Goal: Task Accomplishment & Management: Use online tool/utility

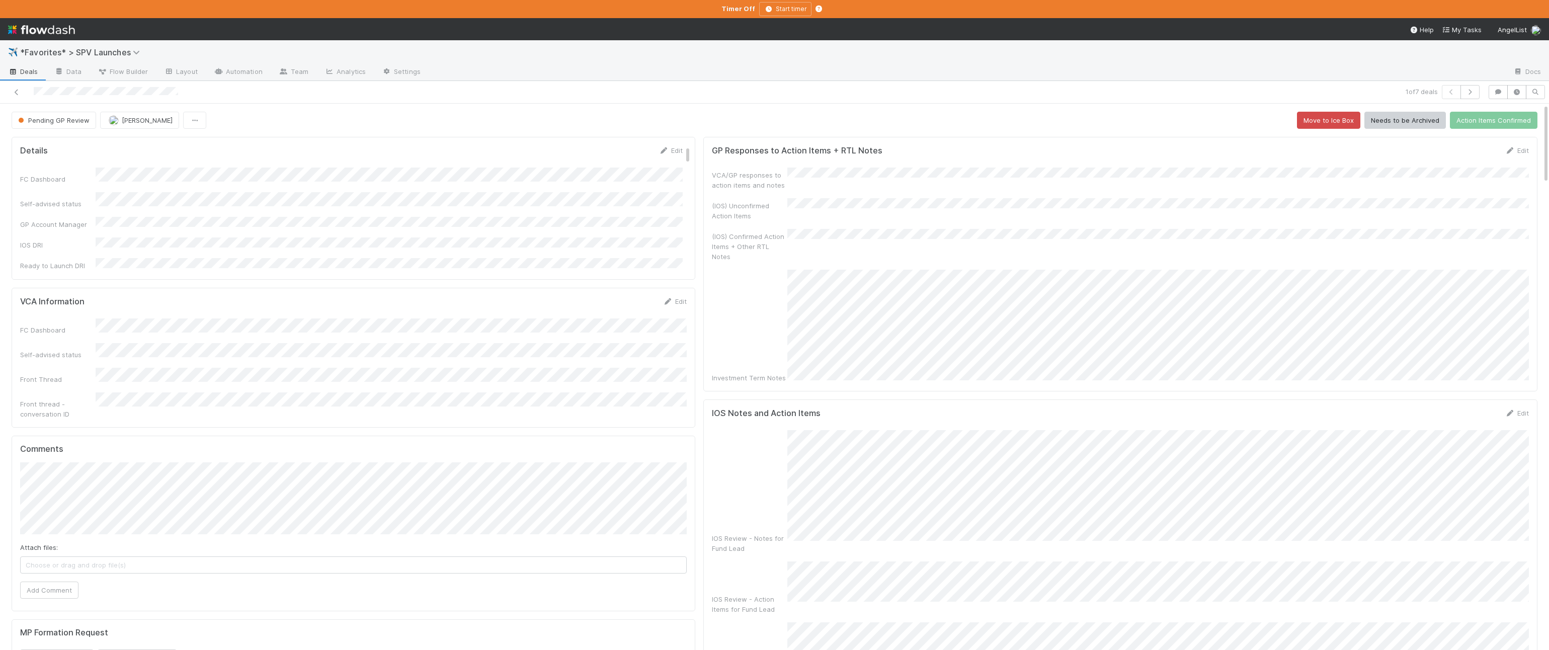
click at [21, 74] on span "Deals" at bounding box center [23, 71] width 30 height 10
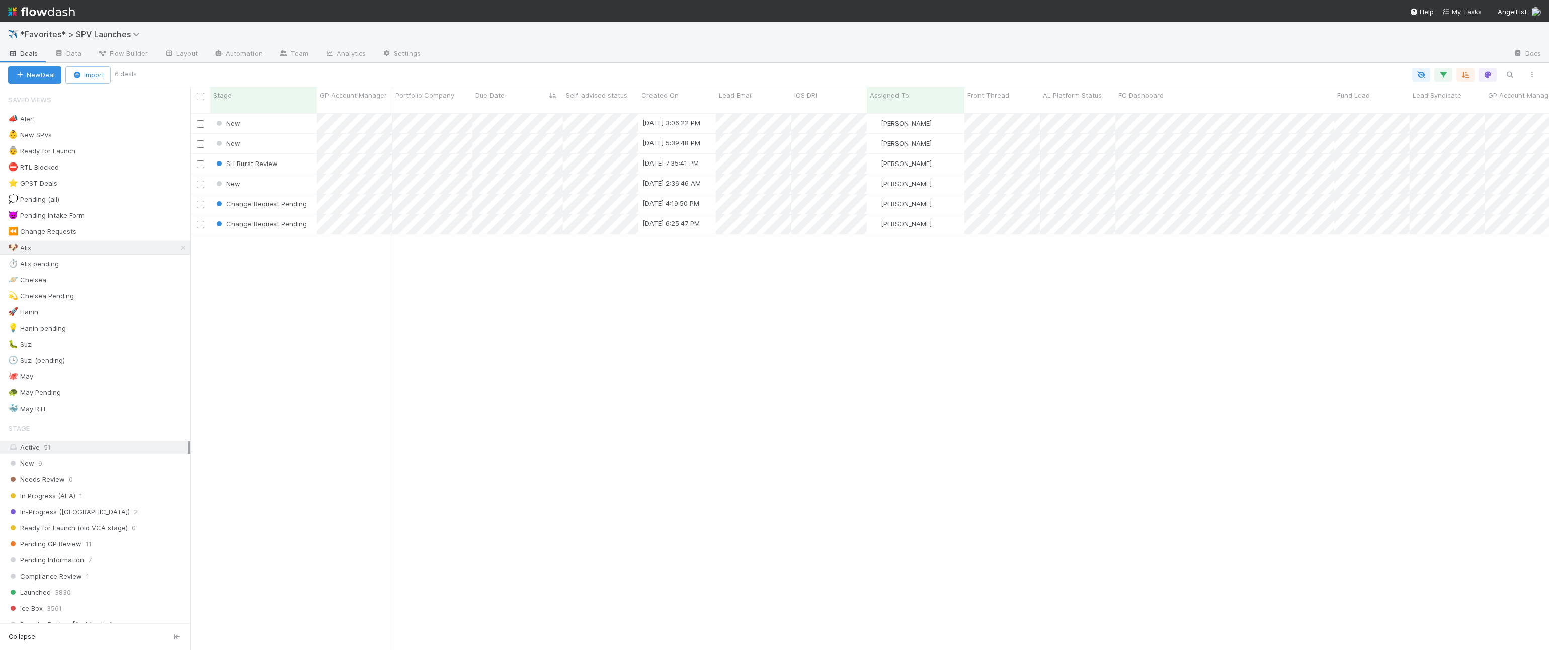
scroll to position [545, 1359]
click at [77, 77] on icon "button" at bounding box center [77, 75] width 10 height 7
drag, startPoint x: 80, startPoint y: 95, endPoint x: 95, endPoint y: 103, distance: 16.9
click at [80, 95] on div "Import from CSV" at bounding box center [74, 98] width 84 height 15
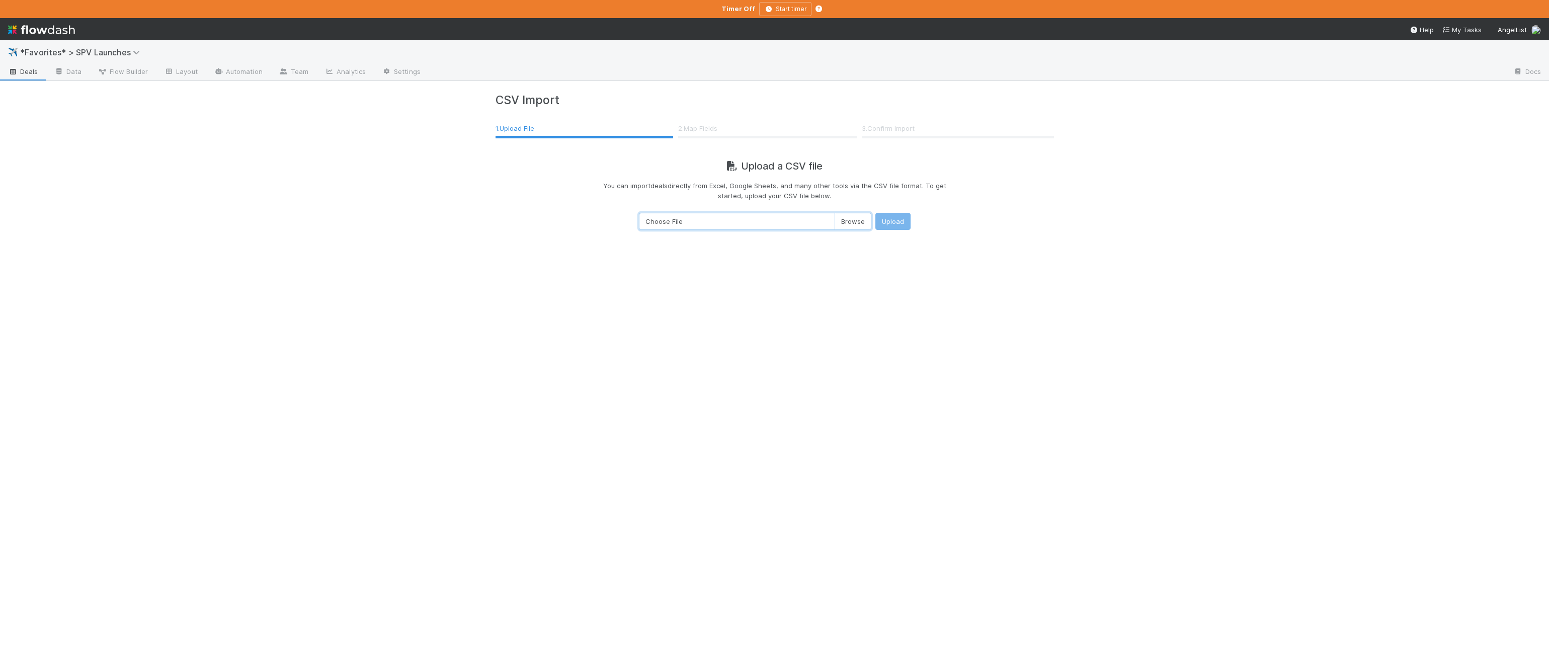
click at [791, 219] on input "Choose File" at bounding box center [755, 221] width 232 height 17
type input "C:\fakepath\95% of IRA closings docs are sent within 1 business day.csv"
click at [895, 224] on button "Upload" at bounding box center [893, 221] width 35 height 17
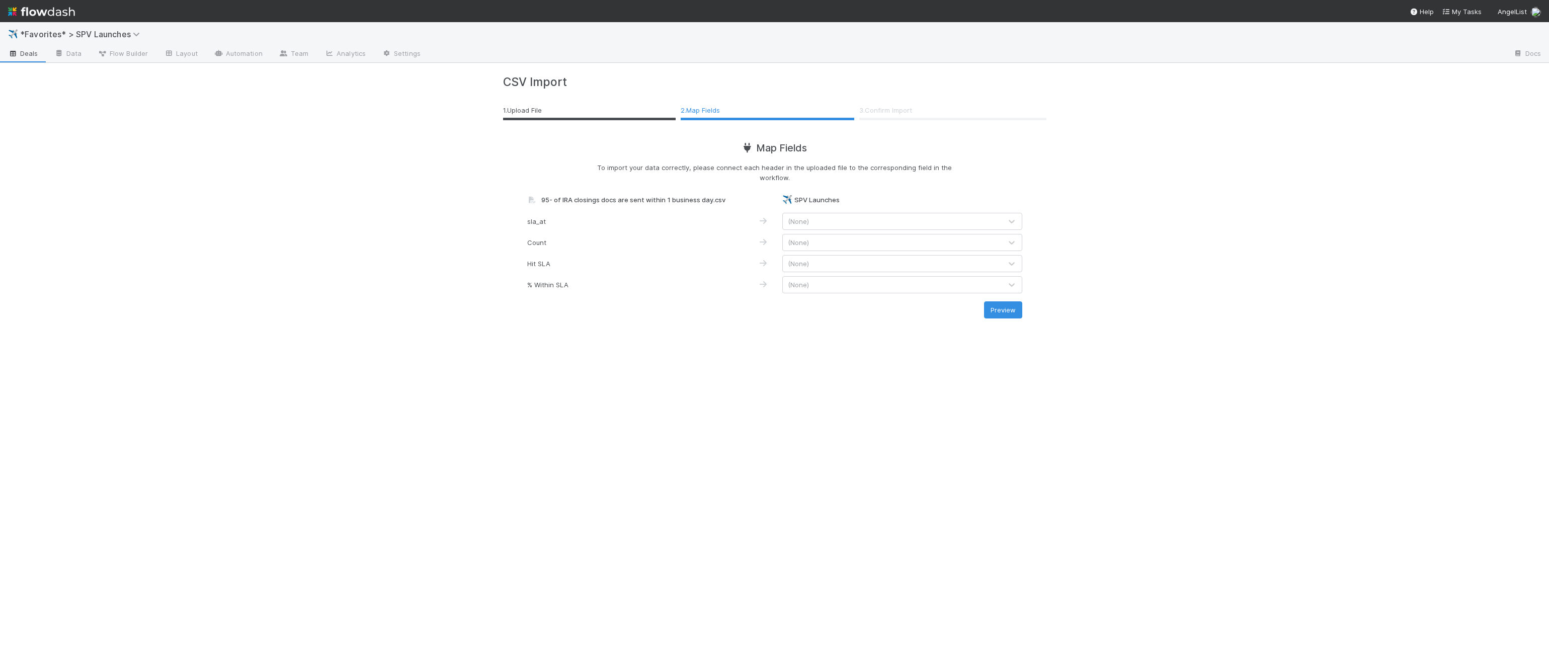
click at [895, 224] on div "(None)" at bounding box center [892, 221] width 219 height 16
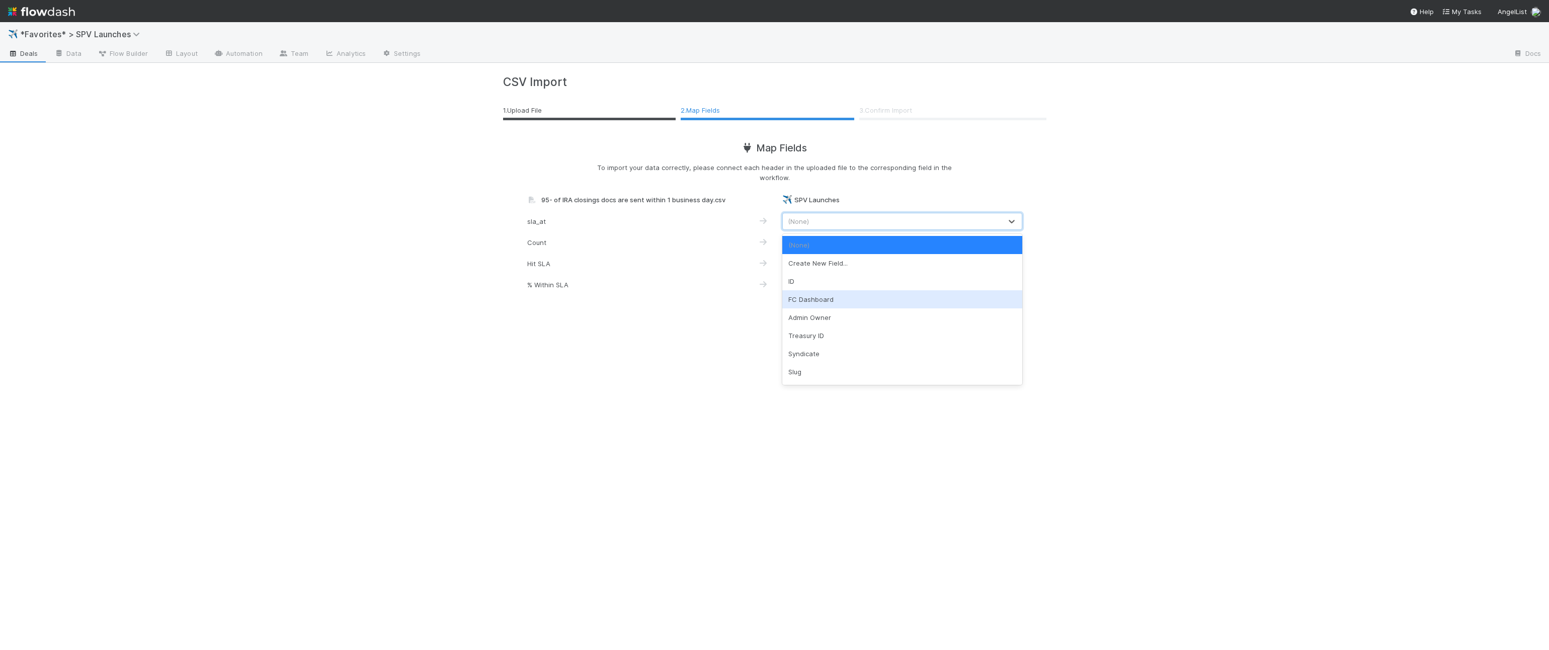
click at [858, 296] on div "FC Dashboard" at bounding box center [902, 299] width 240 height 18
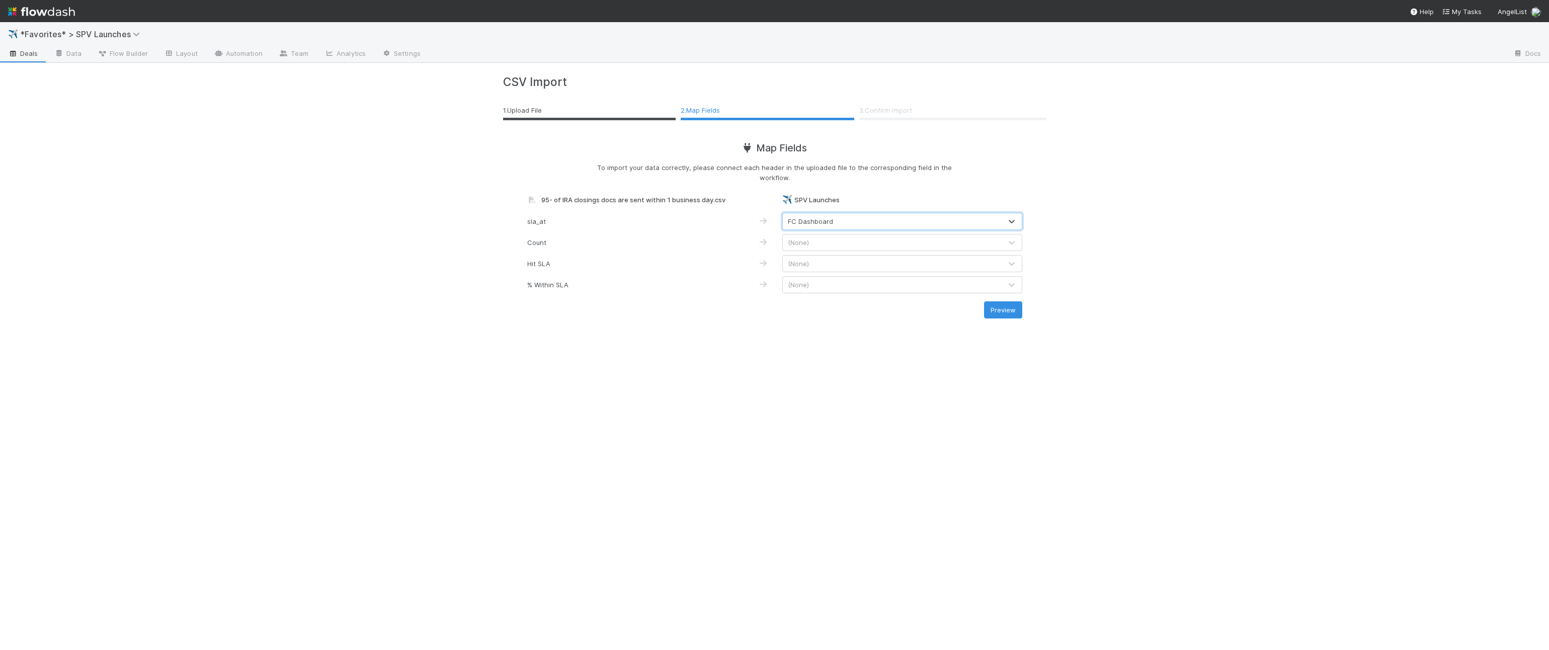
drag, startPoint x: 848, startPoint y: 249, endPoint x: 846, endPoint y: 254, distance: 5.2
click at [848, 249] on div "(None)" at bounding box center [892, 242] width 219 height 16
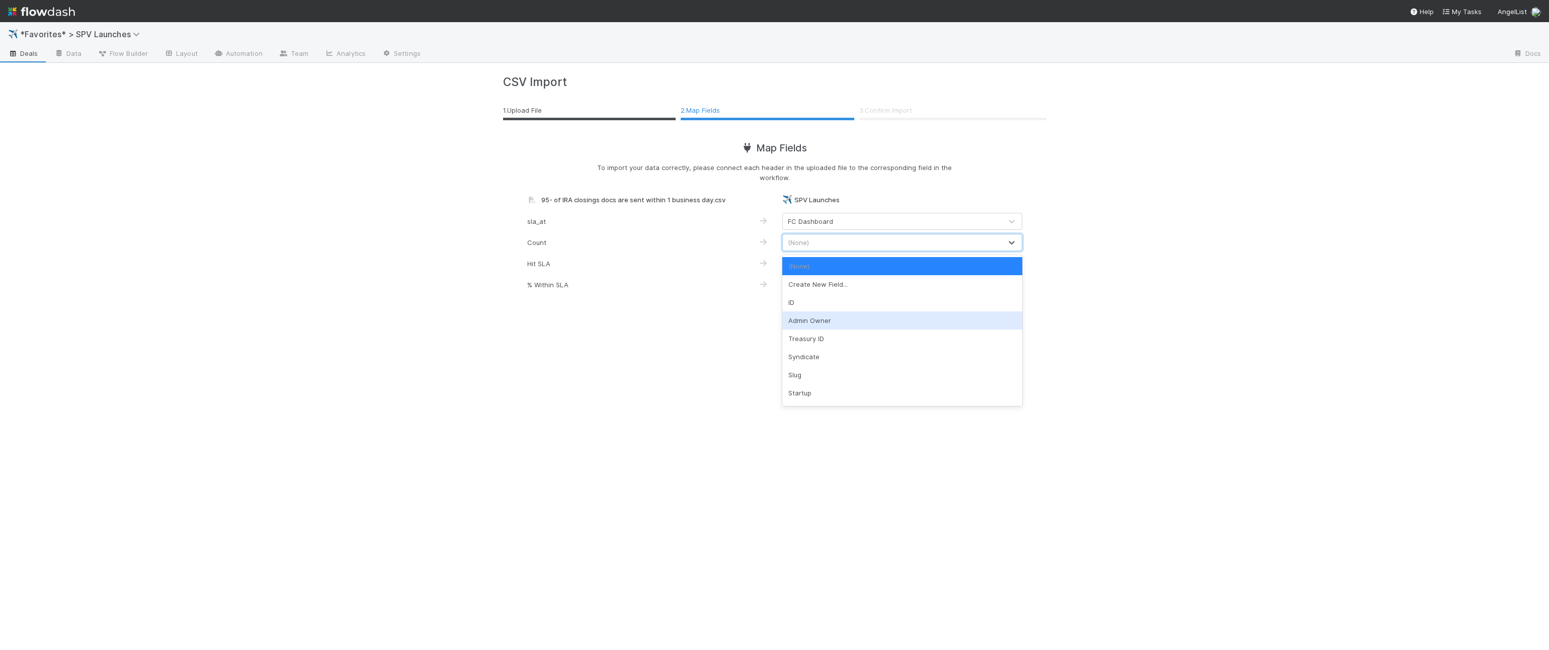
click at [849, 319] on div "Admin Owner" at bounding box center [902, 320] width 240 height 18
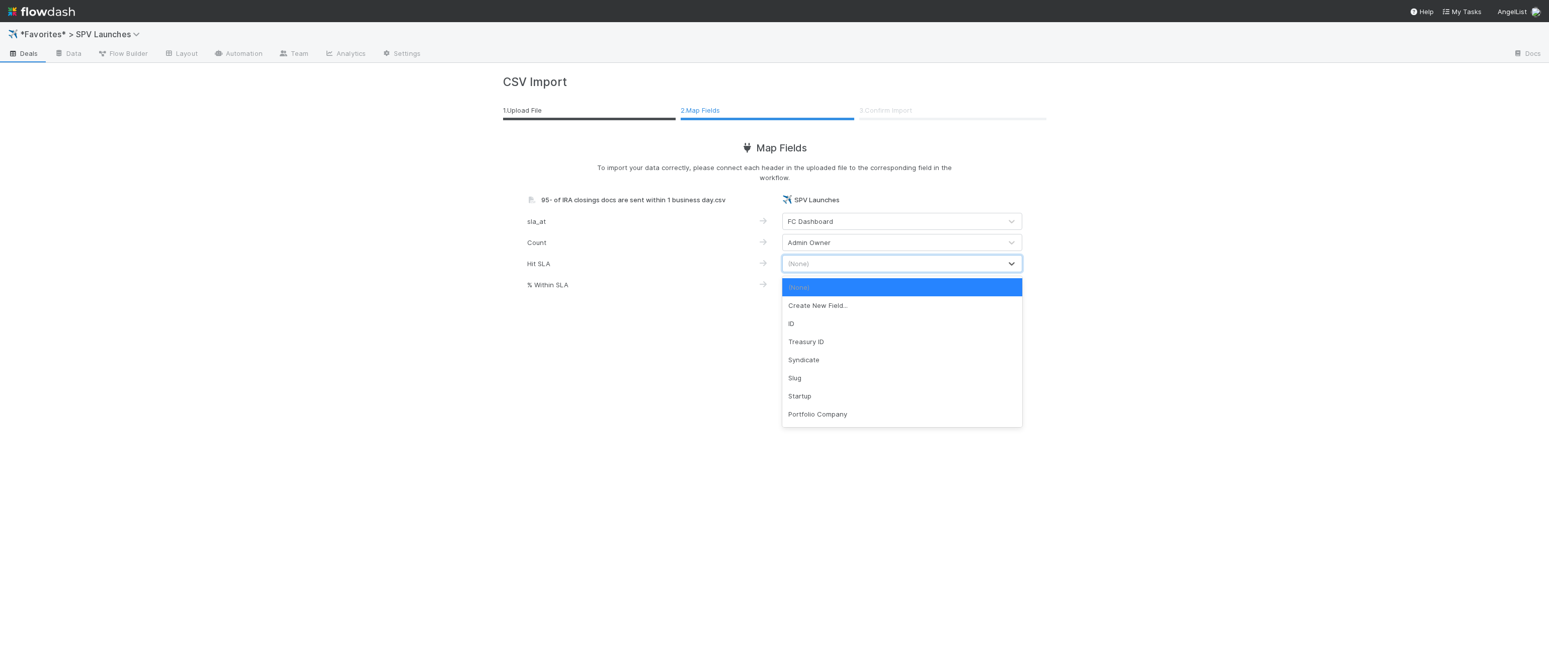
click at [838, 270] on div "(None)" at bounding box center [892, 264] width 219 height 16
drag, startPoint x: 857, startPoint y: 377, endPoint x: 840, endPoint y: 294, distance: 84.9
click at [857, 375] on div "Slug" at bounding box center [902, 378] width 240 height 18
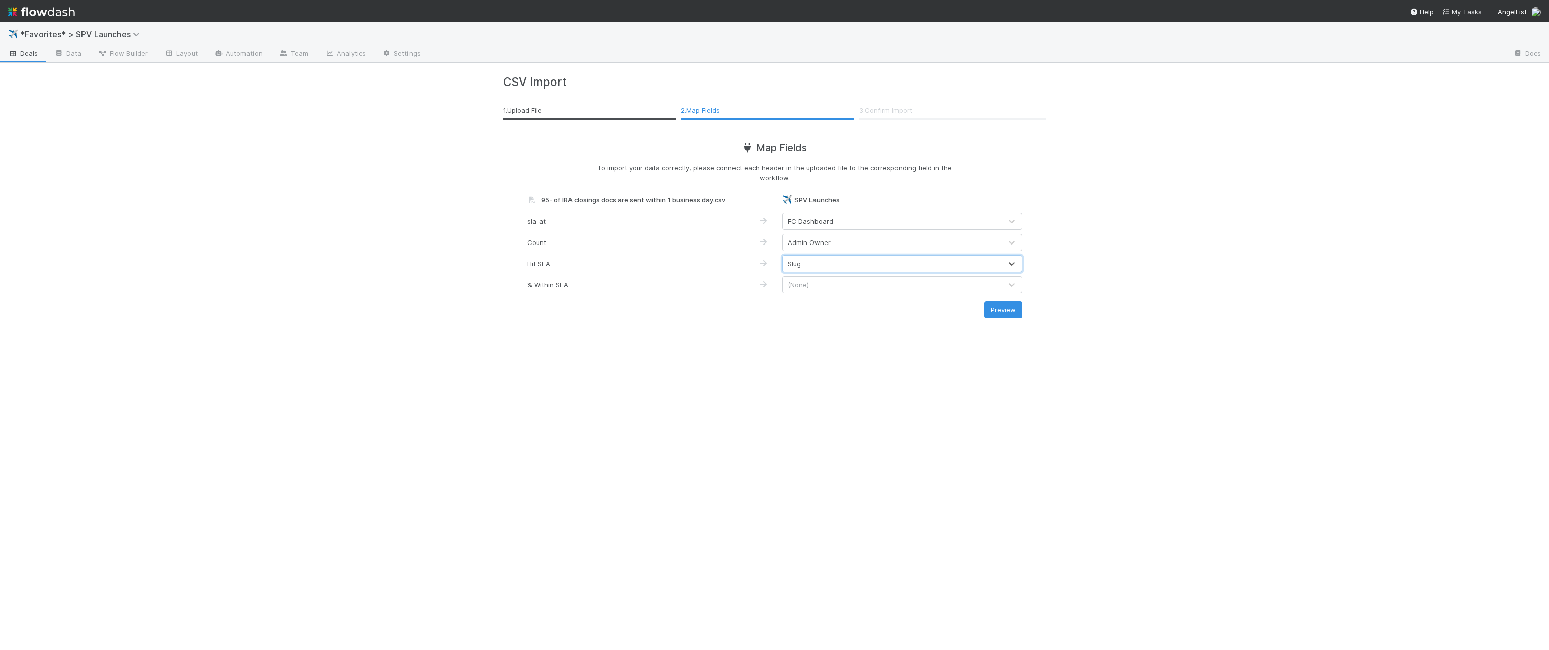
click at [838, 282] on div "(None)" at bounding box center [892, 285] width 219 height 16
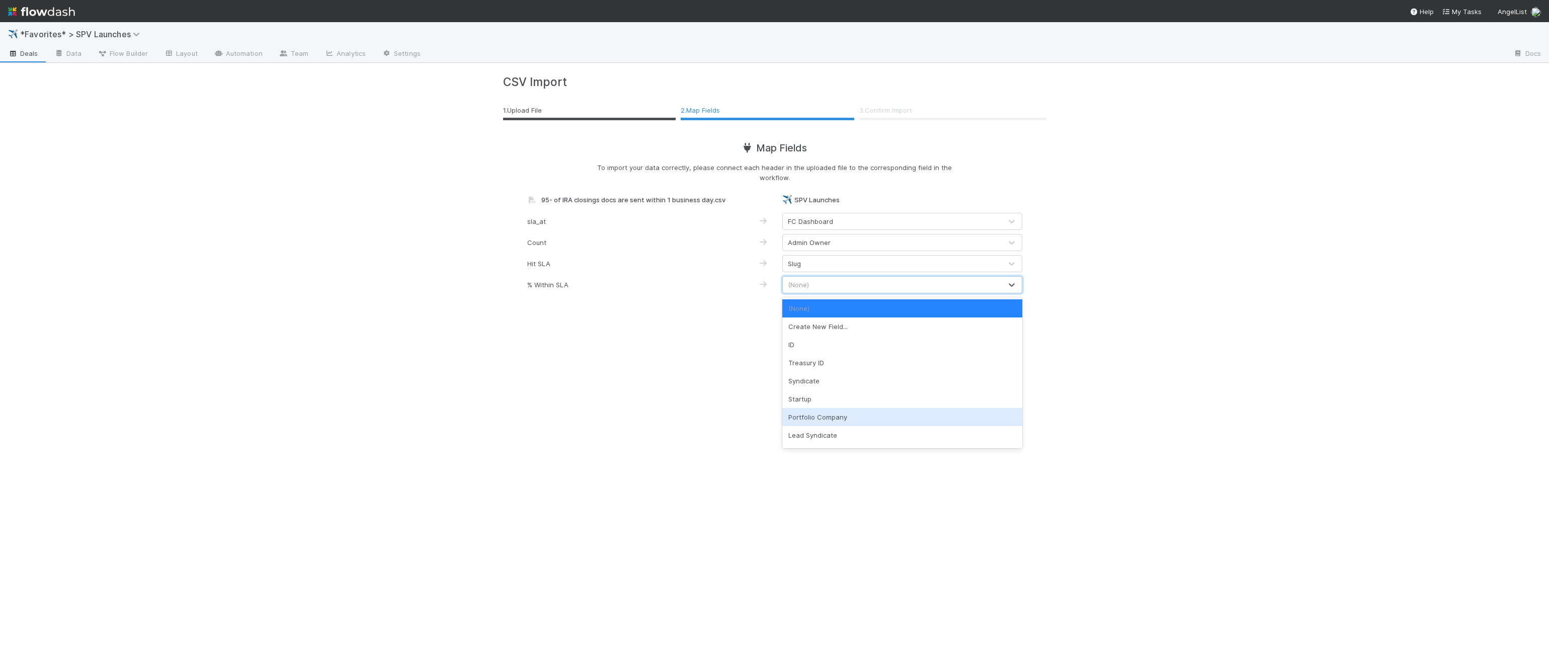
drag, startPoint x: 895, startPoint y: 410, endPoint x: 986, endPoint y: 327, distance: 123.2
click at [895, 410] on div "Portfolio Company" at bounding box center [902, 417] width 240 height 18
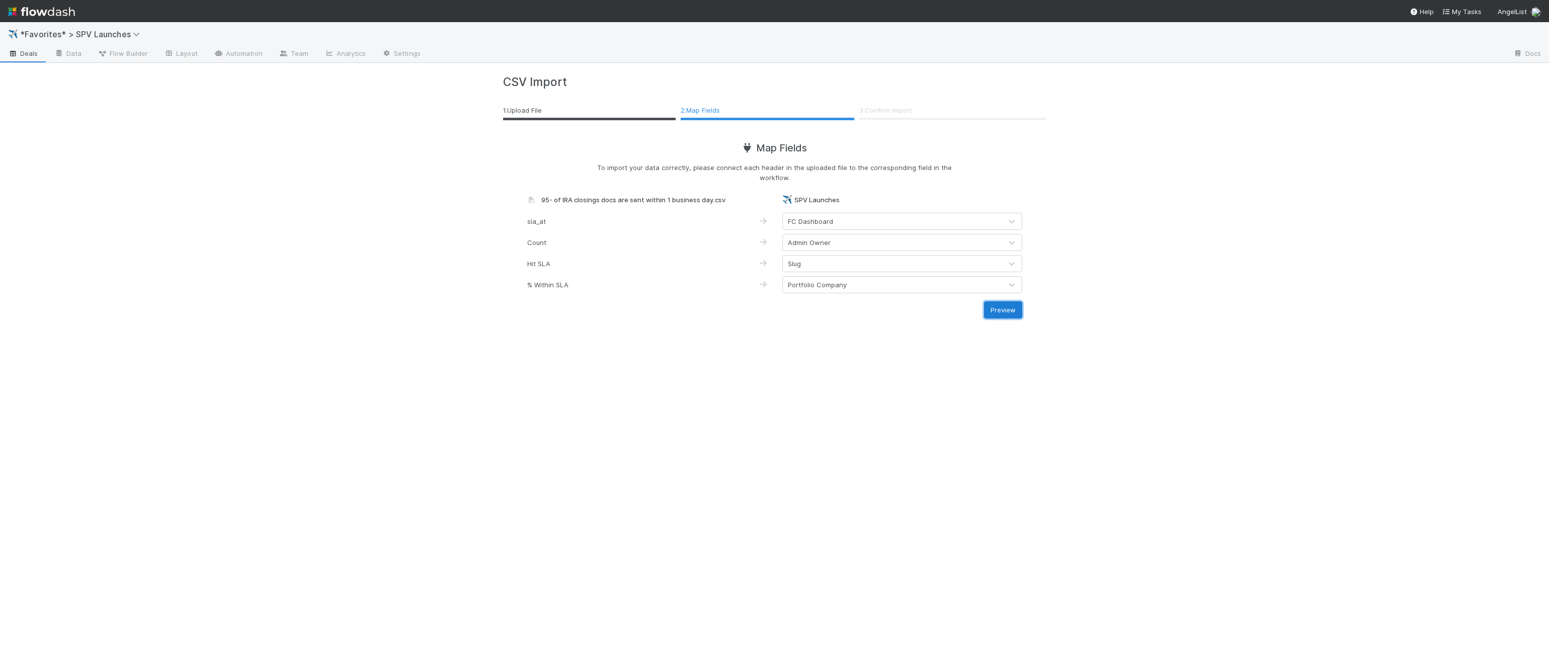
click at [1019, 307] on button "Preview" at bounding box center [1003, 309] width 38 height 17
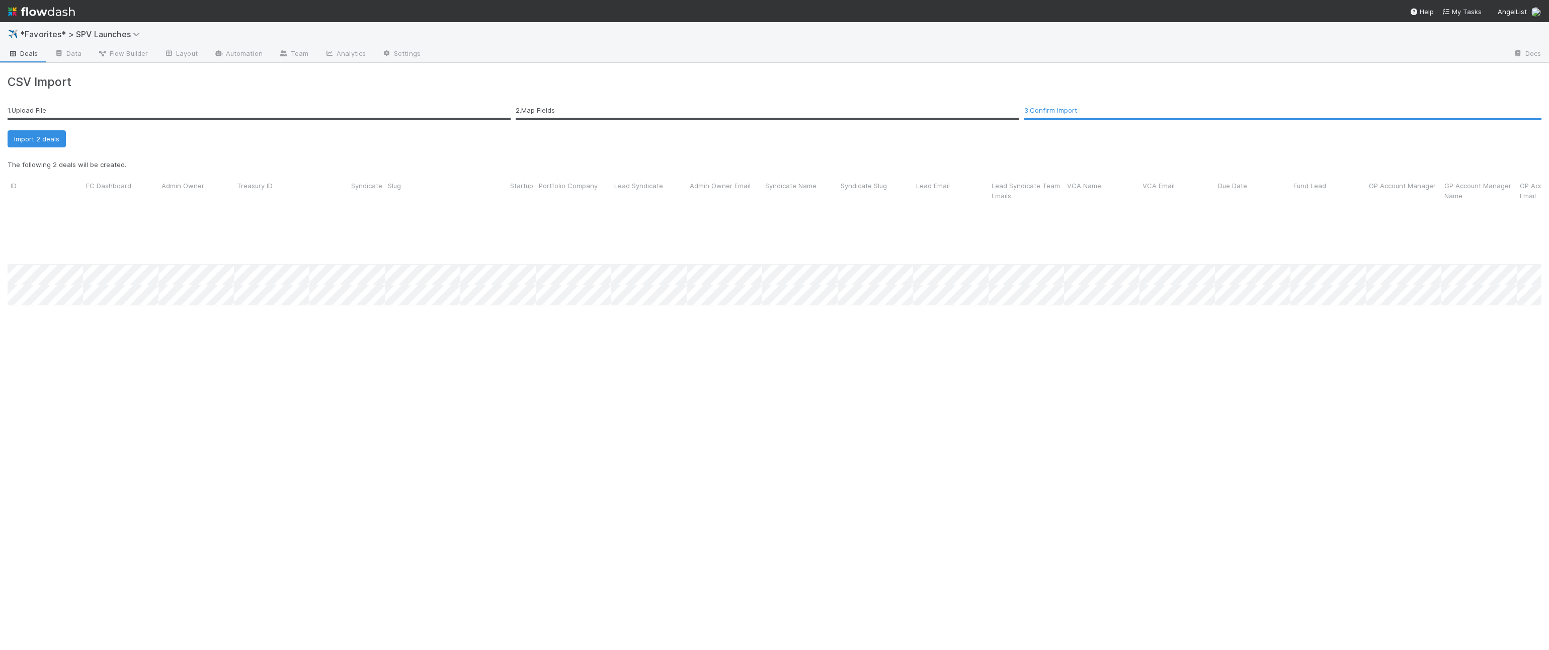
scroll to position [460, 1534]
click at [534, 104] on li "2 . Map Fields" at bounding box center [768, 112] width 504 height 18
click at [511, 103] on ol "1 . Upload File 2 . Map Fields 3 . Confirm Import" at bounding box center [775, 112] width 1534 height 18
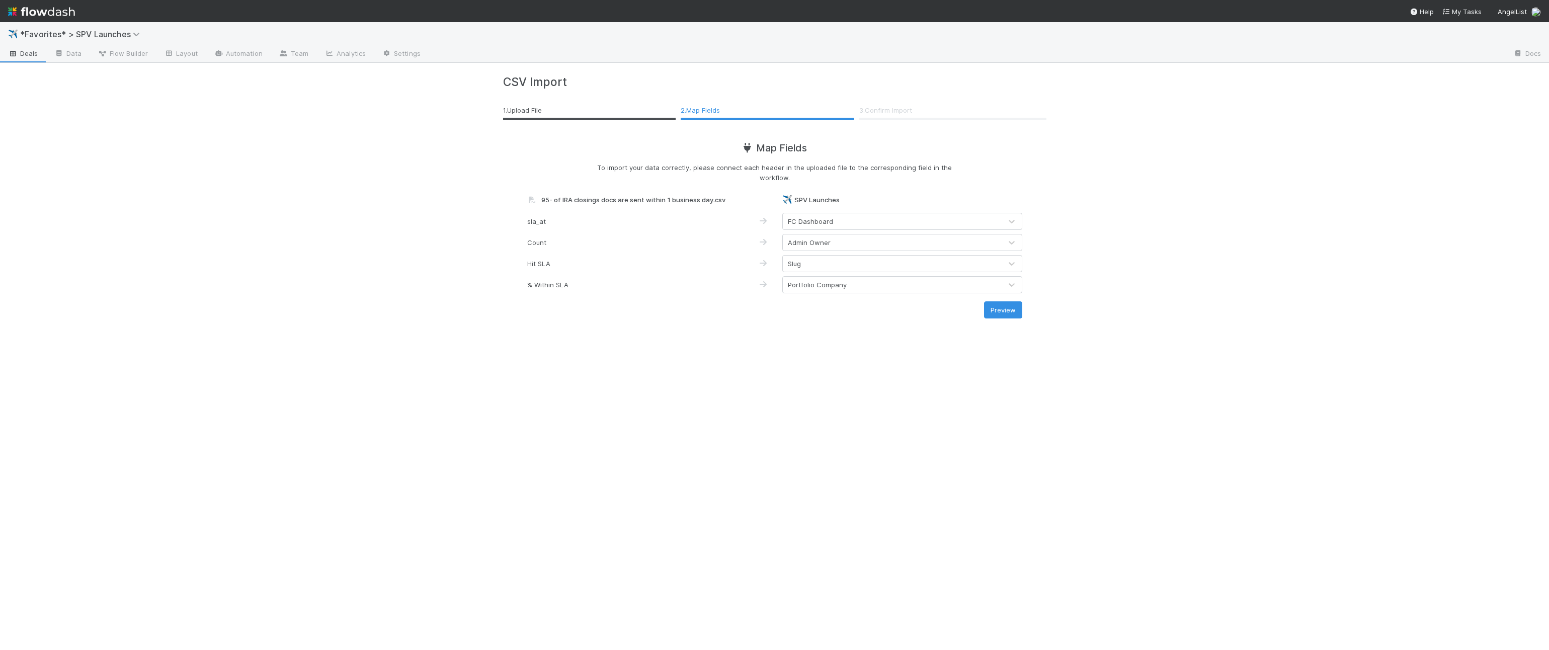
click at [863, 216] on div "FC Dashboard" at bounding box center [892, 221] width 219 height 16
type input "stage"
click at [659, 291] on div "% Within SLA Portfolio Company" at bounding box center [775, 284] width 510 height 17
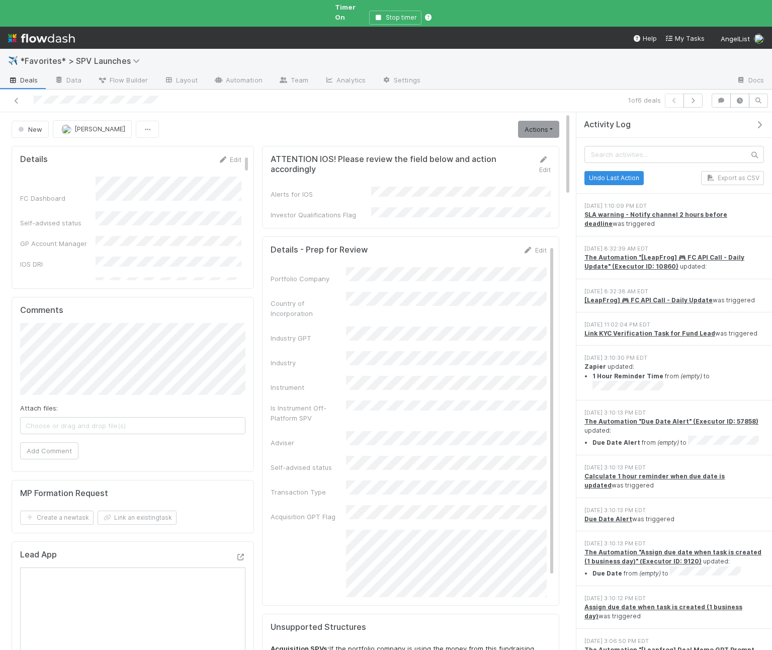
click at [762, 121] on icon "button" at bounding box center [760, 125] width 10 height 8
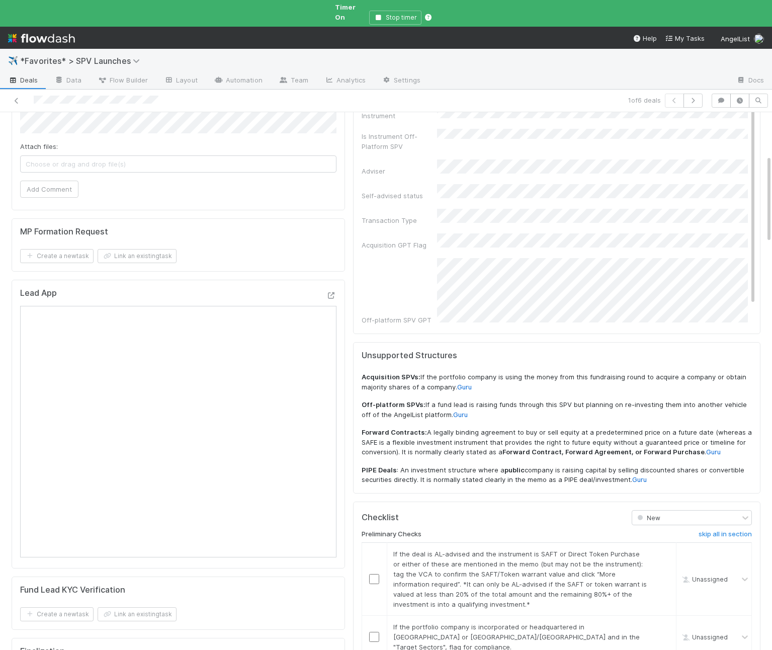
scroll to position [263, 0]
click at [665, 548] on link "skip" at bounding box center [664, 552] width 13 height 8
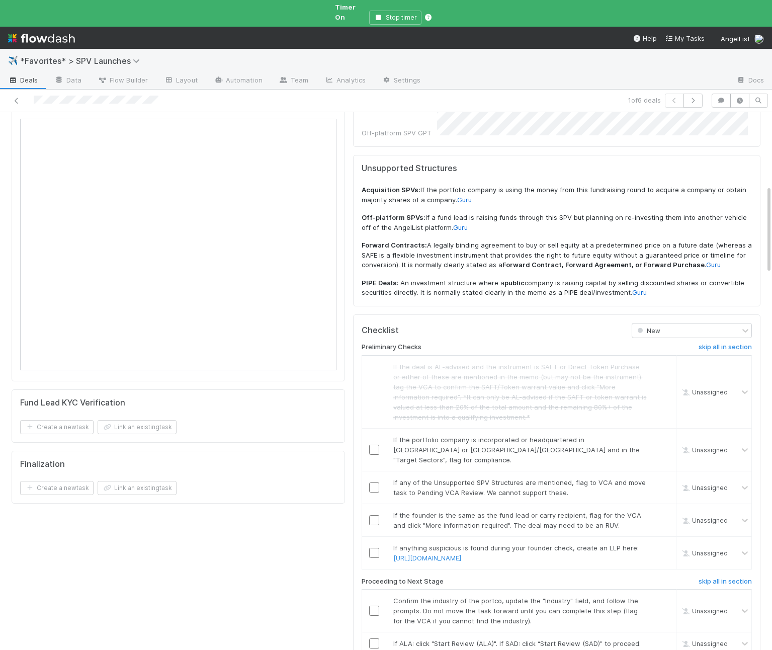
scroll to position [451, 0]
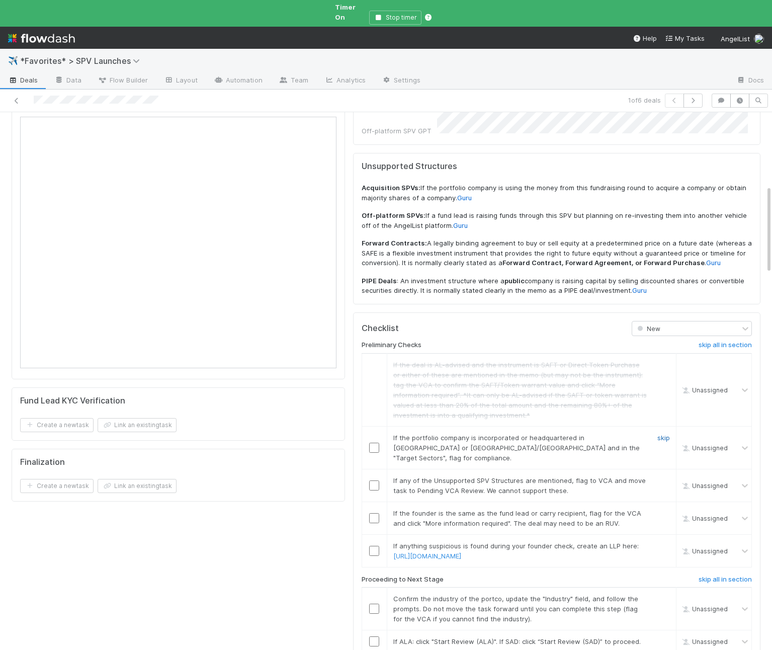
click at [661, 434] on link "skip" at bounding box center [664, 438] width 13 height 8
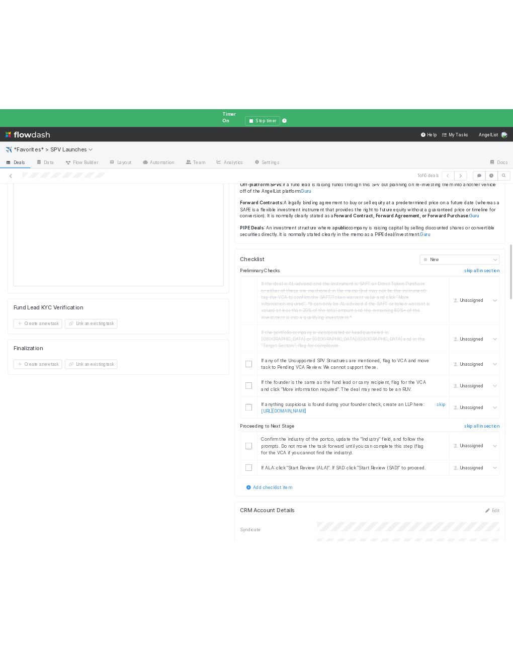
scroll to position [566, 0]
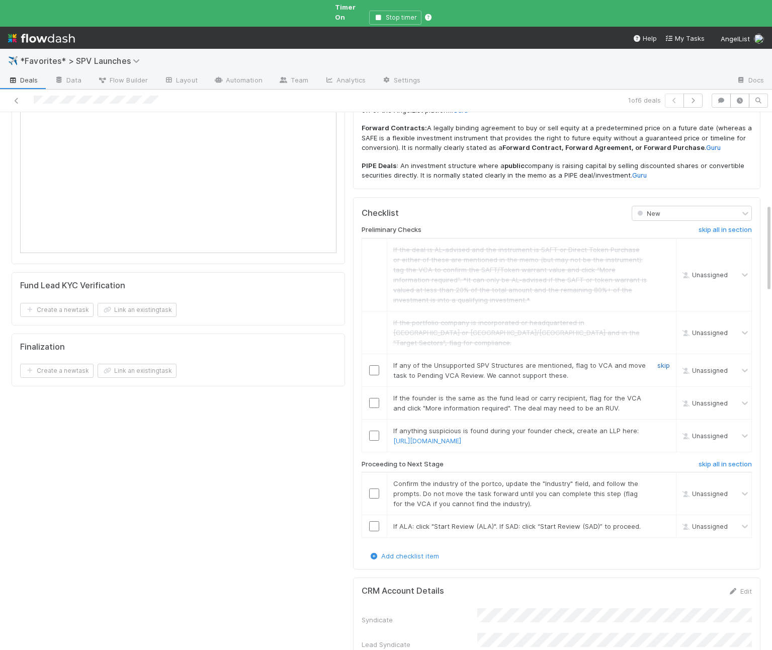
click at [664, 361] on link "skip" at bounding box center [664, 365] width 13 height 8
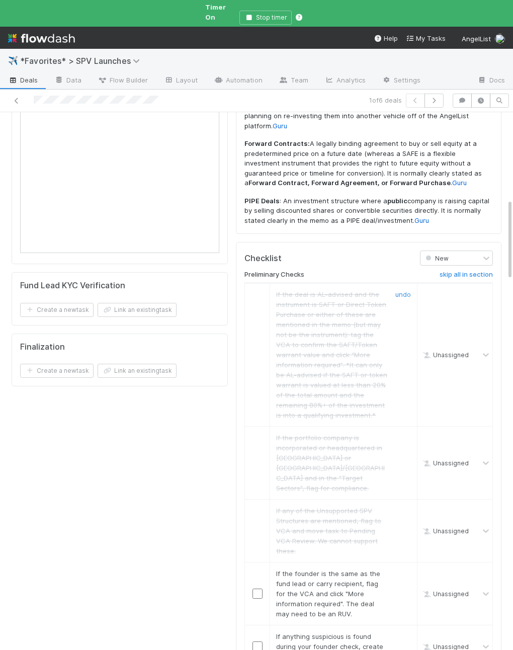
scroll to position [734, 0]
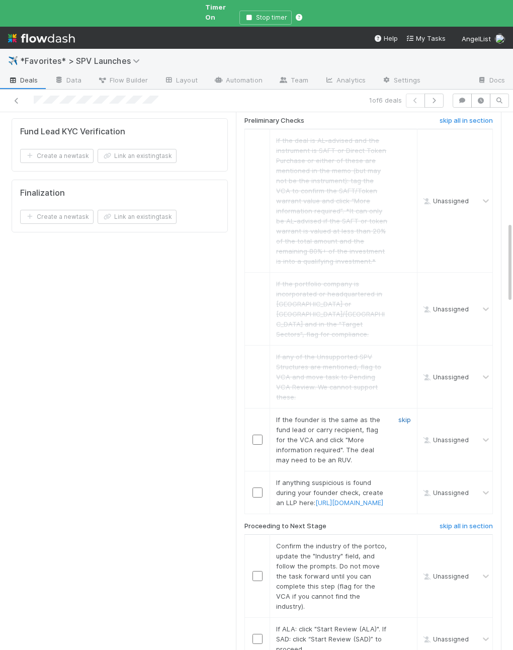
click at [408, 416] on link "skip" at bounding box center [405, 420] width 13 height 8
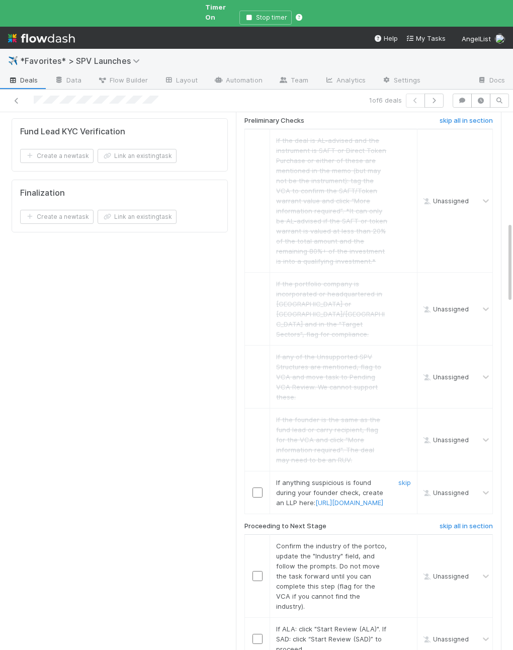
click at [409, 479] on link "skip" at bounding box center [405, 483] width 13 height 8
click at [257, 571] on input "checkbox" at bounding box center [258, 576] width 10 height 10
click at [254, 634] on input "checkbox" at bounding box center [258, 639] width 10 height 10
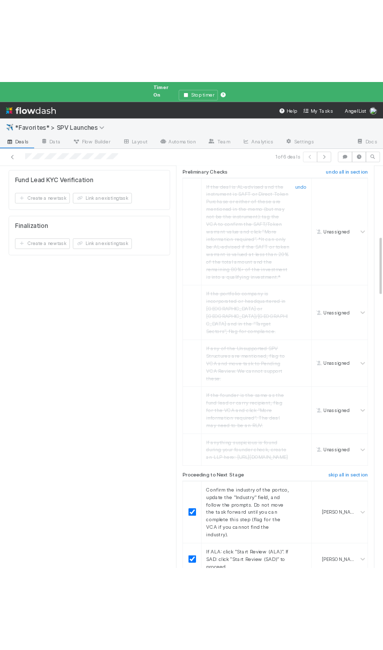
scroll to position [0, 0]
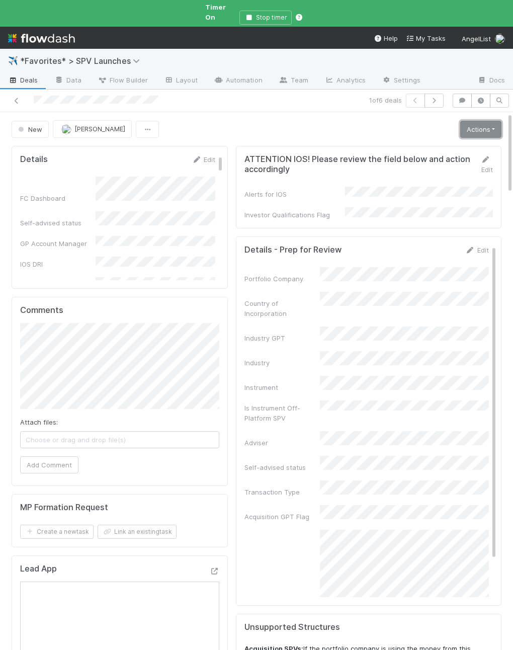
click at [478, 121] on link "Actions" at bounding box center [480, 129] width 41 height 17
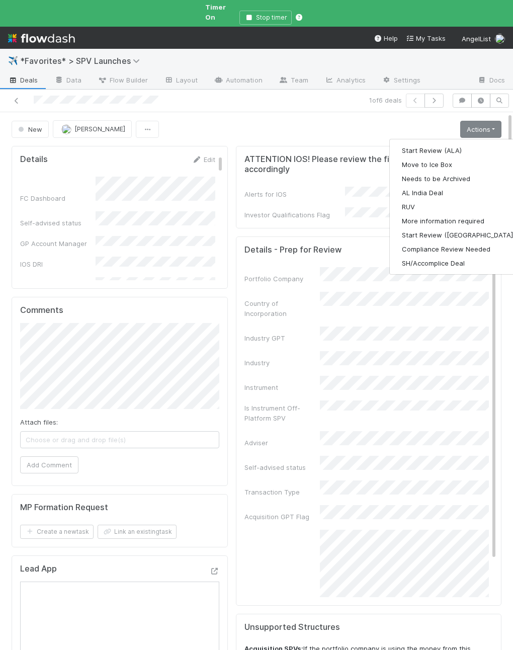
click at [465, 139] on div "Start Review (ALA) Move to Ice Box Needs to be Archived AL India Deal RUV More …" at bounding box center [458, 207] width 138 height 136
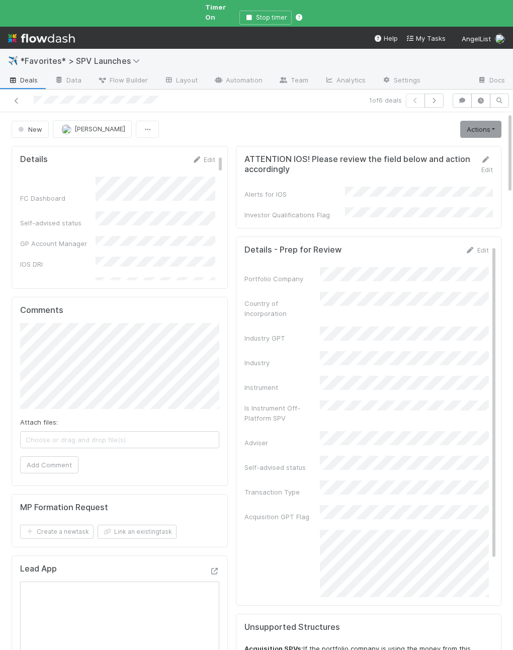
drag, startPoint x: 460, startPoint y: 138, endPoint x: 467, endPoint y: 130, distance: 11.1
click at [460, 146] on div "ATTENTION IOS! Please review the field below and action accordingly Edit Alerts…" at bounding box center [369, 187] width 266 height 83
click at [476, 121] on link "Actions" at bounding box center [480, 129] width 41 height 17
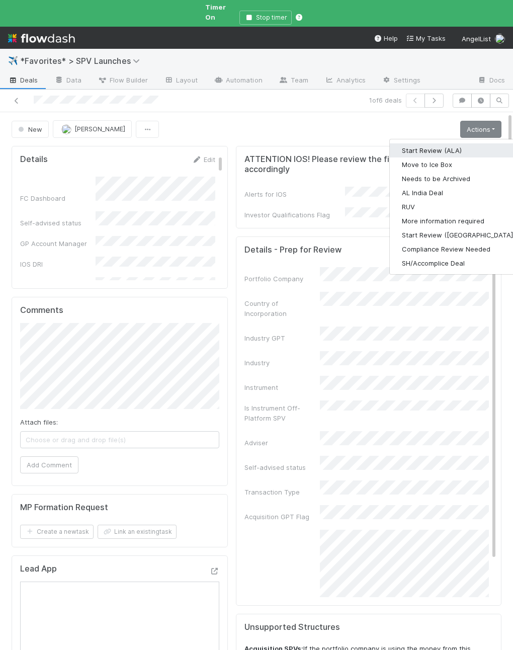
click at [461, 143] on button "Start Review (ALA)" at bounding box center [458, 150] width 137 height 14
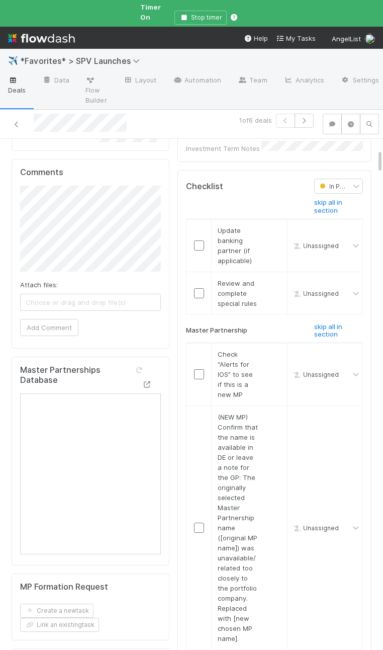
scroll to position [231, 0]
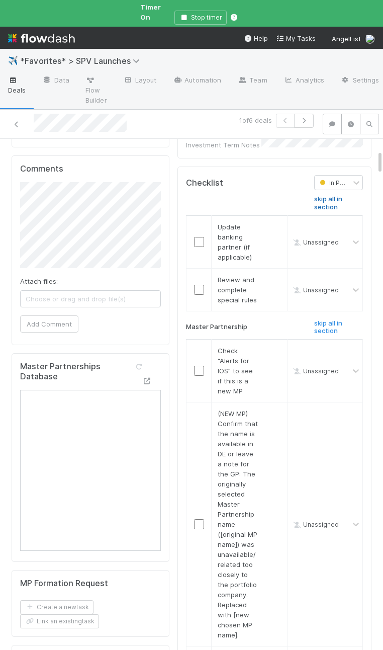
drag, startPoint x: 322, startPoint y: 183, endPoint x: 318, endPoint y: 188, distance: 5.7
click at [322, 195] on h6 "skip all in section" at bounding box center [338, 203] width 49 height 16
click at [199, 366] on input "checkbox" at bounding box center [199, 371] width 10 height 10
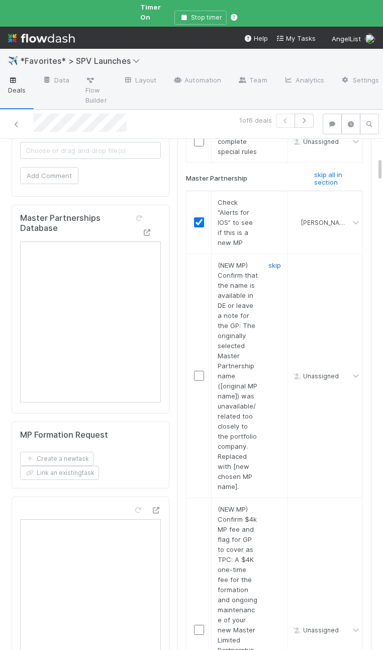
click at [273, 261] on link "skip" at bounding box center [275, 265] width 13 height 8
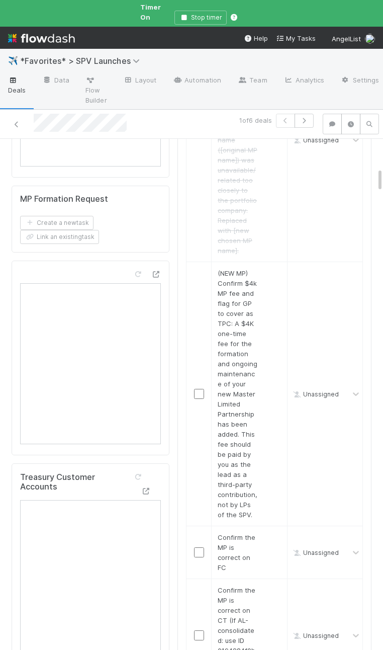
scroll to position [660, 0]
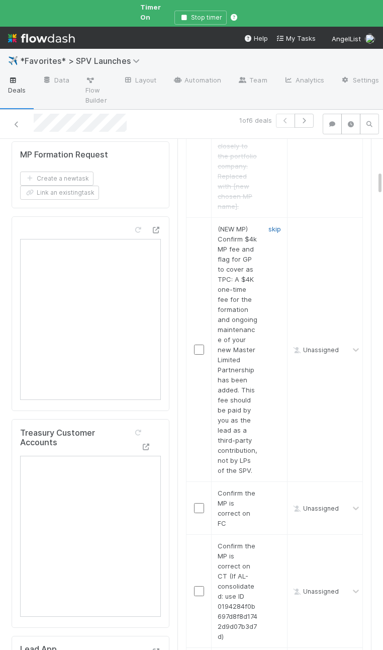
click at [277, 225] on link "skip" at bounding box center [275, 229] width 13 height 8
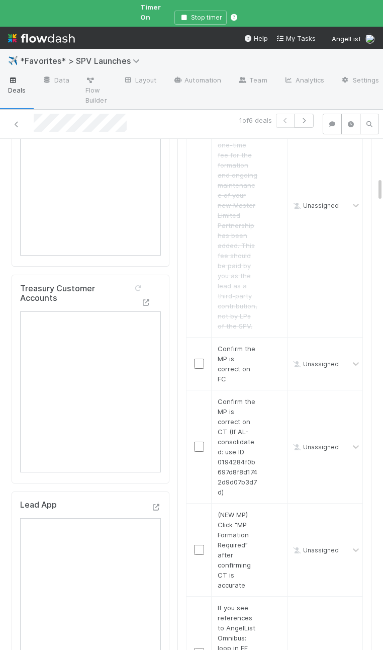
scroll to position [835, 0]
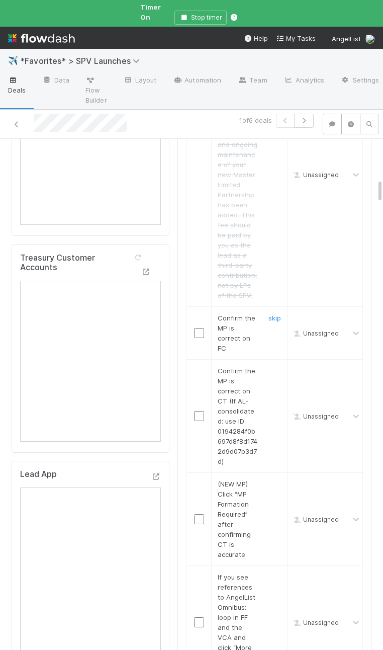
drag, startPoint x: 199, startPoint y: 315, endPoint x: 206, endPoint y: 388, distance: 73.3
click at [199, 328] on input "checkbox" at bounding box center [199, 333] width 10 height 10
drag, startPoint x: 196, startPoint y: 395, endPoint x: 215, endPoint y: 304, distance: 93.2
click at [196, 411] on input "checkbox" at bounding box center [199, 416] width 10 height 10
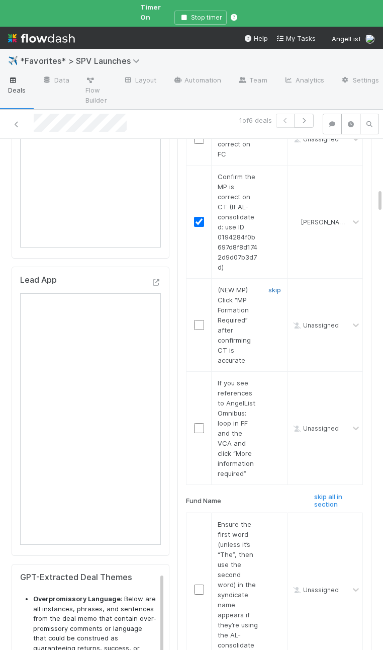
scroll to position [1037, 0]
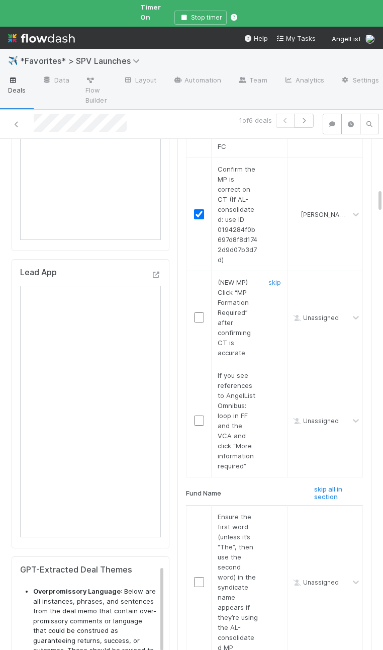
click at [279, 278] on link "skip" at bounding box center [275, 282] width 13 height 8
click at [277, 371] on link "skip" at bounding box center [275, 375] width 13 height 8
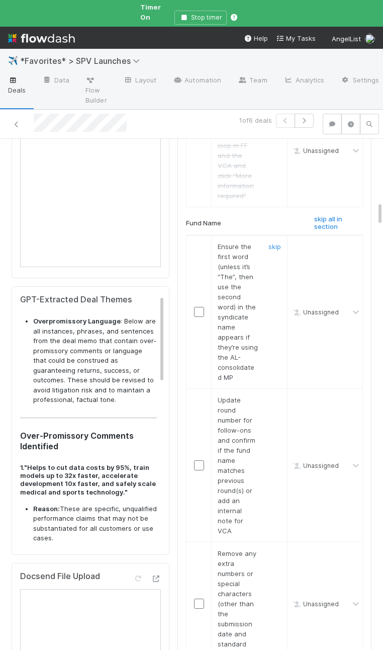
scroll to position [1306, 0]
click at [327, 216] on h6 "skip all in section" at bounding box center [338, 224] width 49 height 16
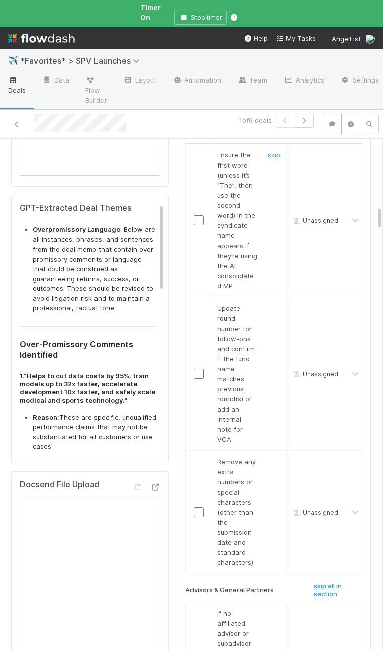
scroll to position [0, 2]
checkbox input "true"
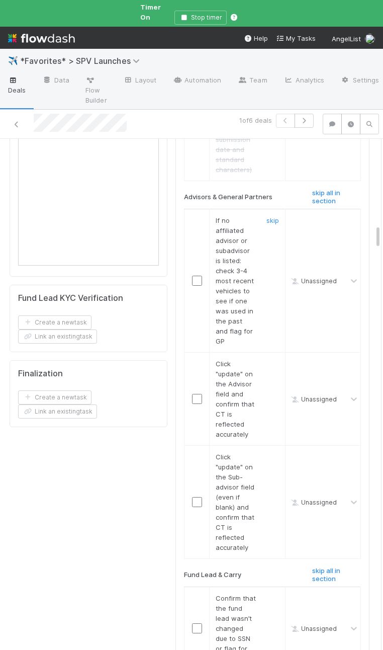
scroll to position [1789, 0]
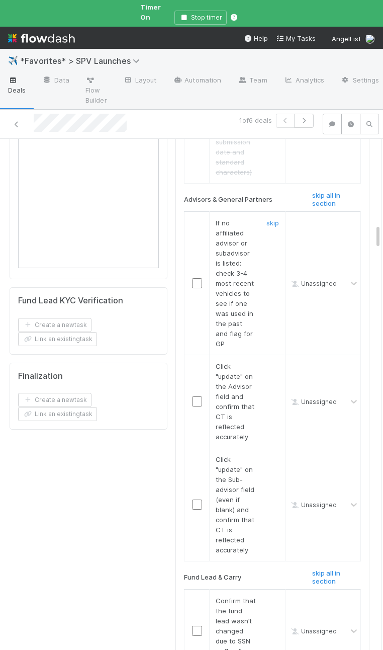
click at [234, 283] on span "If no affiliated advisor or subadvisor is listed: check 3-4 most recent vehicle…" at bounding box center [235, 283] width 38 height 129
click at [197, 278] on input "checkbox" at bounding box center [197, 283] width 10 height 10
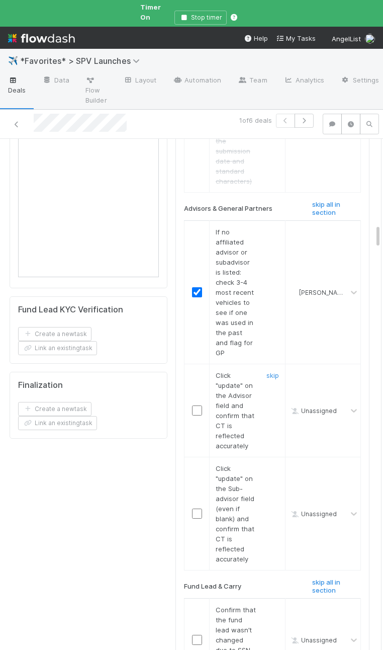
click at [197, 406] on input "checkbox" at bounding box center [197, 411] width 10 height 10
drag, startPoint x: 195, startPoint y: 472, endPoint x: 211, endPoint y: 439, distance: 37.4
click at [195, 509] on input "checkbox" at bounding box center [197, 514] width 10 height 10
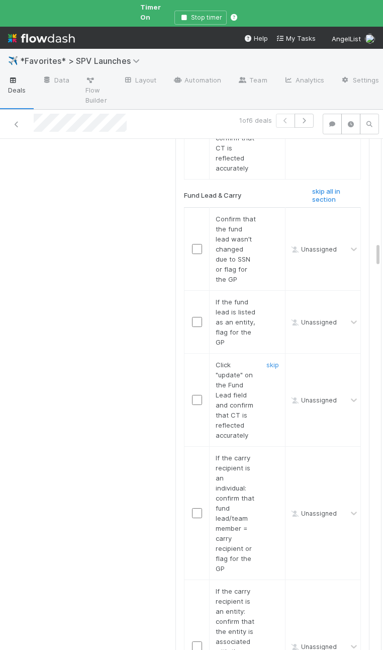
scroll to position [2177, 0]
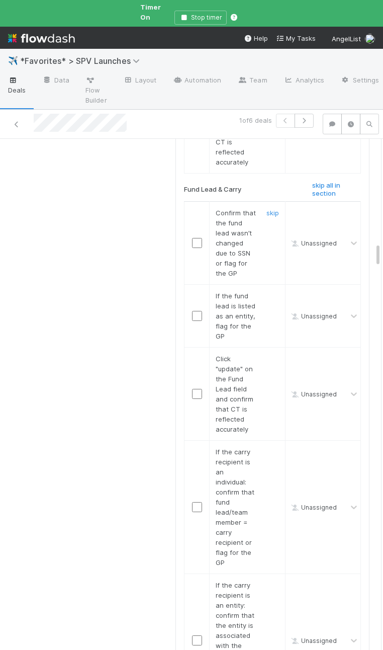
click at [199, 238] on input "checkbox" at bounding box center [197, 243] width 10 height 10
click at [271, 292] on link "skip" at bounding box center [273, 296] width 13 height 8
click at [245, 363] on span "Click "update" on the Fund Lead field and confirm that CT is reflected accurate…" at bounding box center [235, 394] width 38 height 78
drag, startPoint x: 195, startPoint y: 352, endPoint x: 360, endPoint y: 307, distance: 170.9
click at [195, 389] on input "checkbox" at bounding box center [197, 394] width 10 height 10
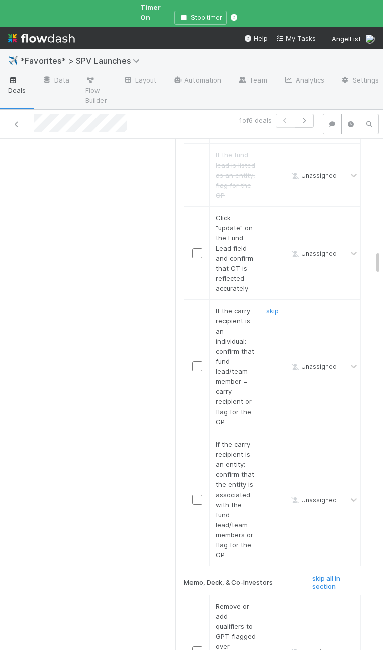
scroll to position [2366, 0]
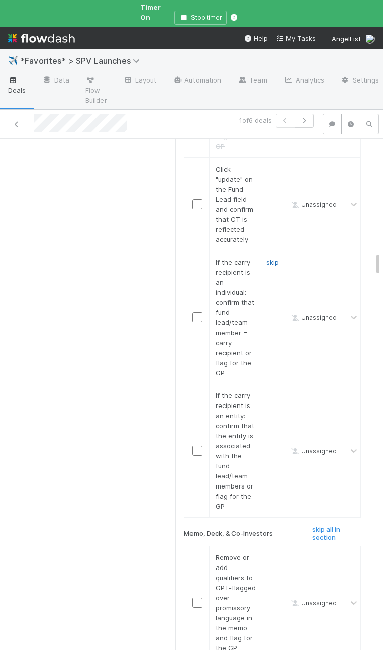
click at [274, 258] on link "skip" at bounding box center [273, 262] width 13 height 8
checkbox input "true"
click at [195, 446] on input "checkbox" at bounding box center [197, 451] width 10 height 10
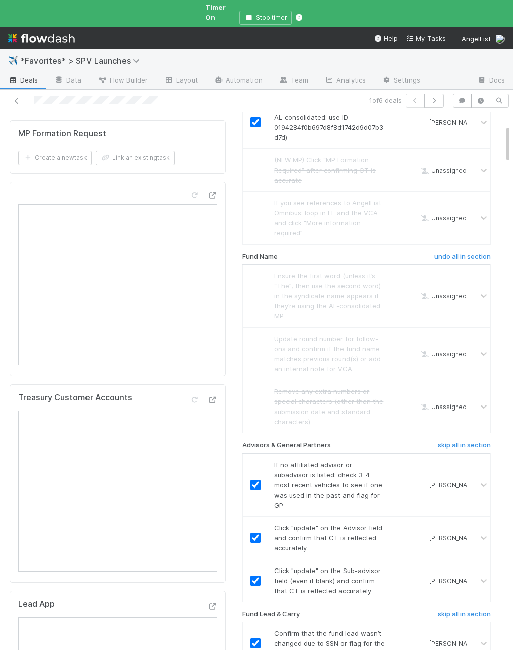
scroll to position [0, 0]
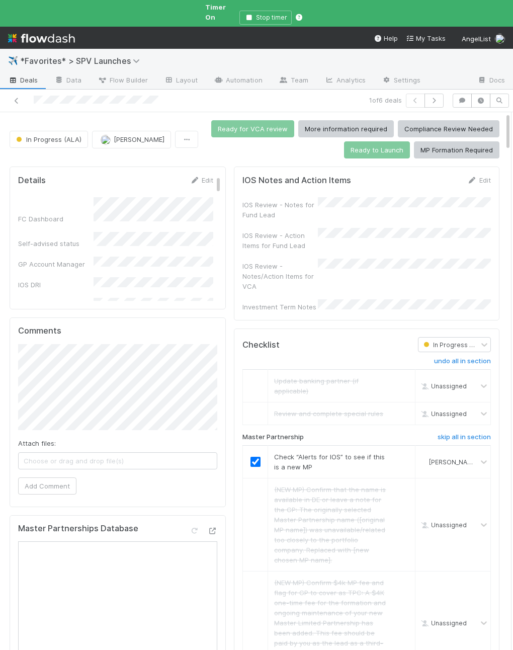
click at [363, 295] on div "IOS Notes and Action Items Edit IOS Review - Notes for Fund Lead IOS Review - A…" at bounding box center [367, 244] width 266 height 154
click at [327, 275] on div "IOS Review - Notes for Fund Lead IOS Review - Action Items for Fund Lead IOS Re…" at bounding box center [367, 254] width 249 height 115
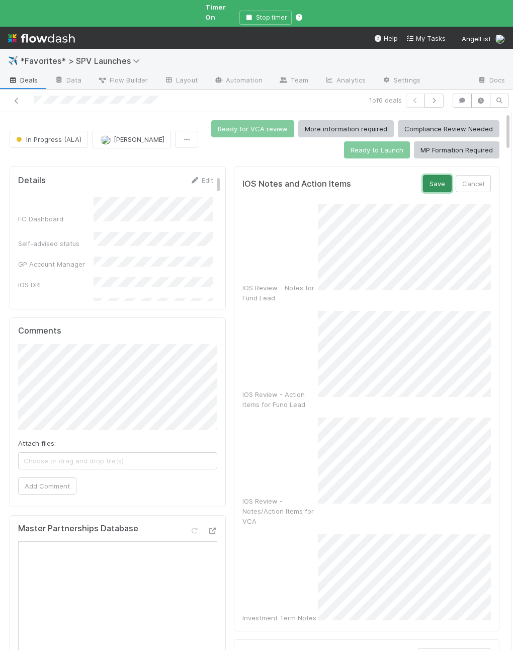
drag, startPoint x: 431, startPoint y: 173, endPoint x: 446, endPoint y: 181, distance: 17.6
click at [431, 175] on button "Save" at bounding box center [437, 183] width 29 height 17
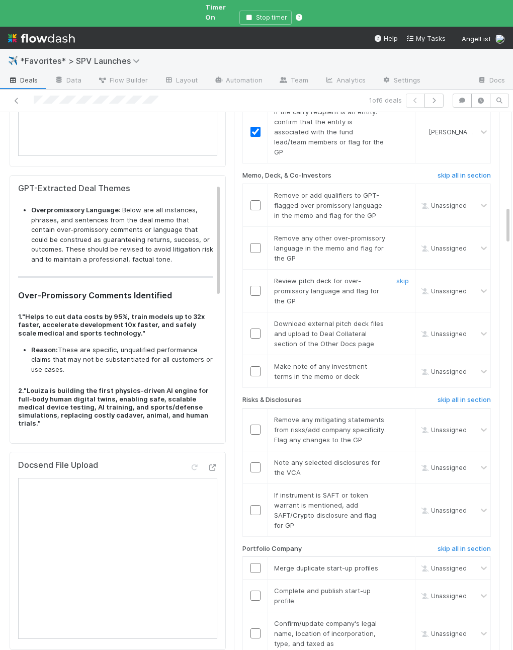
scroll to position [1326, 0]
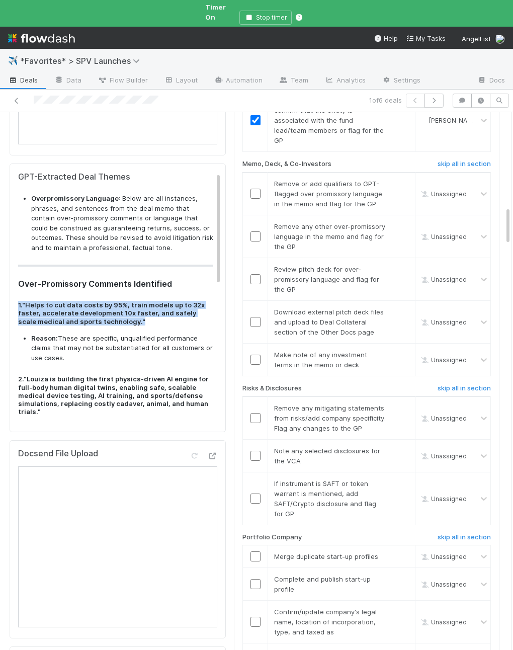
drag, startPoint x: 155, startPoint y: 309, endPoint x: 18, endPoint y: 292, distance: 137.9
click at [18, 301] on h4 "1. "Helps to cut data costs by 95%, train models up to 32x faster, accelerate d…" at bounding box center [115, 313] width 195 height 25
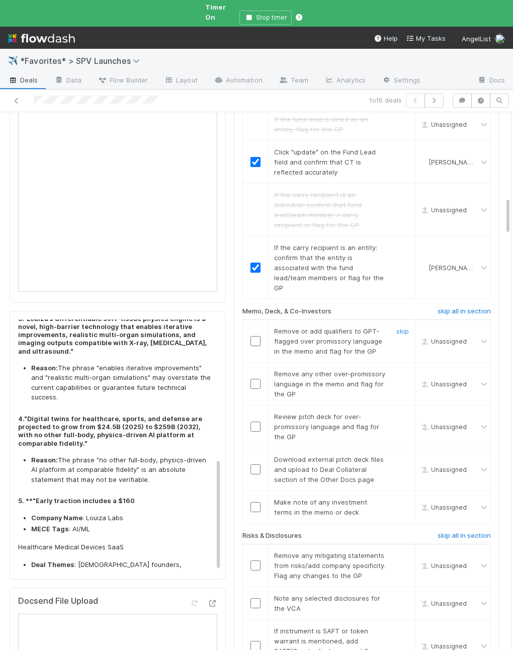
scroll to position [1169, 0]
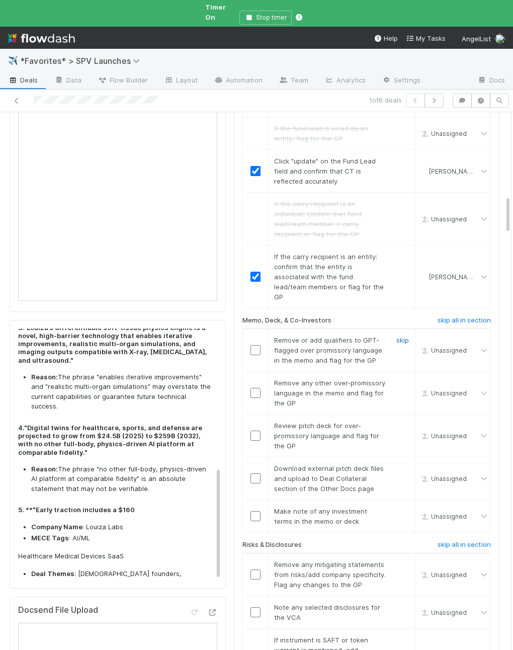
click at [401, 336] on link "skip" at bounding box center [403, 340] width 13 height 8
drag, startPoint x: 406, startPoint y: 343, endPoint x: 507, endPoint y: 346, distance: 101.2
click at [406, 379] on link "skip" at bounding box center [403, 383] width 13 height 8
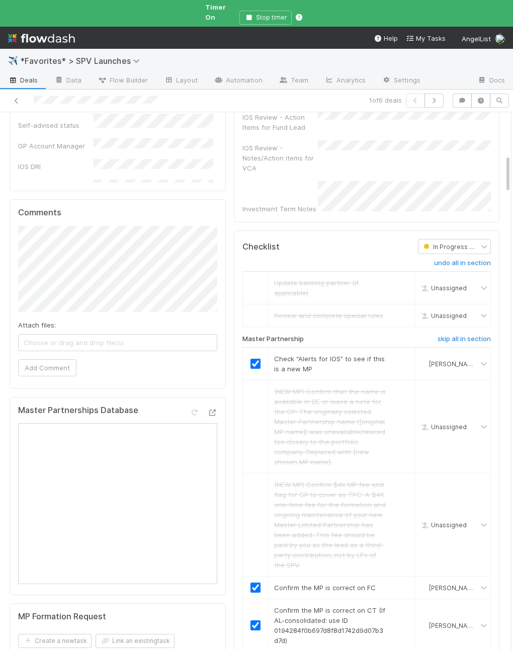
scroll to position [0, 0]
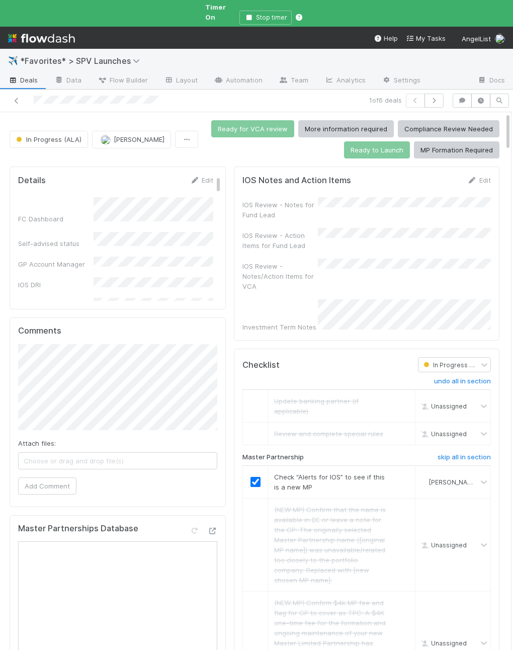
click at [258, 322] on div "Investment Term Notes" at bounding box center [280, 327] width 75 height 10
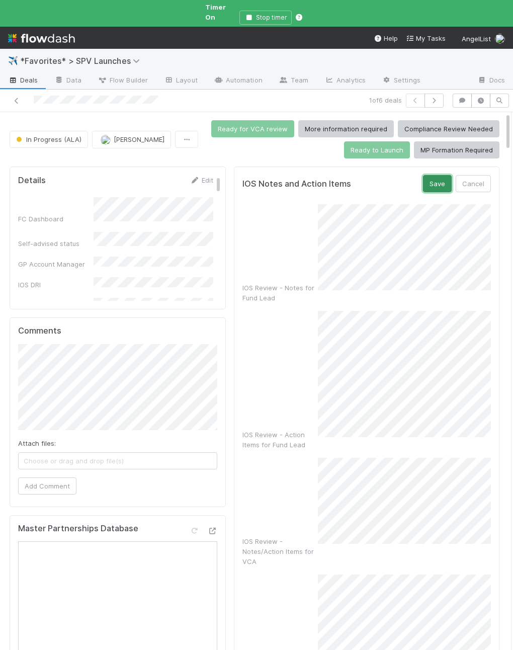
drag, startPoint x: 444, startPoint y: 179, endPoint x: 423, endPoint y: 192, distance: 24.4
click at [443, 179] on button "Save" at bounding box center [437, 183] width 29 height 17
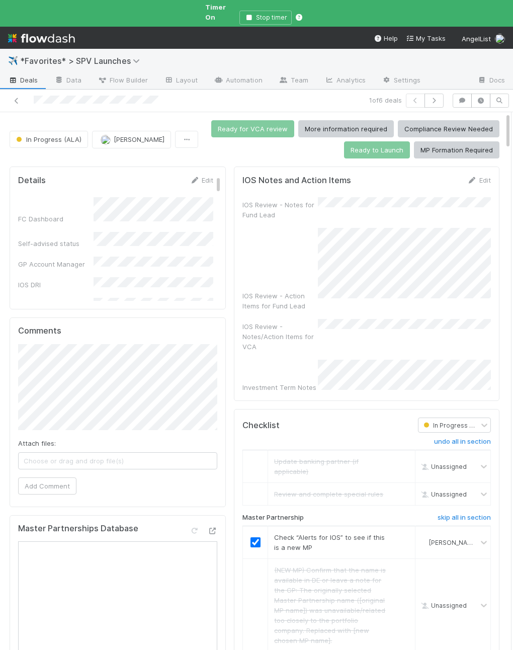
click at [337, 328] on div "IOS Review - Notes for Fund Lead IOS Review - Action Items for Fund Lead IOS Re…" at bounding box center [367, 294] width 249 height 195
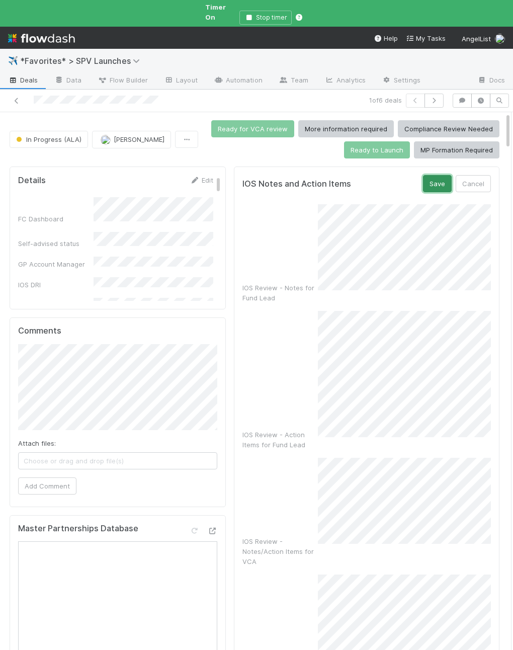
click at [443, 175] on button "Save" at bounding box center [437, 183] width 29 height 17
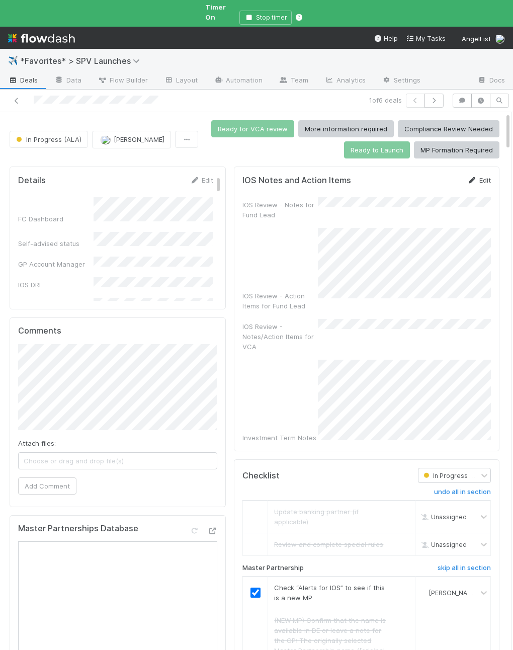
click at [473, 177] on icon at bounding box center [472, 180] width 10 height 7
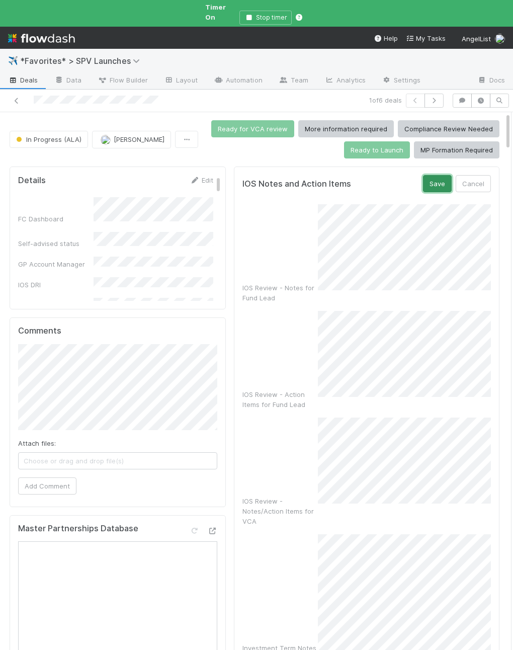
click at [439, 175] on button "Save" at bounding box center [437, 183] width 29 height 17
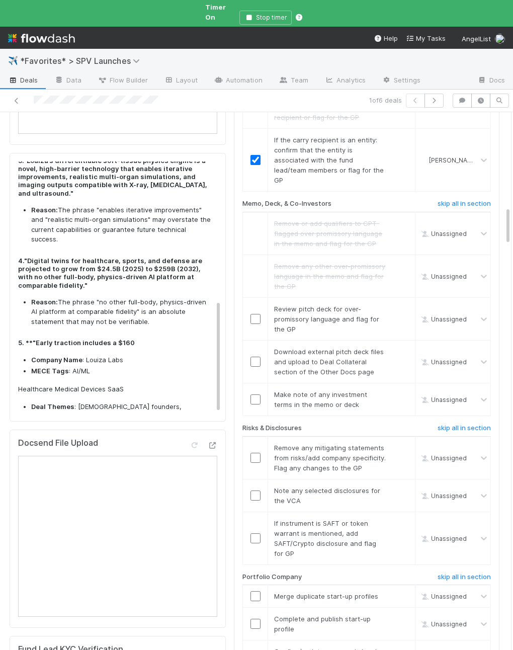
scroll to position [1339, 0]
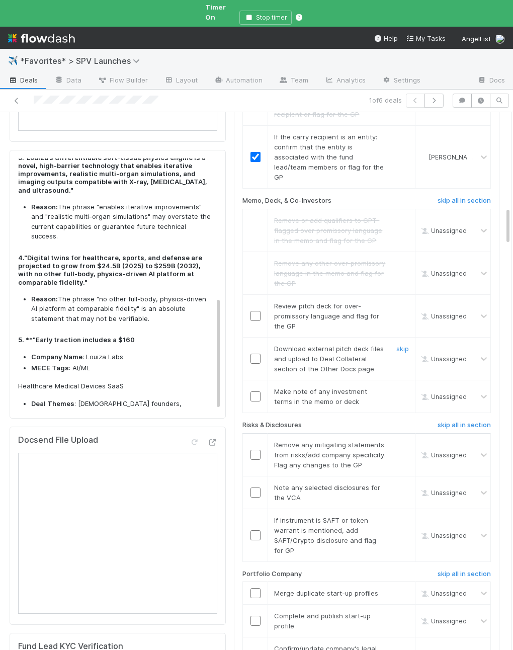
drag, startPoint x: 322, startPoint y: 299, endPoint x: 300, endPoint y: 297, distance: 21.2
click at [321, 338] on td "Download external pitch deck files and upload to Deal Collateral section of the…" at bounding box center [341, 359] width 147 height 43
click at [256, 311] on input "checkbox" at bounding box center [256, 316] width 10 height 10
drag, startPoint x: 404, startPoint y: 307, endPoint x: 321, endPoint y: 349, distance: 92.7
click at [404, 345] on link "skip" at bounding box center [403, 349] width 13 height 8
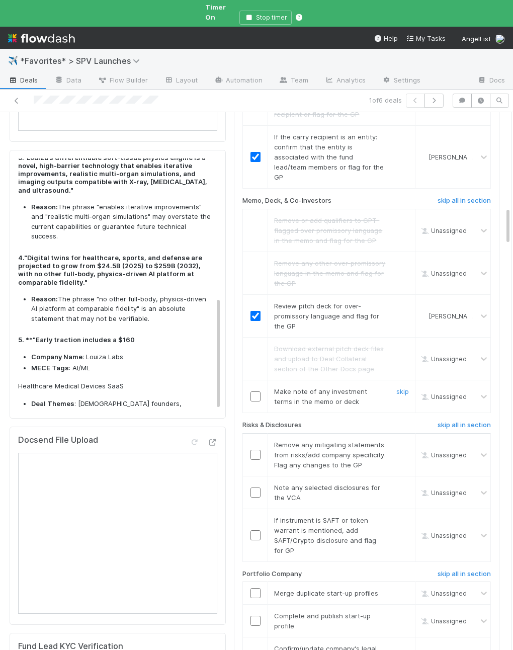
drag, startPoint x: 255, startPoint y: 359, endPoint x: 454, endPoint y: 362, distance: 199.3
click at [255, 391] on input "checkbox" at bounding box center [256, 396] width 10 height 10
click at [401, 441] on link "skip" at bounding box center [403, 445] width 13 height 8
drag, startPoint x: 400, startPoint y: 450, endPoint x: 400, endPoint y: 457, distance: 7.0
click at [400, 484] on link "skip" at bounding box center [403, 488] width 13 height 8
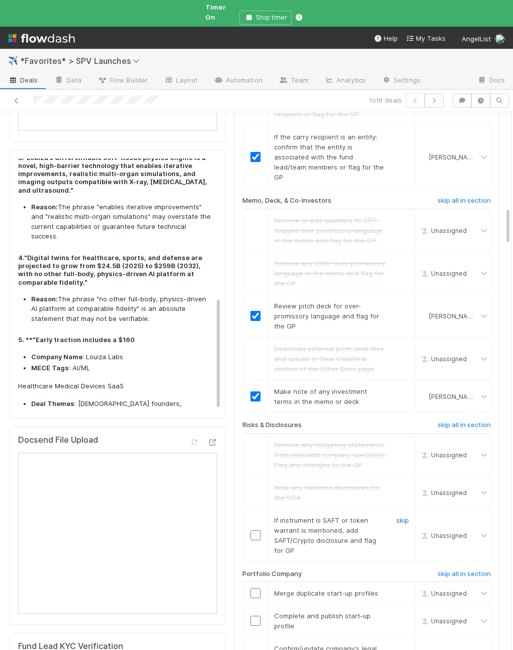
click at [400, 516] on link "skip" at bounding box center [403, 520] width 13 height 8
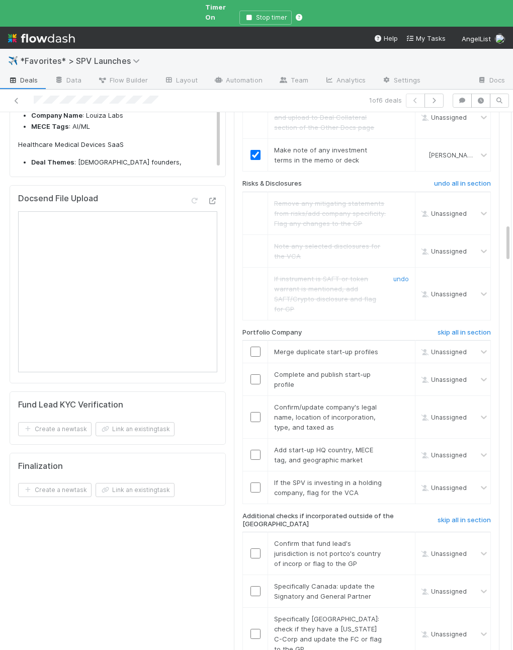
scroll to position [1582, 0]
click at [402, 347] on link "skip" at bounding box center [403, 351] width 13 height 8
click at [253, 373] on input "checkbox" at bounding box center [255, 378] width 10 height 10
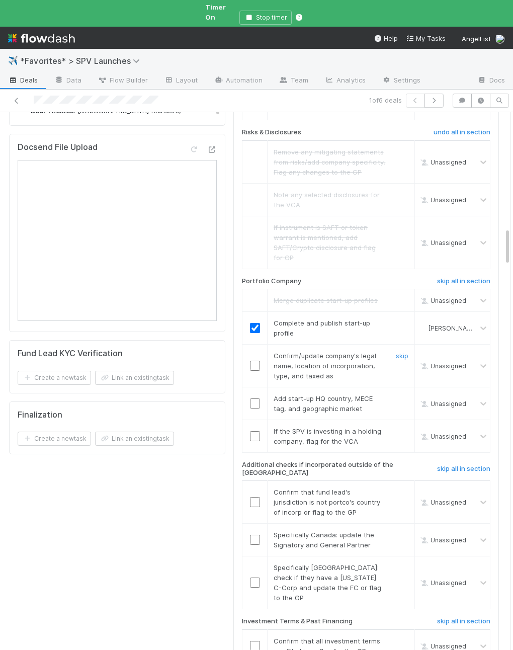
scroll to position [1637, 0]
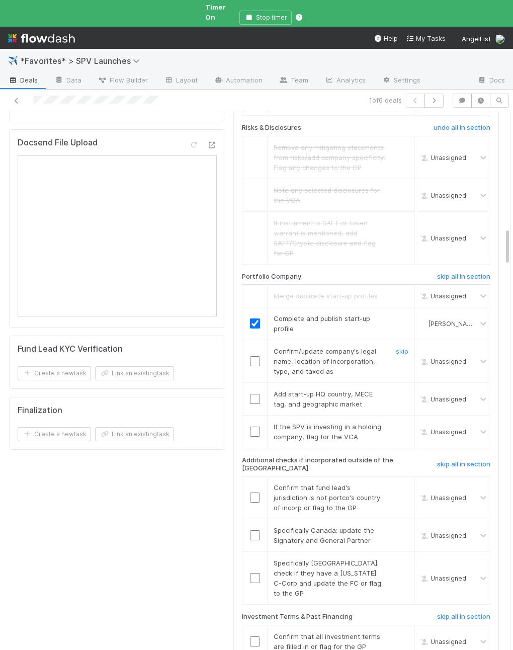
click at [254, 356] on input "checkbox" at bounding box center [255, 361] width 10 height 10
drag, startPoint x: 253, startPoint y: 356, endPoint x: 221, endPoint y: 303, distance: 61.6
click at [253, 394] on input "checkbox" at bounding box center [255, 399] width 10 height 10
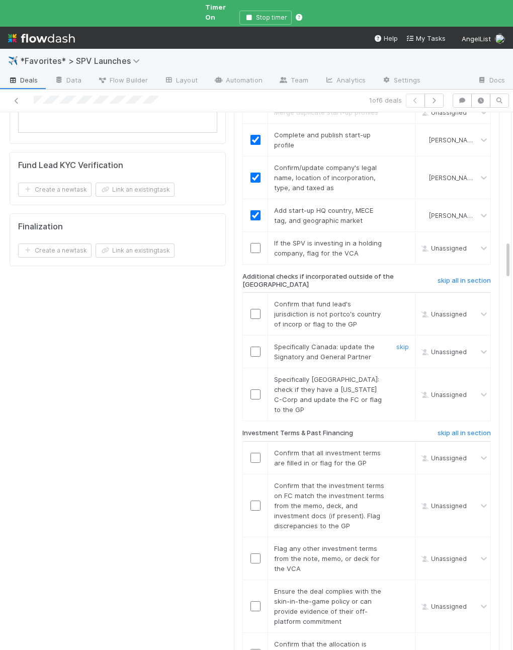
scroll to position [1825, 0]
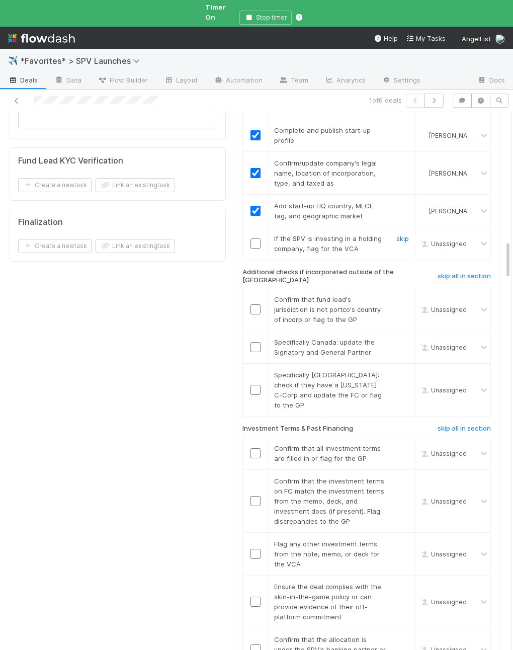
click at [401, 234] on link "skip" at bounding box center [403, 238] width 13 height 8
click at [447, 272] on h6 "skip all in section" at bounding box center [464, 276] width 53 height 8
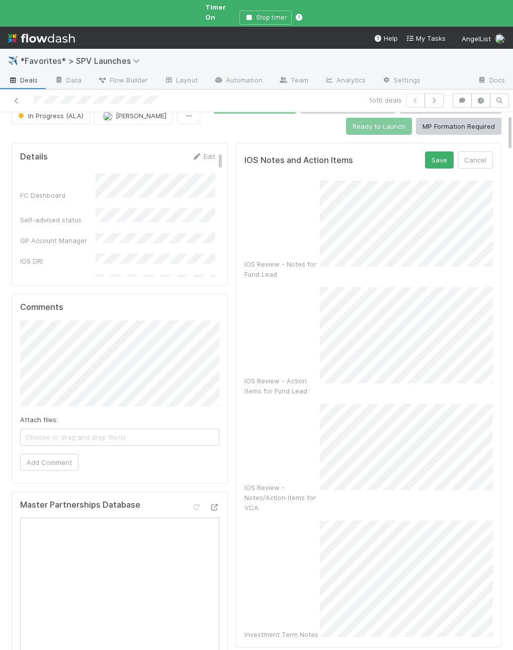
scroll to position [25, 0]
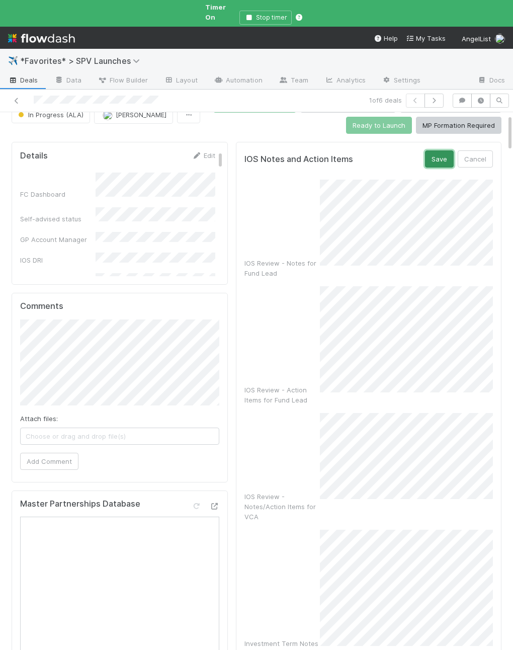
drag, startPoint x: 443, startPoint y: 150, endPoint x: 421, endPoint y: 168, distance: 28.4
click at [443, 150] on button "Save" at bounding box center [439, 158] width 29 height 17
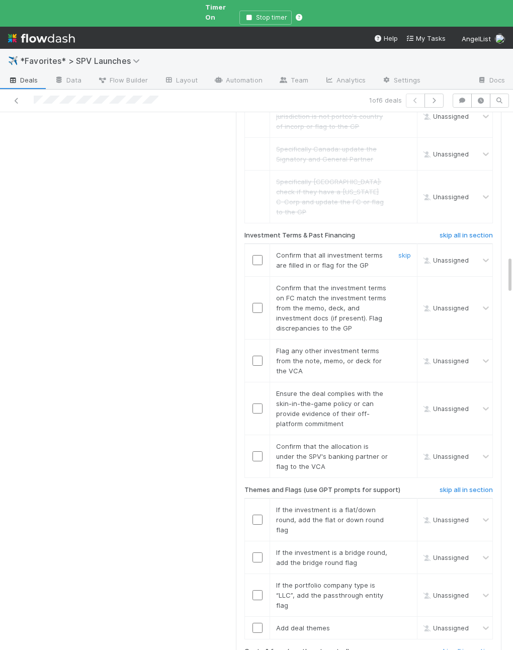
scroll to position [2078, 0]
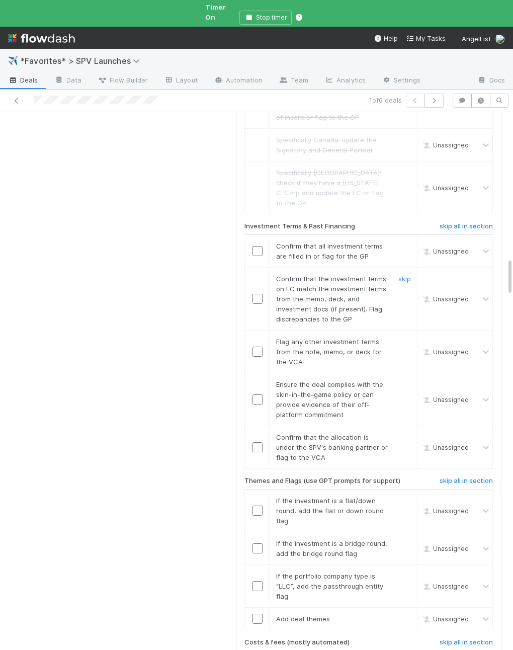
click at [304, 275] on span "Confirm that the investment terms on FC match the investment terms from the mem…" at bounding box center [331, 299] width 110 height 48
click at [258, 246] on input "checkbox" at bounding box center [258, 251] width 10 height 10
drag, startPoint x: 257, startPoint y: 242, endPoint x: 263, endPoint y: 265, distance: 23.9
click at [257, 294] on input "checkbox" at bounding box center [258, 299] width 10 height 10
click at [407, 338] on link "skip" at bounding box center [405, 342] width 13 height 8
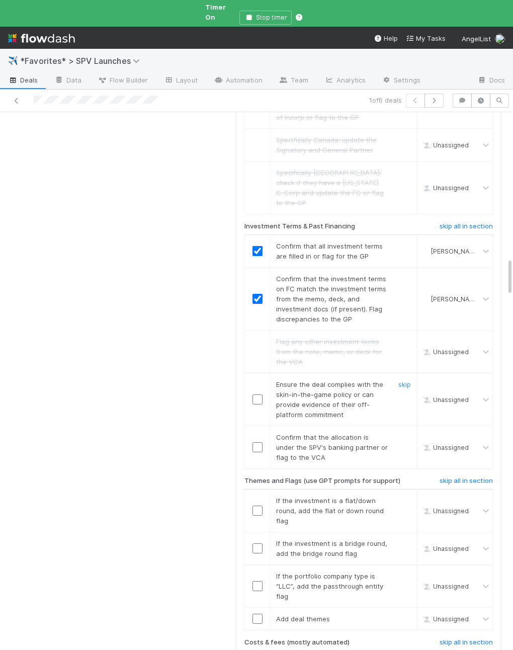
drag, startPoint x: 282, startPoint y: 347, endPoint x: 267, endPoint y: 343, distance: 15.3
click at [281, 380] on span "Ensure the deal complies with the skin-in-the-game policy or can provide eviden…" at bounding box center [329, 399] width 107 height 38
click at [260, 394] on input "checkbox" at bounding box center [258, 399] width 10 height 10
drag, startPoint x: 258, startPoint y: 390, endPoint x: 301, endPoint y: 357, distance: 53.8
click at [258, 442] on input "checkbox" at bounding box center [258, 447] width 10 height 10
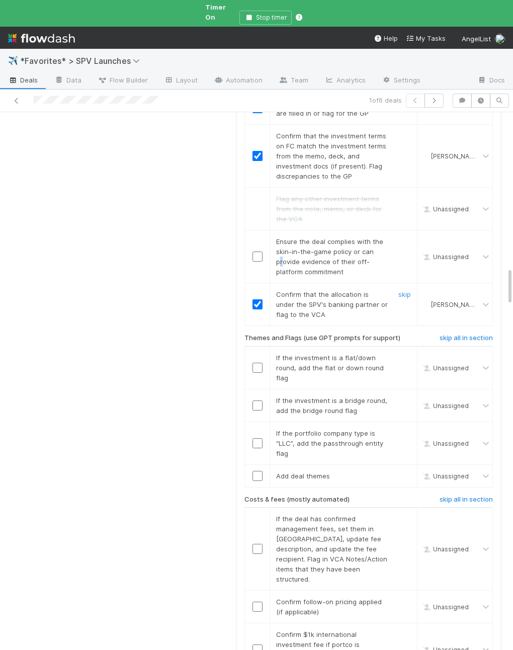
scroll to position [2221, 0]
click at [402, 353] on link "skip" at bounding box center [405, 357] width 13 height 8
drag, startPoint x: 405, startPoint y: 338, endPoint x: 403, endPoint y: 388, distance: 50.3
click at [405, 396] on link "skip" at bounding box center [405, 400] width 13 height 8
click at [404, 429] on link "skip" at bounding box center [405, 433] width 13 height 8
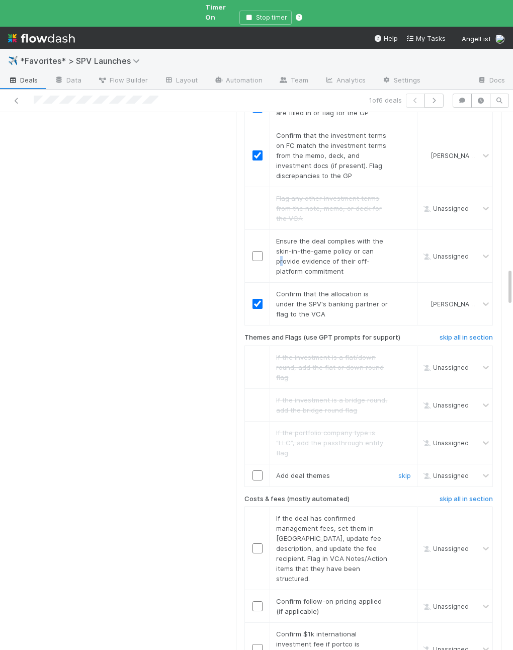
click at [256, 470] on input "checkbox" at bounding box center [258, 475] width 10 height 10
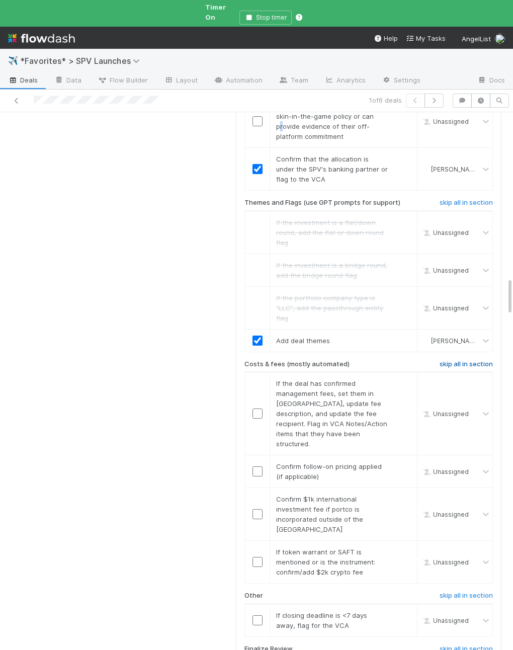
click at [462, 360] on h6 "skip all in section" at bounding box center [466, 364] width 53 height 8
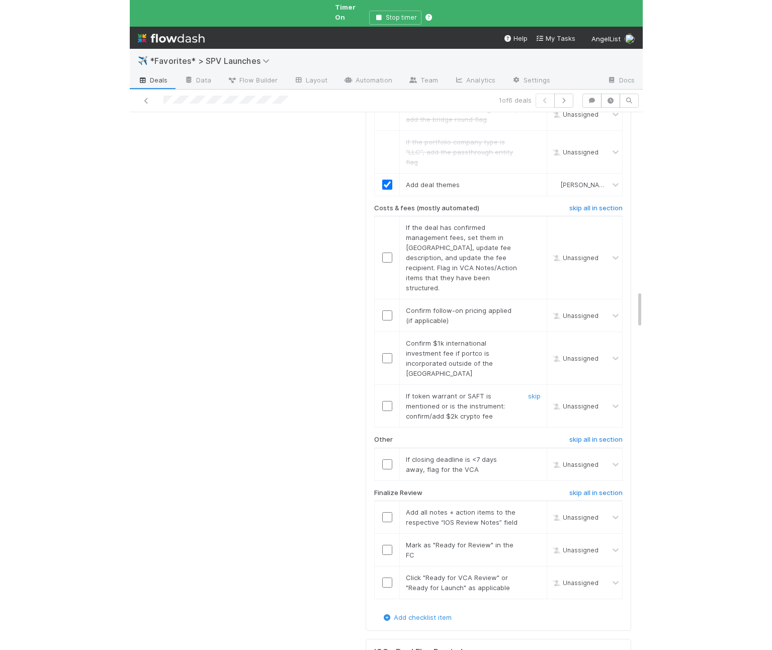
scroll to position [2547, 0]
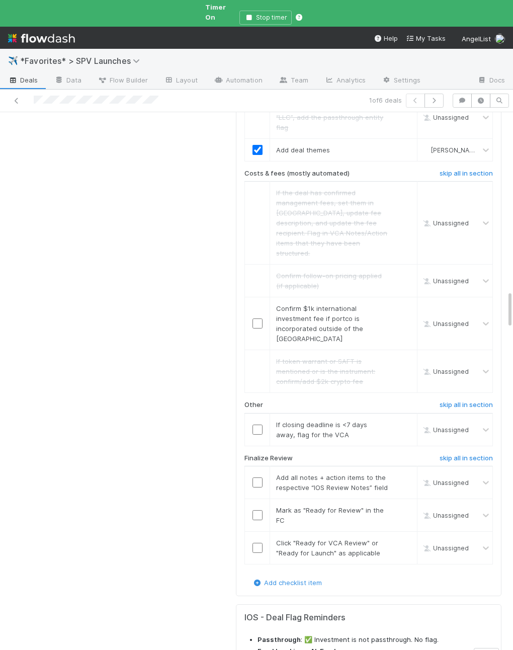
checkbox input "true"
drag, startPoint x: 405, startPoint y: 344, endPoint x: 406, endPoint y: 351, distance: 7.1
click at [405, 421] on link "skip" at bounding box center [405, 425] width 13 height 8
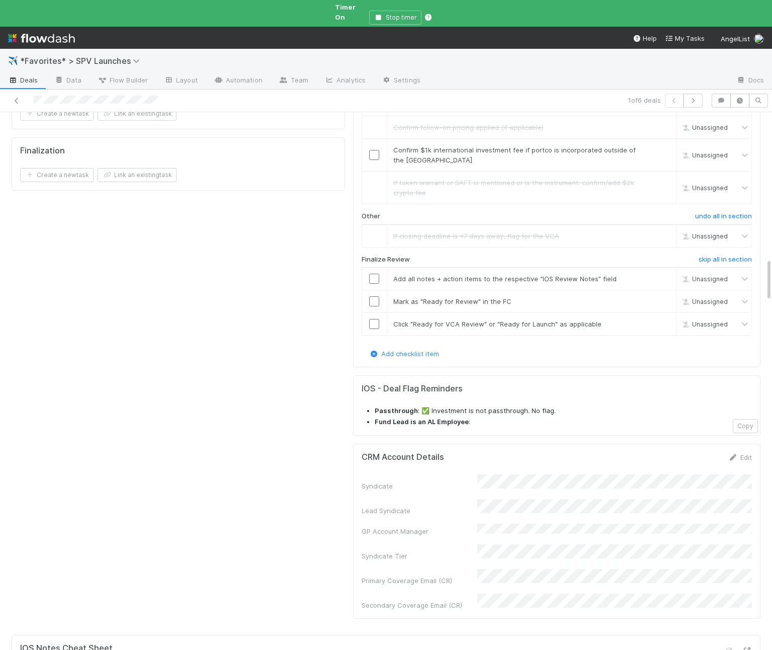
scroll to position [1795, 0]
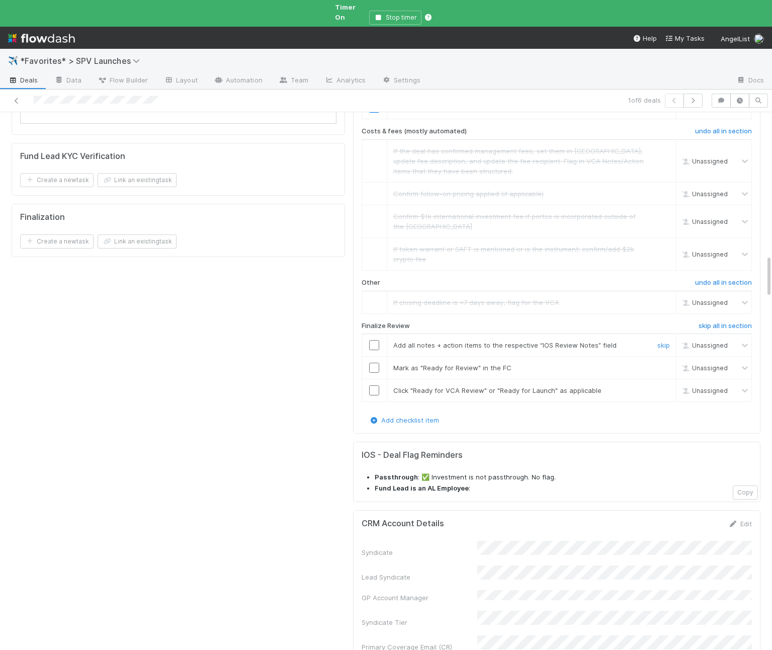
click at [374, 340] on input "checkbox" at bounding box center [374, 345] width 10 height 10
drag, startPoint x: 375, startPoint y: 317, endPoint x: 374, endPoint y: 338, distance: 21.6
click at [375, 363] on input "checkbox" at bounding box center [374, 368] width 10 height 10
click at [374, 385] on input "checkbox" at bounding box center [374, 390] width 10 height 10
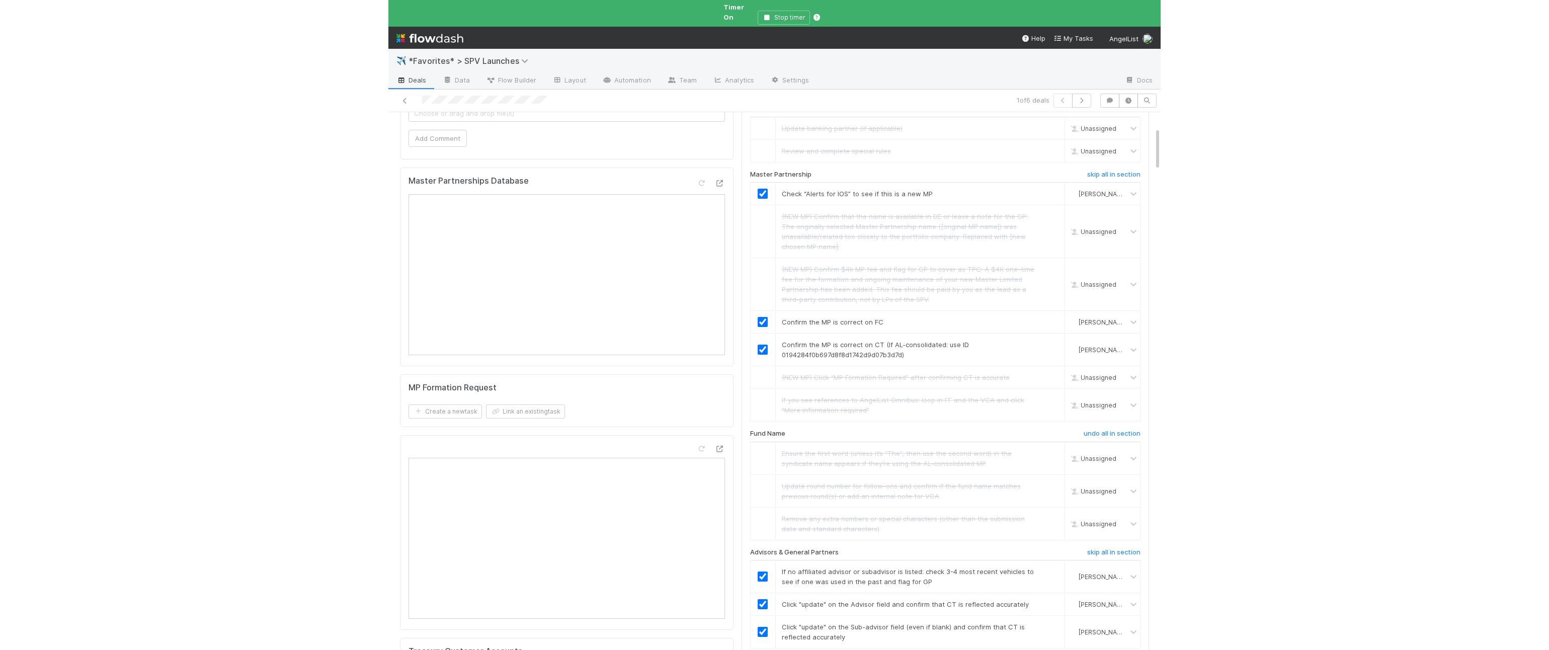
scroll to position [0, 0]
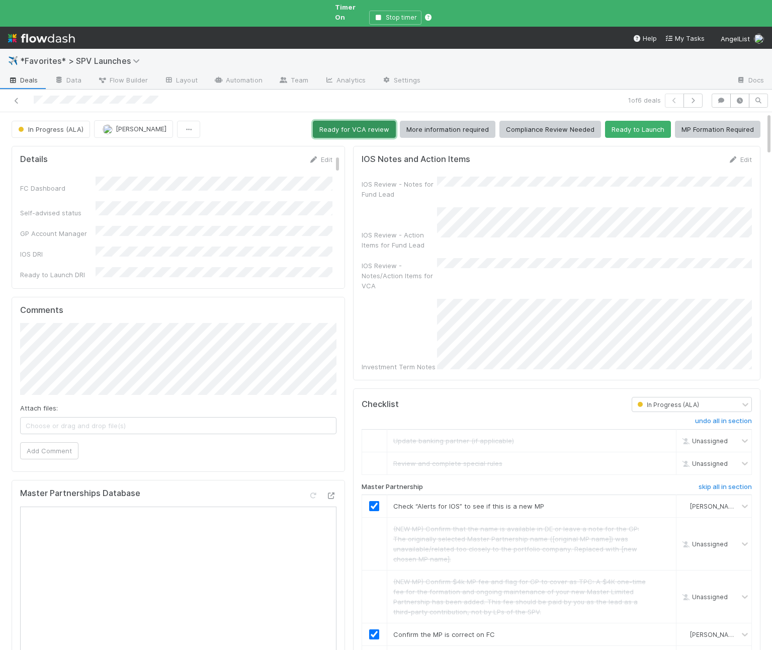
click at [374, 121] on button "Ready for VCA review" at bounding box center [354, 129] width 83 height 17
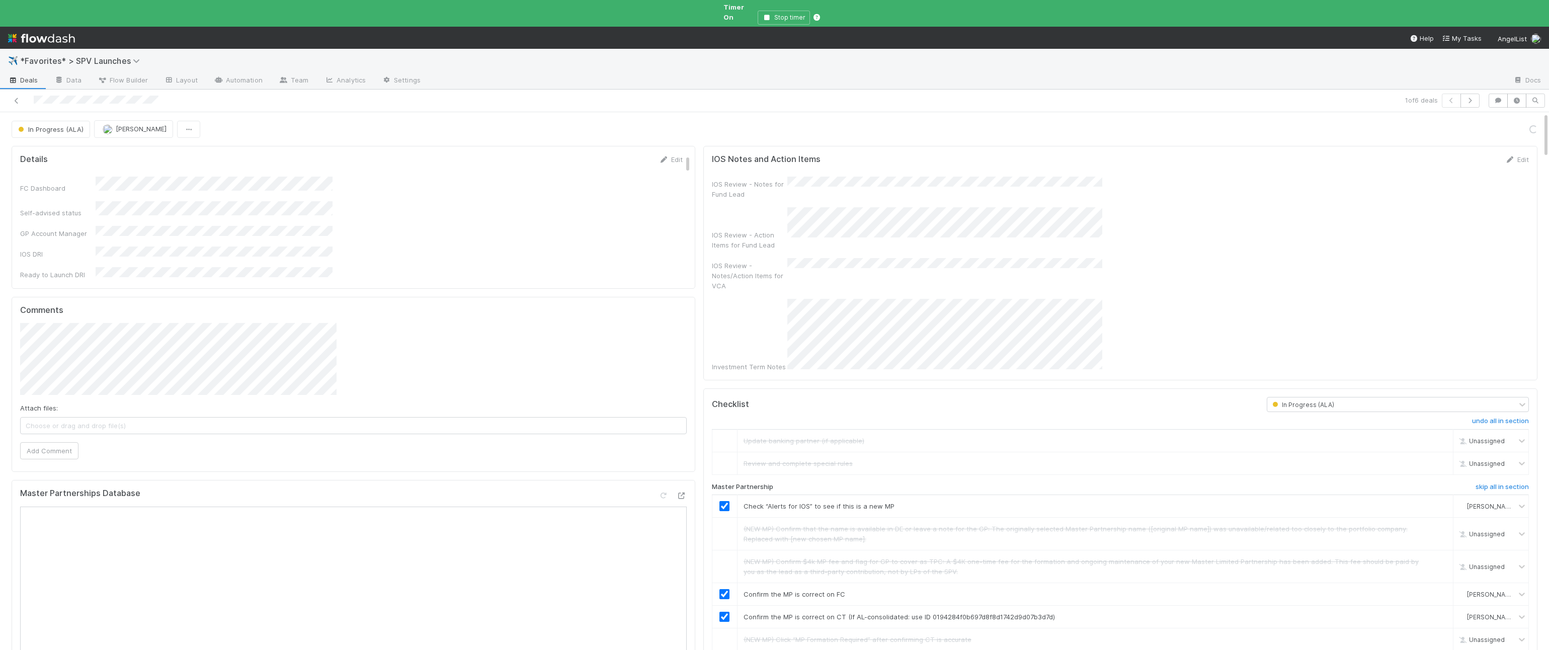
scroll to position [98, 0]
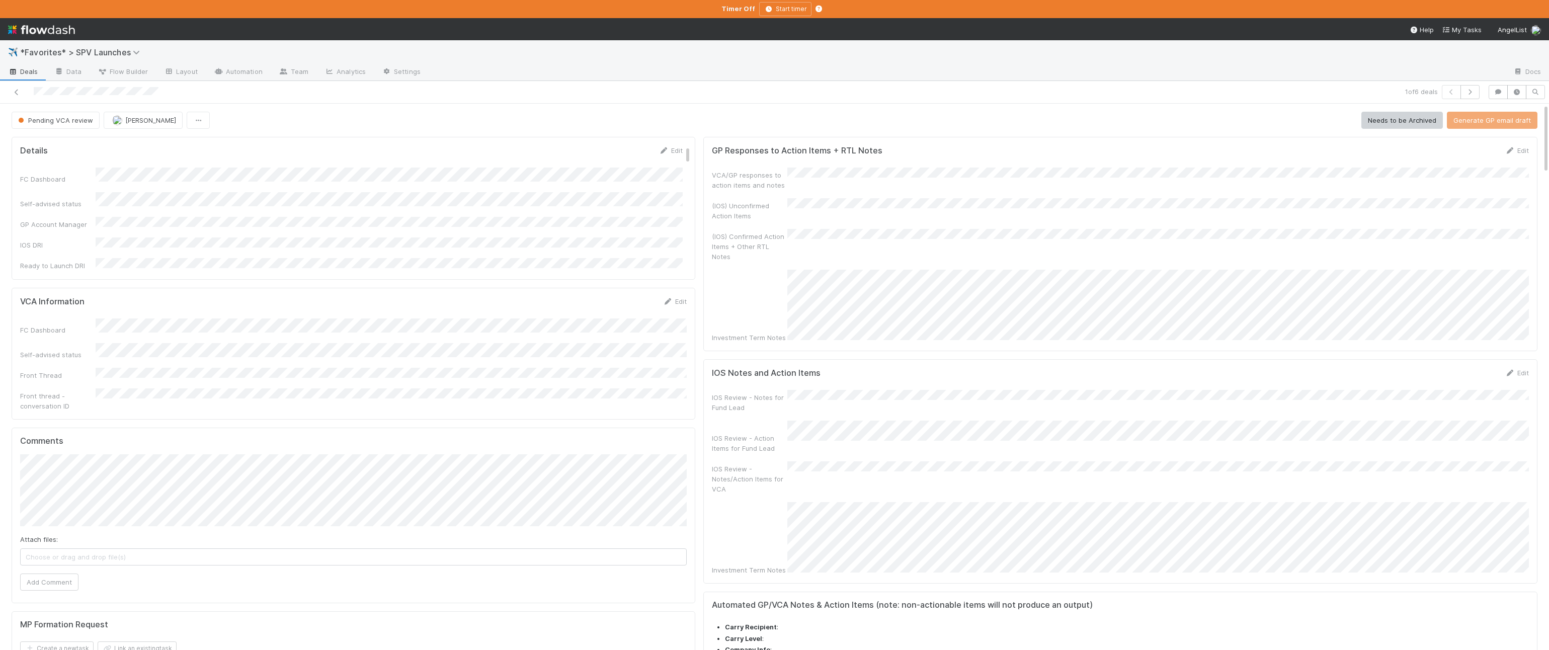
click at [24, 71] on span "Deals" at bounding box center [23, 71] width 30 height 10
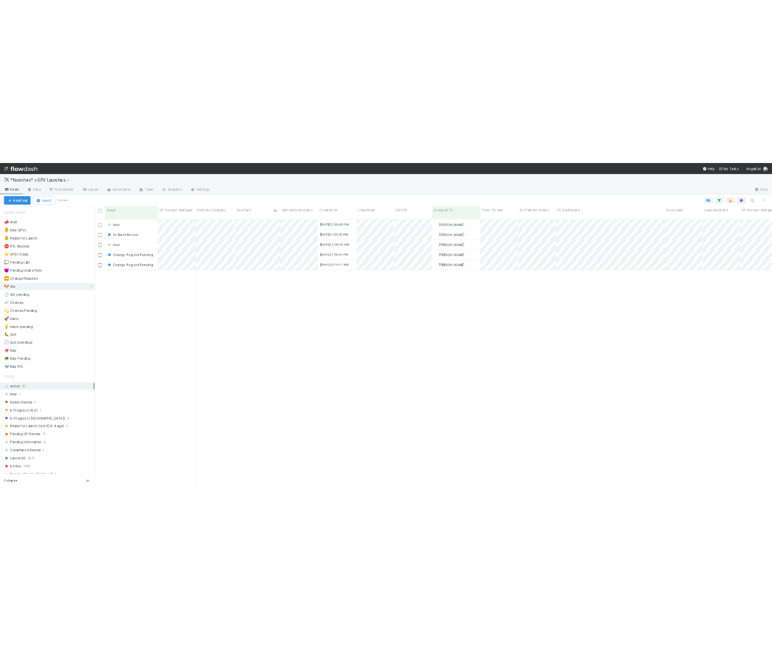
scroll to position [545, 1359]
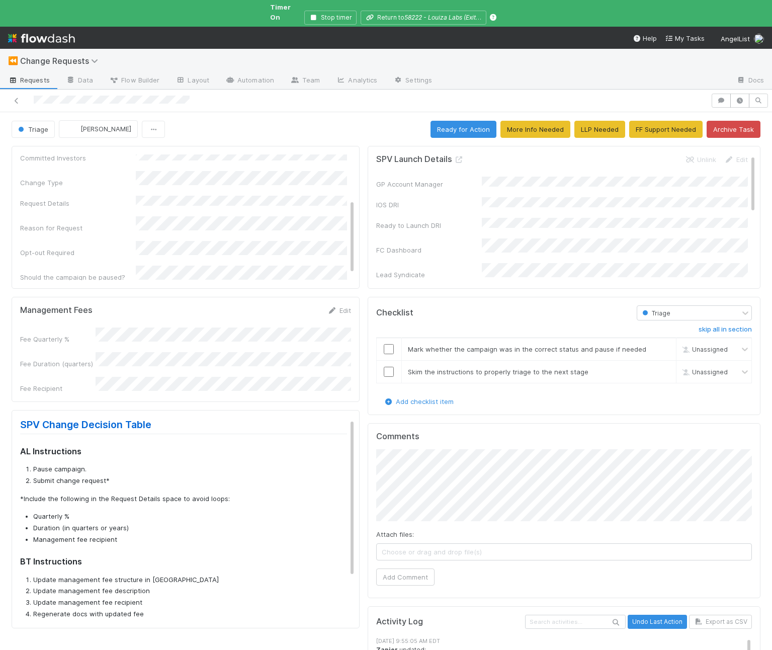
scroll to position [86, 0]
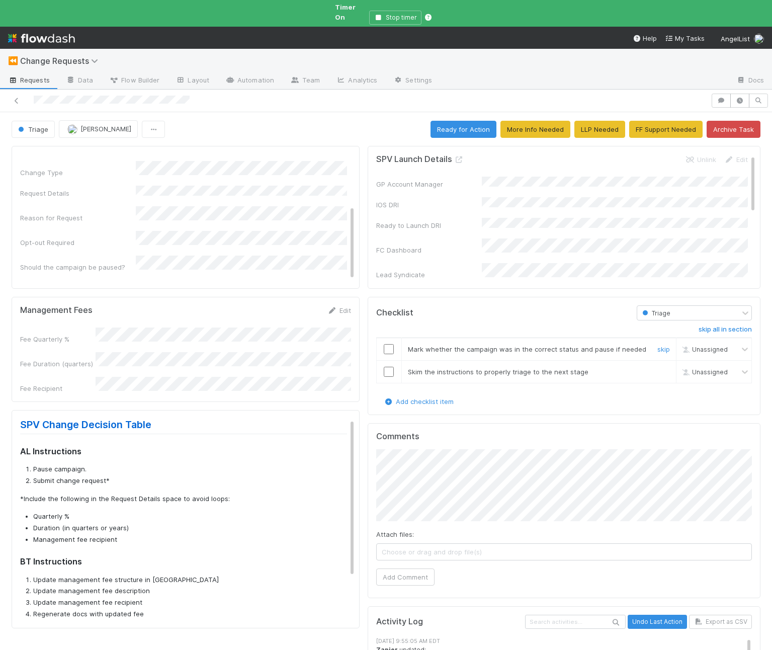
click at [384, 344] on input "checkbox" at bounding box center [389, 349] width 10 height 10
drag, startPoint x: 31, startPoint y: 464, endPoint x: 134, endPoint y: 467, distance: 103.2
click at [134, 476] on li "Submit change request*" at bounding box center [190, 481] width 314 height 10
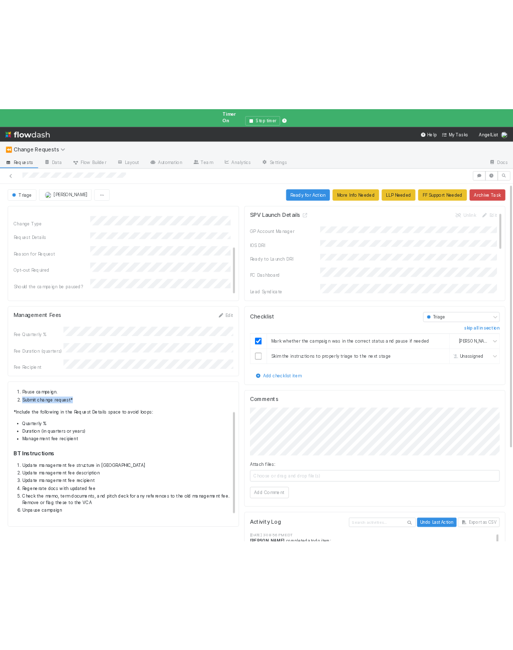
scroll to position [46, 0]
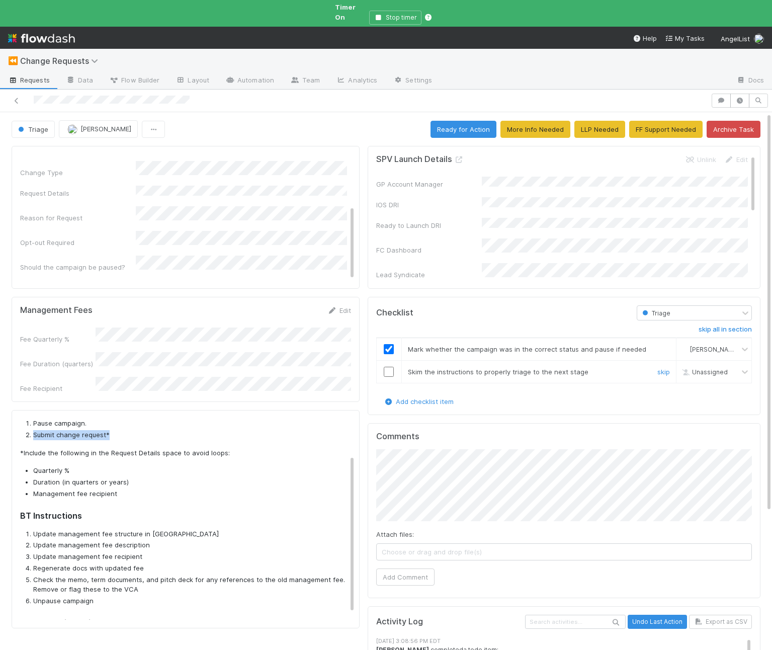
click at [385, 367] on input "checkbox" at bounding box center [389, 372] width 10 height 10
click at [457, 121] on button "Ready for Action" at bounding box center [464, 129] width 66 height 17
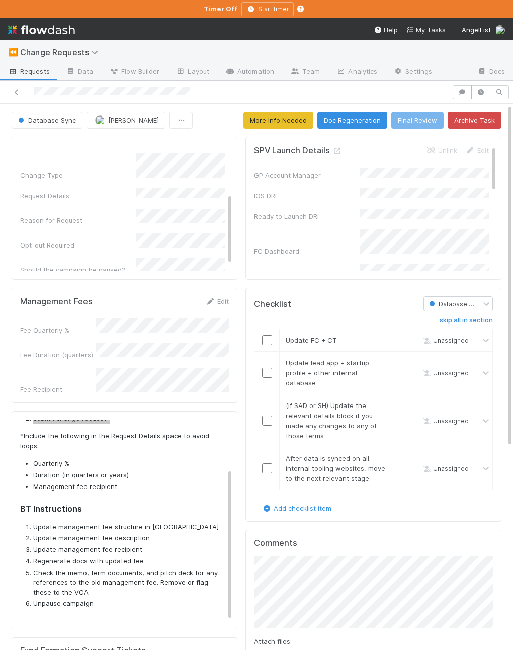
scroll to position [86, 0]
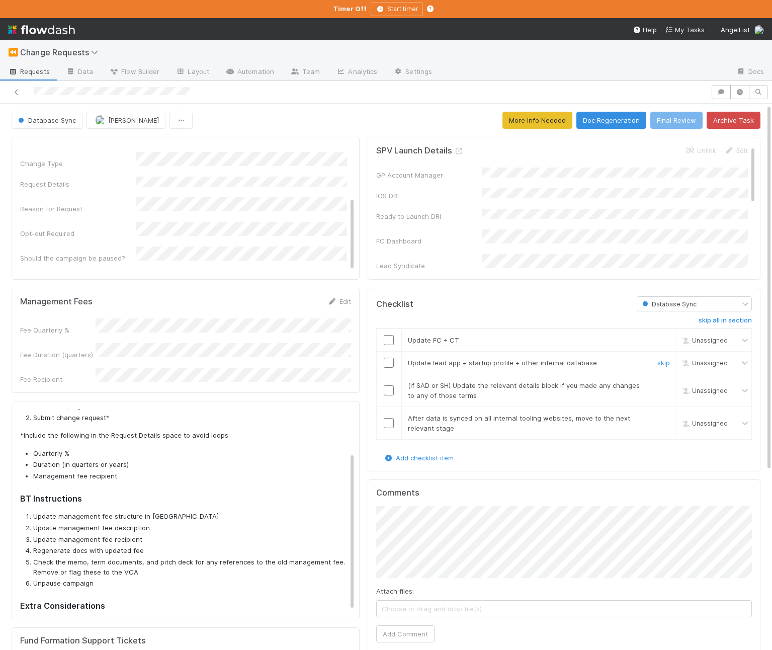
click at [431, 360] on span "Update lead app + startup profile + other internal database" at bounding box center [502, 363] width 189 height 8
click at [390, 342] on input "checkbox" at bounding box center [389, 340] width 10 height 10
click at [388, 361] on input "checkbox" at bounding box center [389, 363] width 10 height 10
click at [658, 386] on link "skip" at bounding box center [664, 385] width 13 height 8
click at [384, 423] on input "checkbox" at bounding box center [389, 423] width 10 height 10
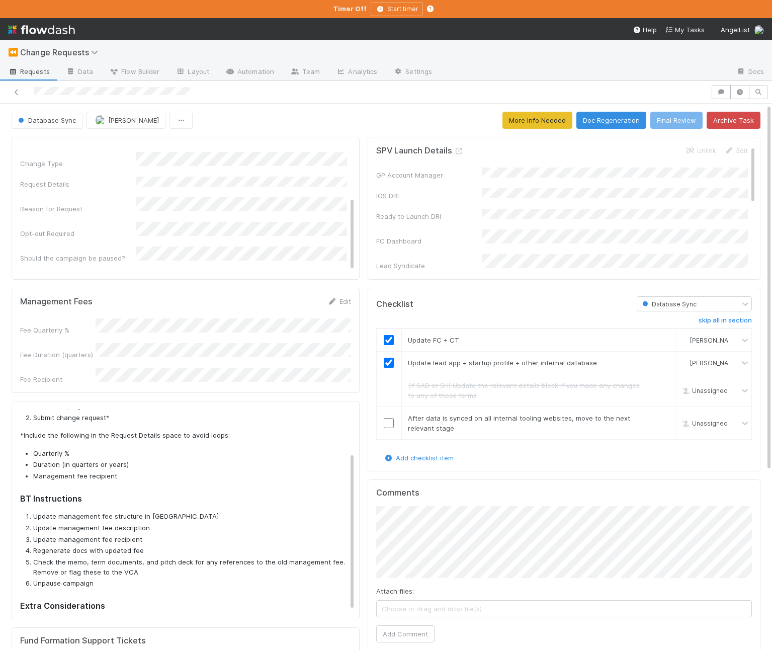
scroll to position [64, 0]
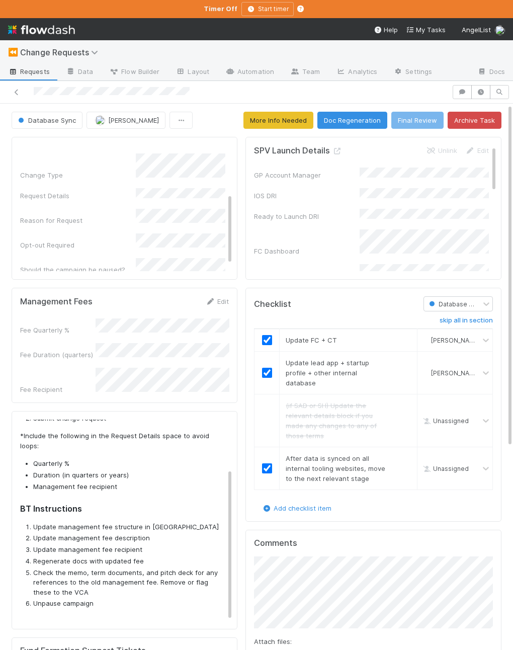
checkbox input "true"
click at [381, 115] on button "Doc Regeneration" at bounding box center [353, 120] width 70 height 17
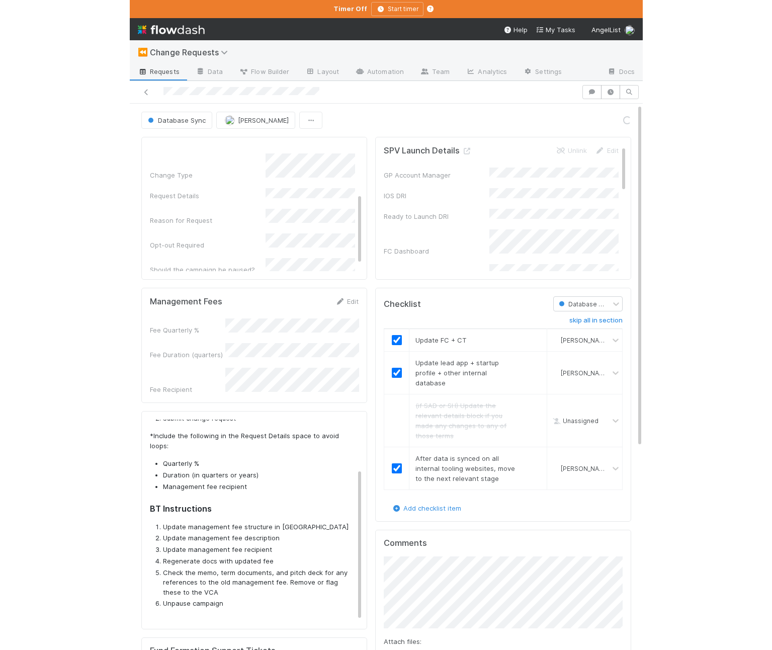
scroll to position [86, 0]
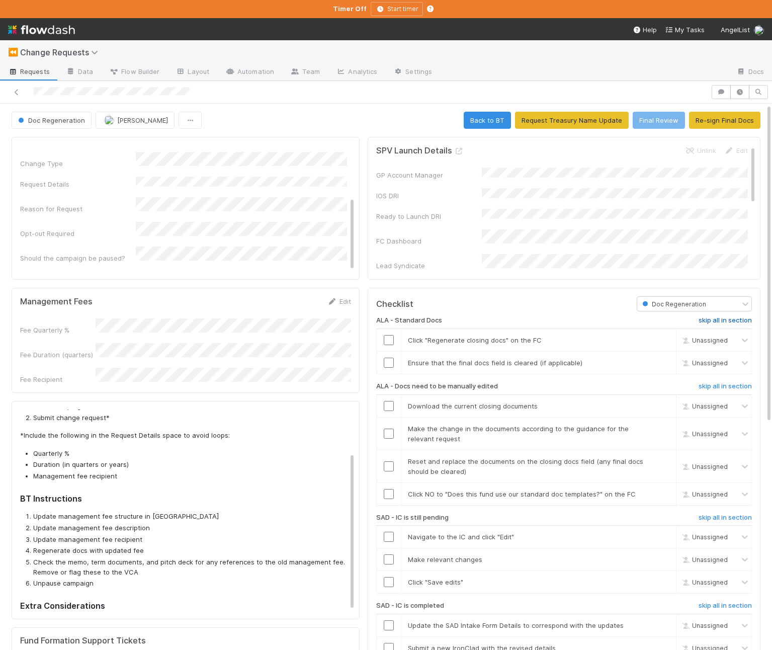
click at [706, 318] on h6 "skip all in section" at bounding box center [725, 321] width 53 height 8
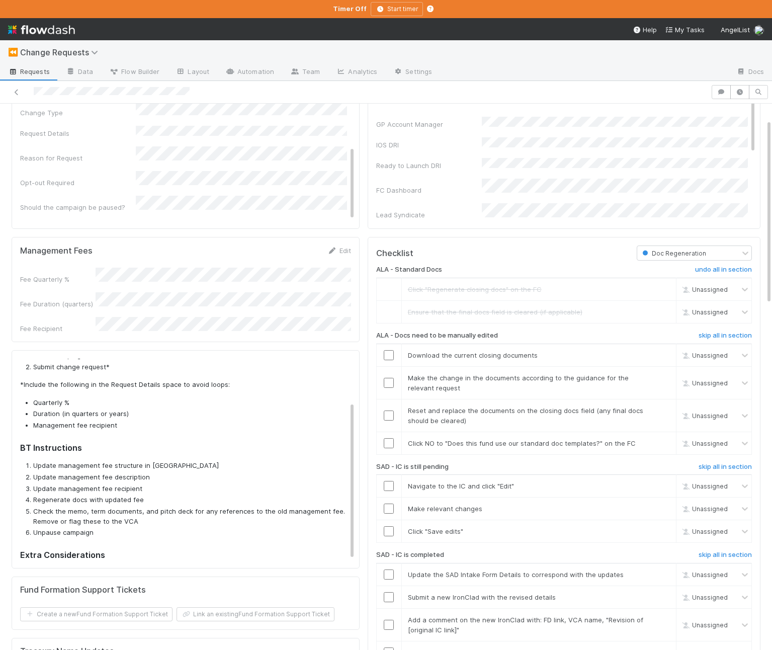
scroll to position [51, 0]
click at [722, 465] on h6 "skip all in section" at bounding box center [725, 466] width 53 height 8
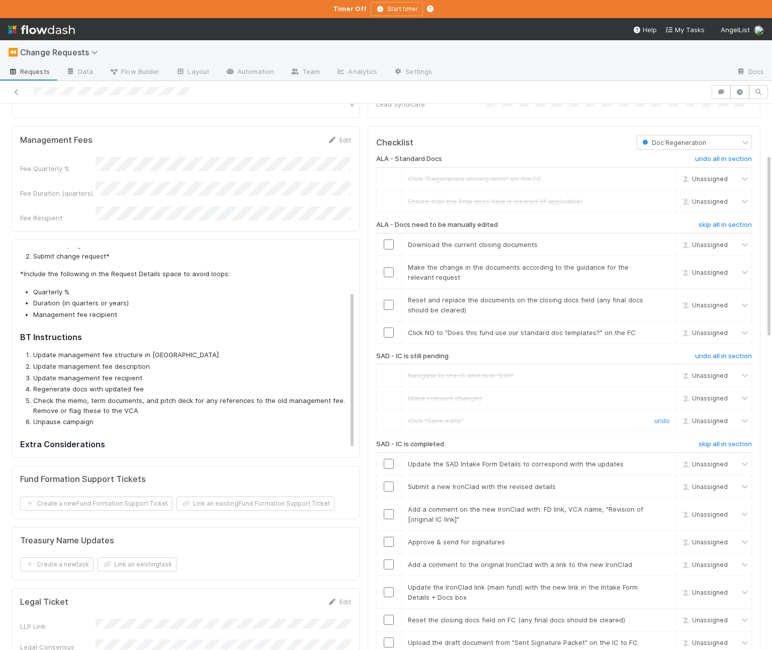
scroll to position [176, 0]
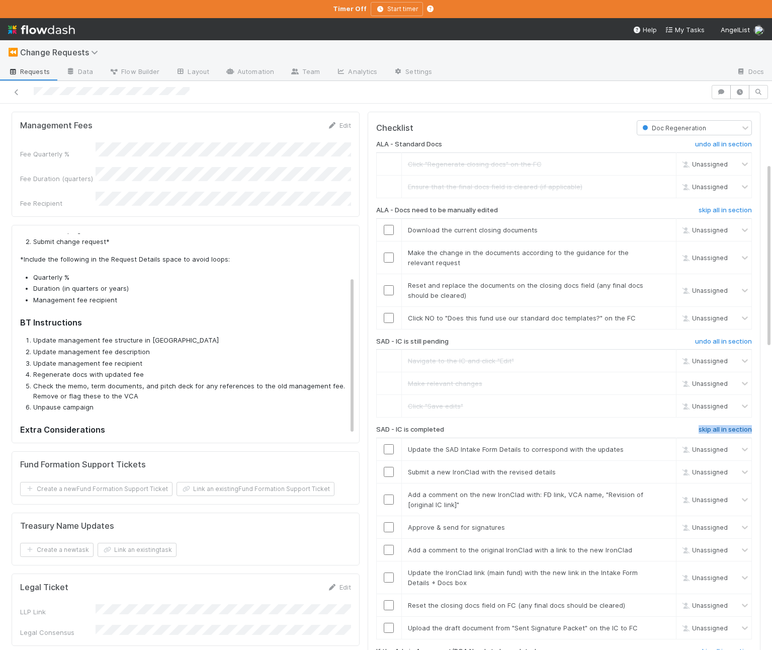
click at [719, 428] on h6 "skip all in section" at bounding box center [725, 430] width 53 height 8
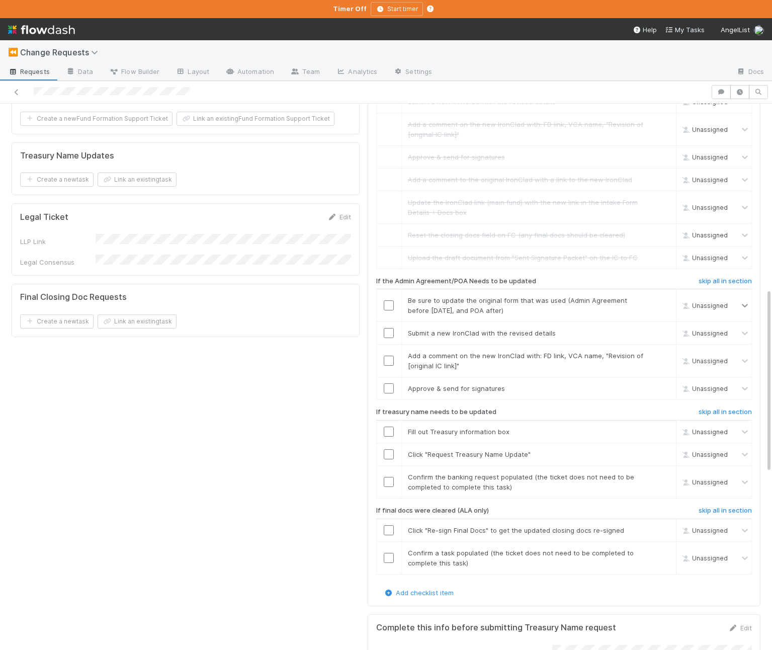
scroll to position [547, 0]
click at [727, 280] on h6 "skip all in section" at bounding box center [725, 280] width 53 height 8
click at [719, 409] on h6 "skip all in section" at bounding box center [725, 411] width 53 height 8
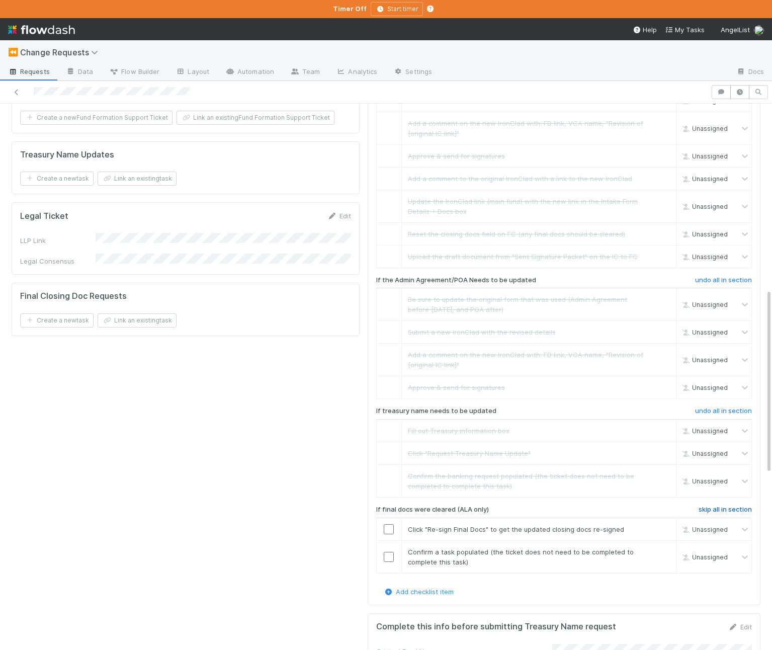
click at [717, 508] on h6 "skip all in section" at bounding box center [725, 510] width 53 height 8
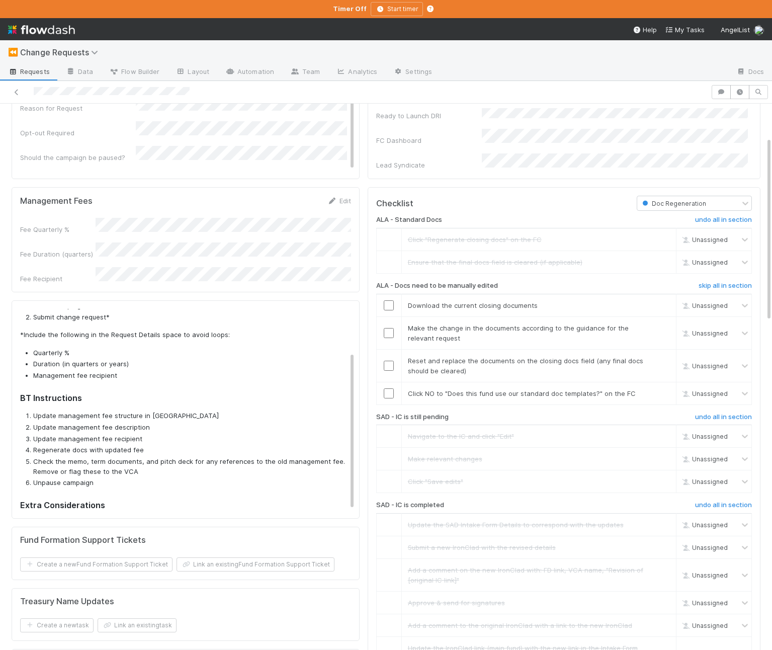
scroll to position [93, 0]
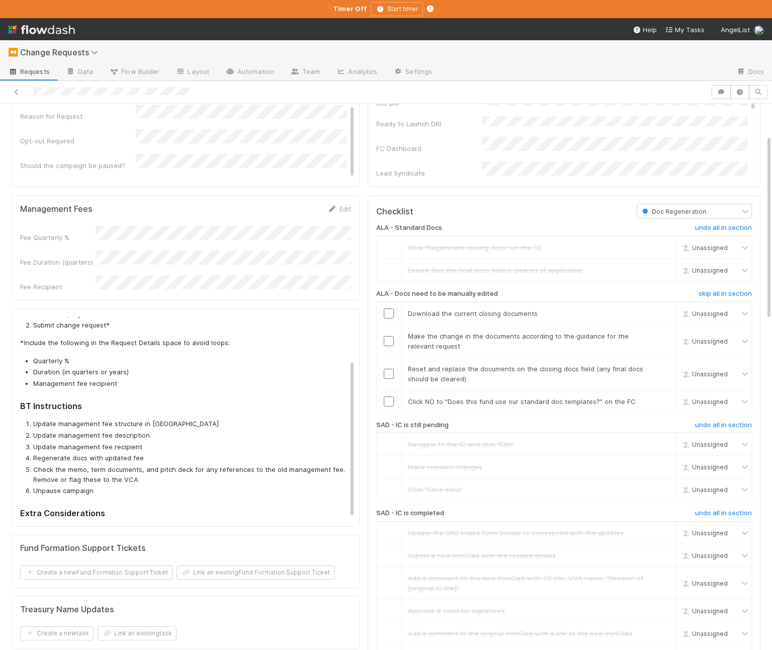
click at [371, 321] on div "Checklist Doc Regeneration ALA - Standard Docs undo all in section Click "Regen…" at bounding box center [564, 627] width 393 height 864
click at [386, 314] on input "checkbox" at bounding box center [389, 313] width 10 height 10
click at [388, 341] on input "checkbox" at bounding box center [389, 341] width 10 height 10
click at [387, 374] on input "checkbox" at bounding box center [389, 374] width 10 height 10
click at [379, 414] on div "ALA - Standard Docs undo all in section Click "Regenerate closing docs" on the …" at bounding box center [564, 630] width 376 height 822
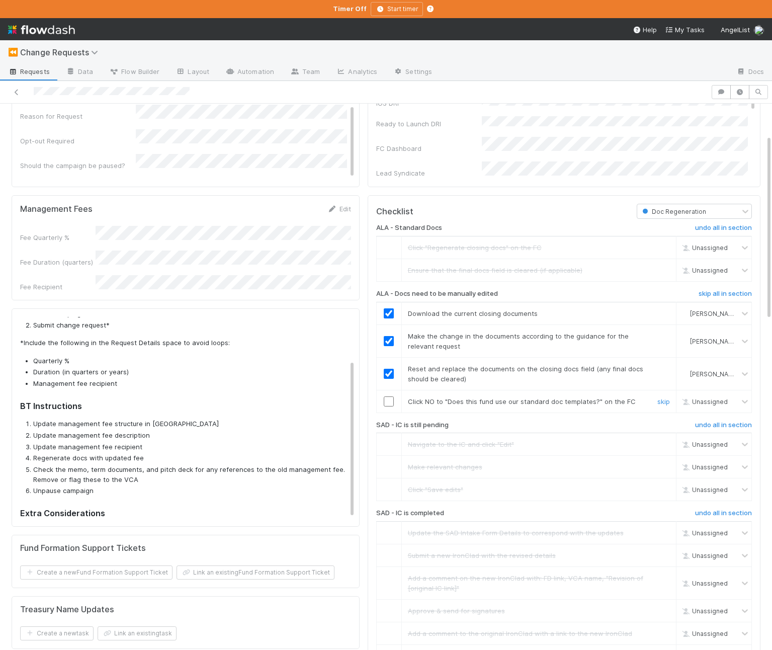
click at [391, 401] on input "checkbox" at bounding box center [389, 402] width 10 height 10
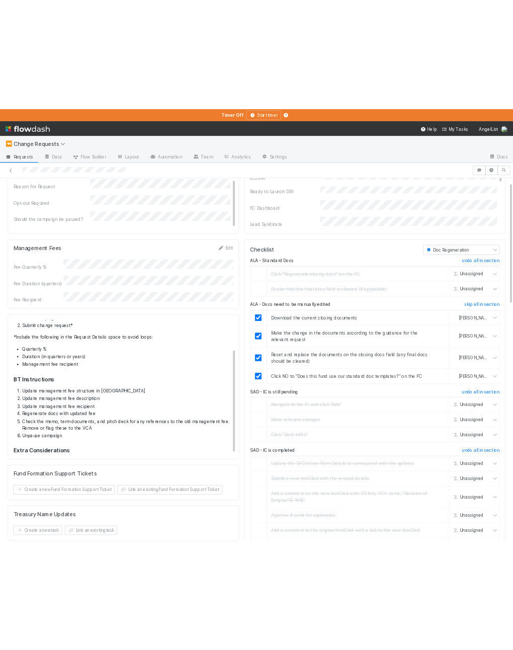
scroll to position [0, 0]
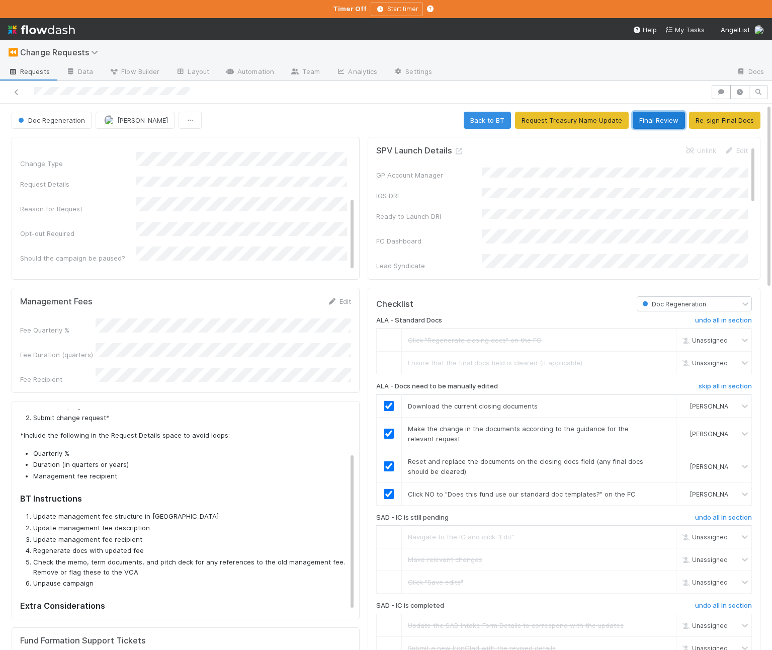
click at [650, 117] on button "Final Review" at bounding box center [659, 120] width 52 height 17
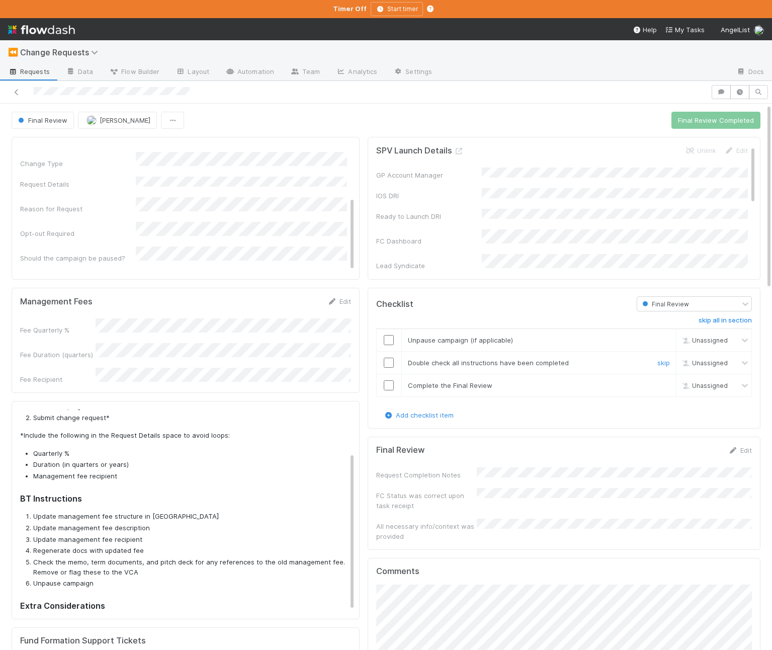
click at [406, 357] on td "Double check all instructions have been completed skip" at bounding box center [539, 363] width 275 height 23
click at [387, 339] on input "checkbox" at bounding box center [389, 340] width 10 height 10
drag, startPoint x: 124, startPoint y: 544, endPoint x: 420, endPoint y: 440, distance: 313.5
click at [149, 546] on li "Regenerate docs with updated fee" at bounding box center [190, 551] width 314 height 10
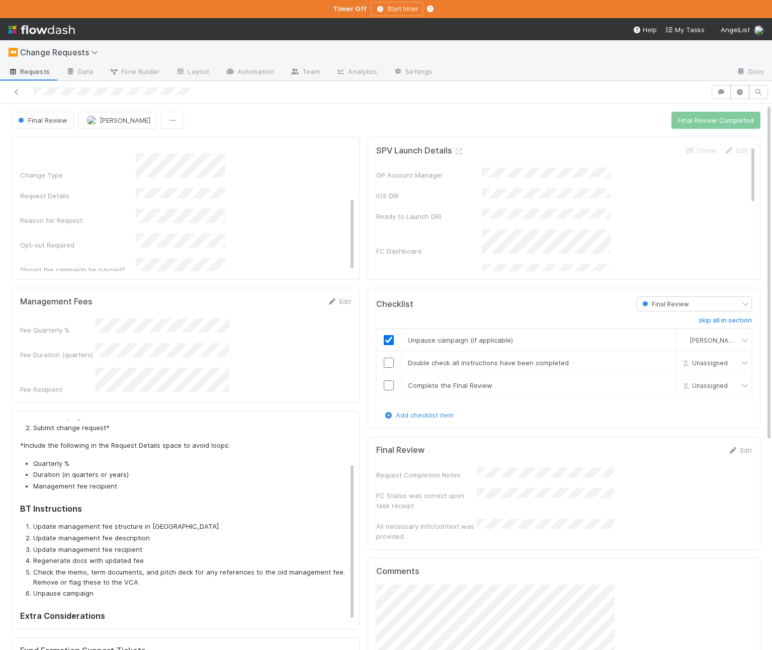
scroll to position [86, 0]
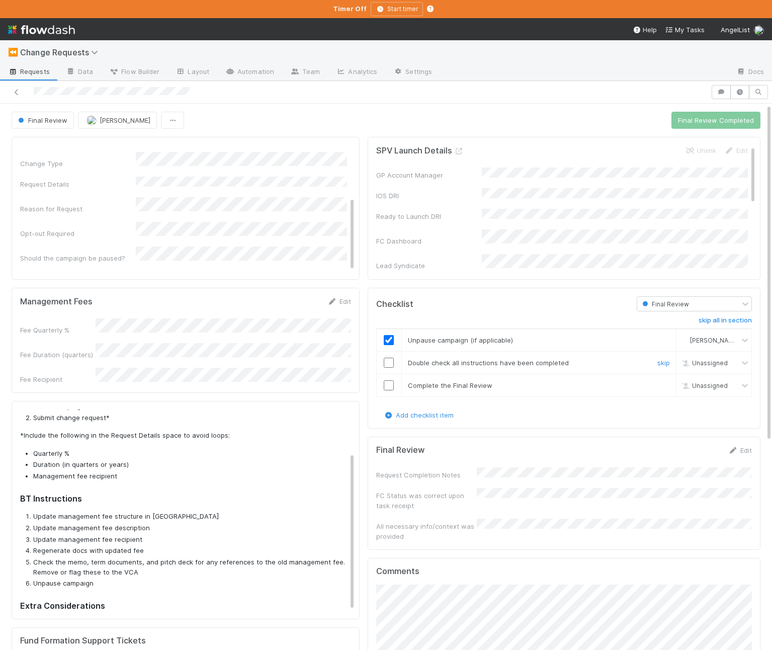
click at [389, 365] on input "checkbox" at bounding box center [389, 363] width 10 height 10
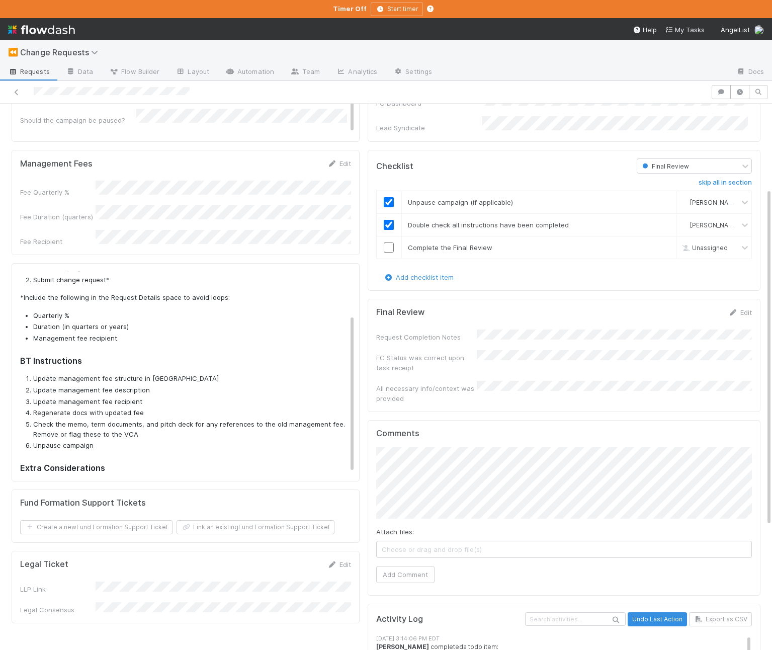
scroll to position [137, 0]
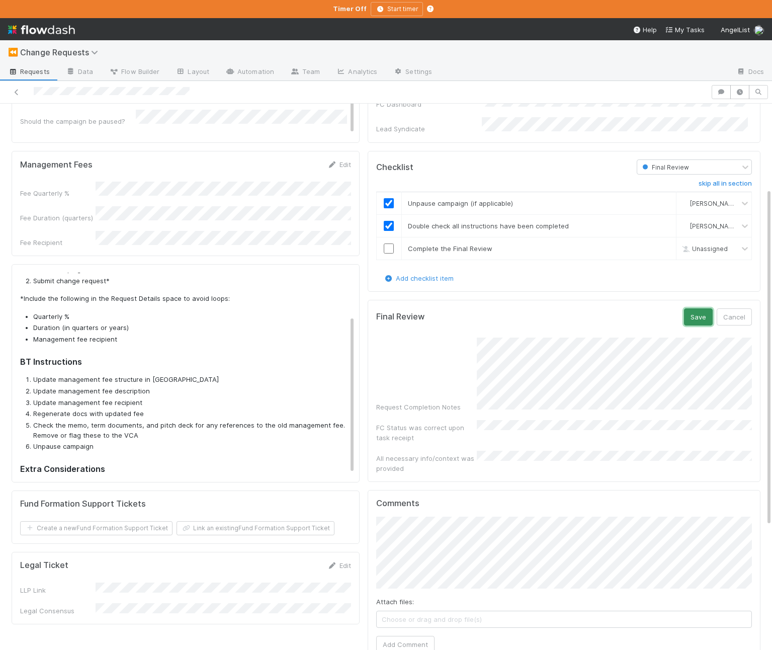
click at [698, 312] on button "Save" at bounding box center [698, 316] width 29 height 17
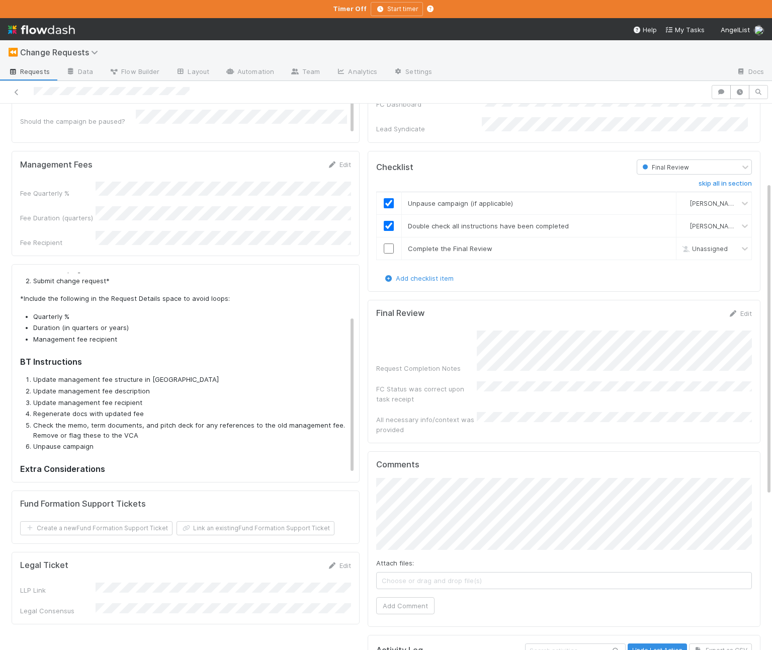
click at [698, 312] on div "Final Review Edit" at bounding box center [564, 313] width 376 height 10
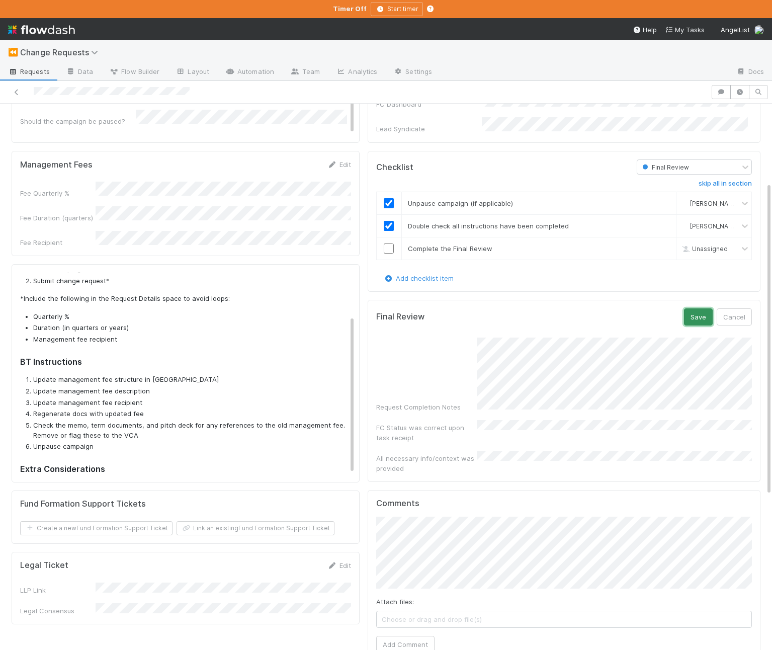
click at [689, 315] on button "Save" at bounding box center [698, 316] width 29 height 17
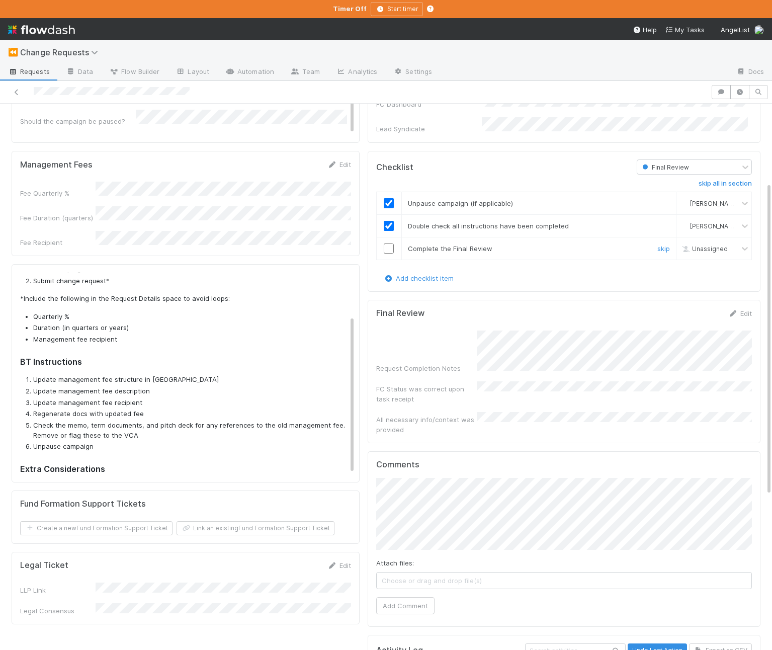
click at [391, 253] on input "checkbox" at bounding box center [389, 249] width 10 height 10
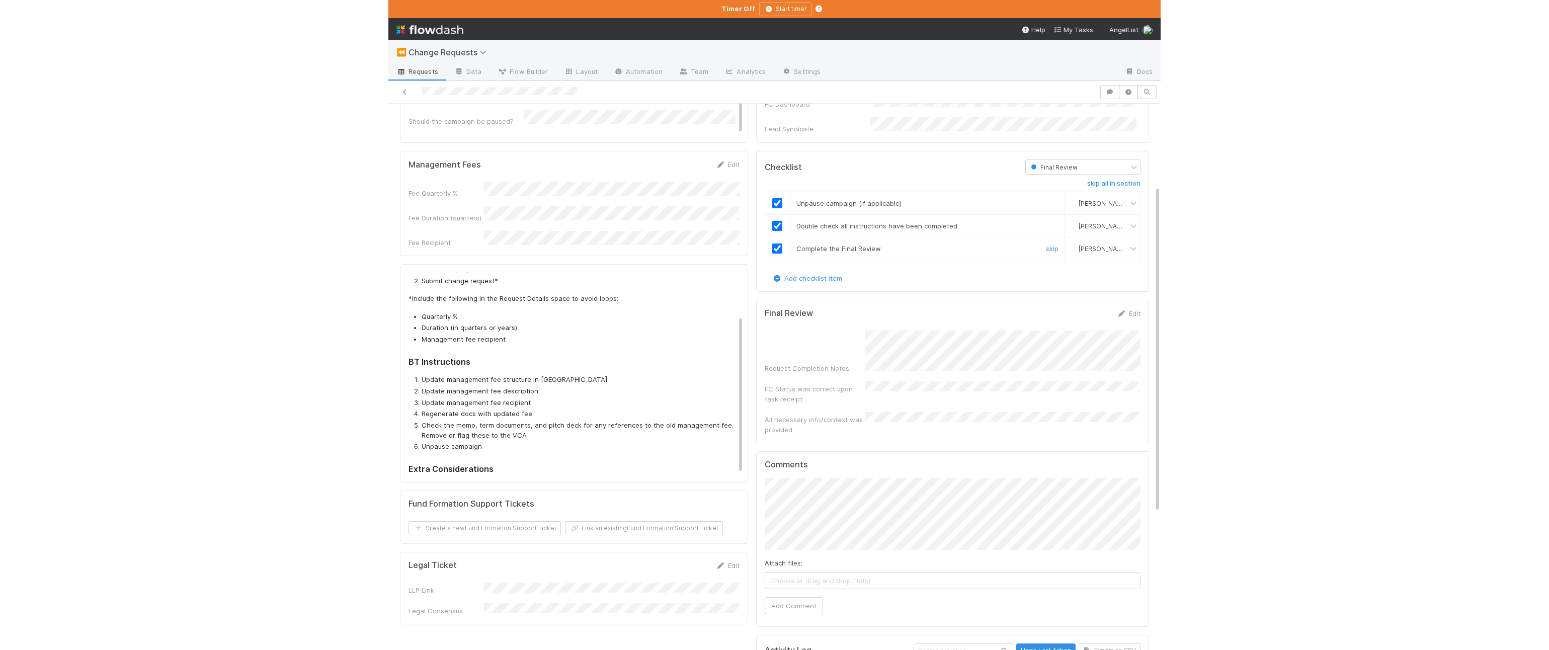
scroll to position [0, 0]
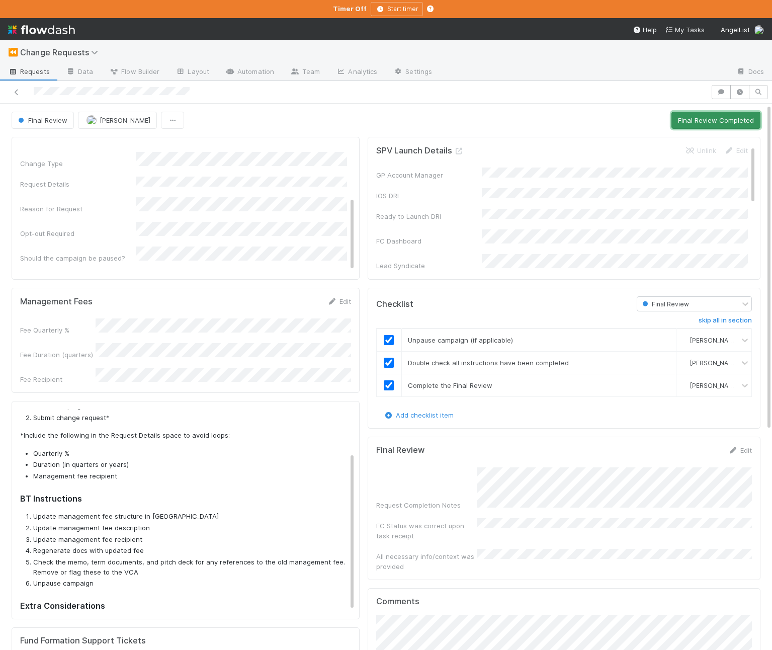
click at [716, 121] on button "Final Review Completed" at bounding box center [716, 120] width 89 height 17
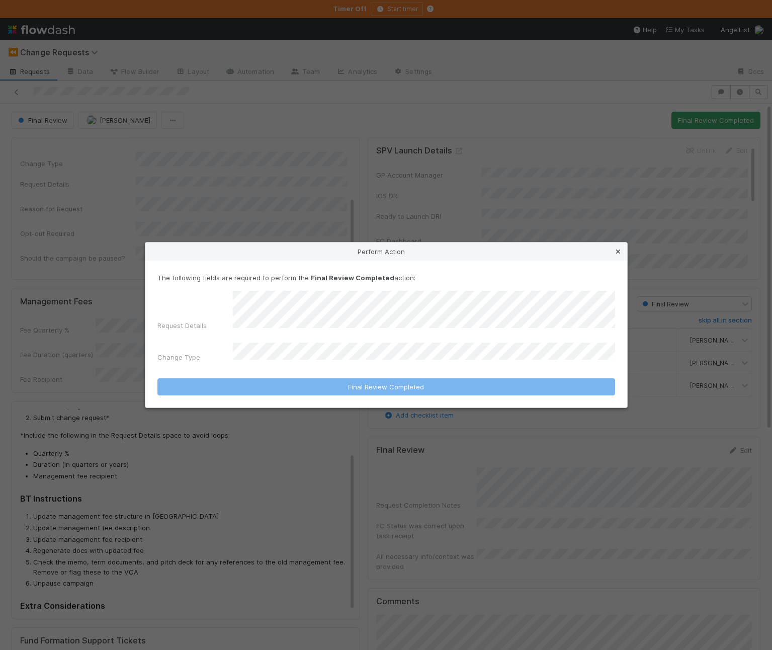
click at [618, 255] on icon at bounding box center [618, 252] width 10 height 7
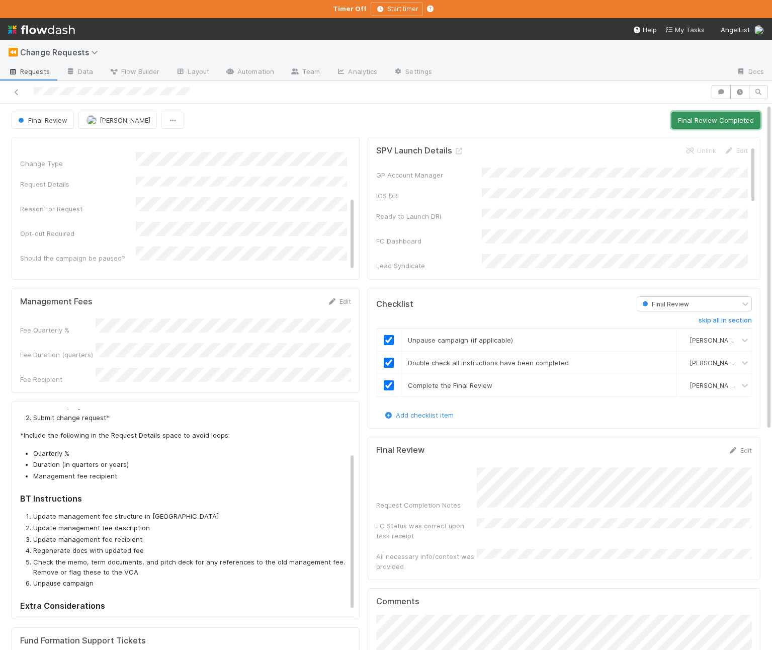
click at [732, 114] on button "Final Review Completed" at bounding box center [716, 120] width 89 height 17
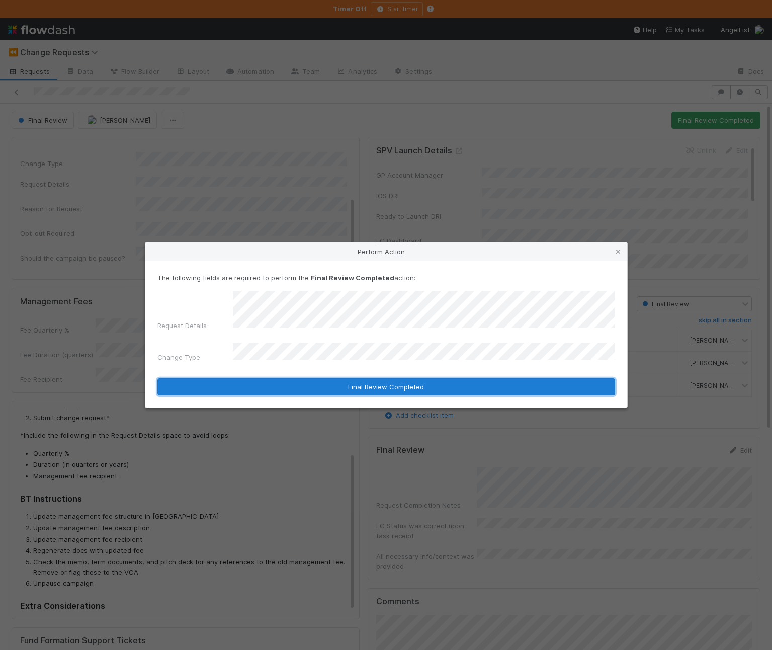
click at [366, 378] on button "Final Review Completed" at bounding box center [386, 386] width 458 height 17
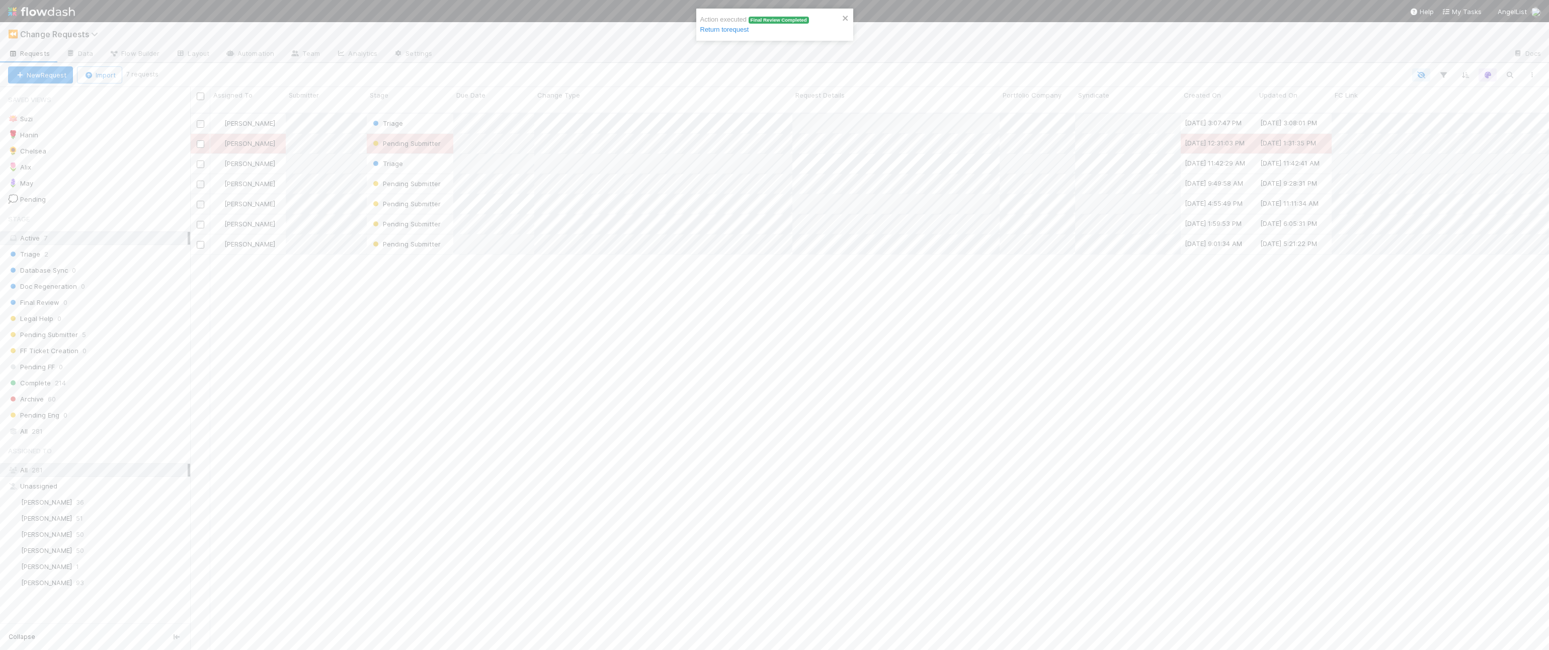
scroll to position [545, 1359]
click at [36, 35] on span "Change Requests" at bounding box center [61, 34] width 83 height 10
click at [98, 135] on div "✈️ *Favorites* > SPV Launches" at bounding box center [132, 132] width 240 height 10
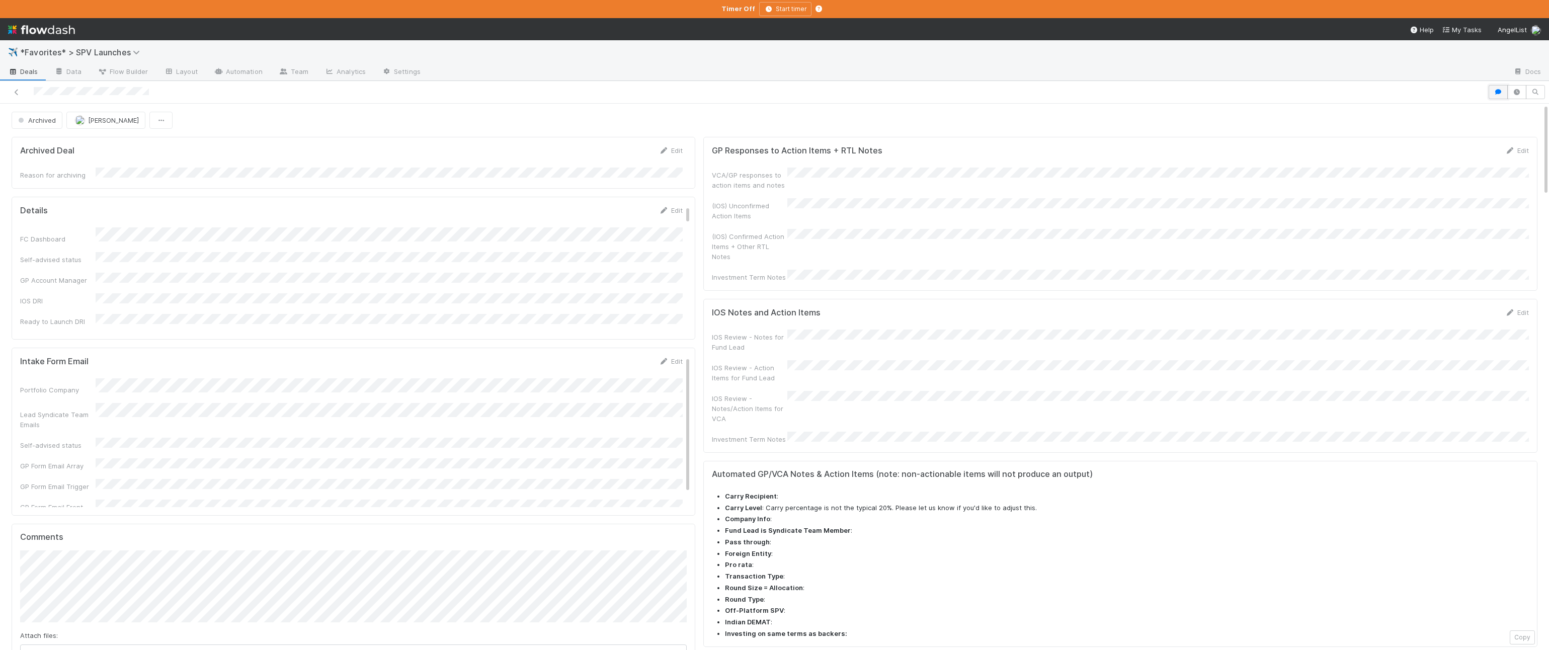
click at [849, 95] on icon "button" at bounding box center [1498, 92] width 10 height 6
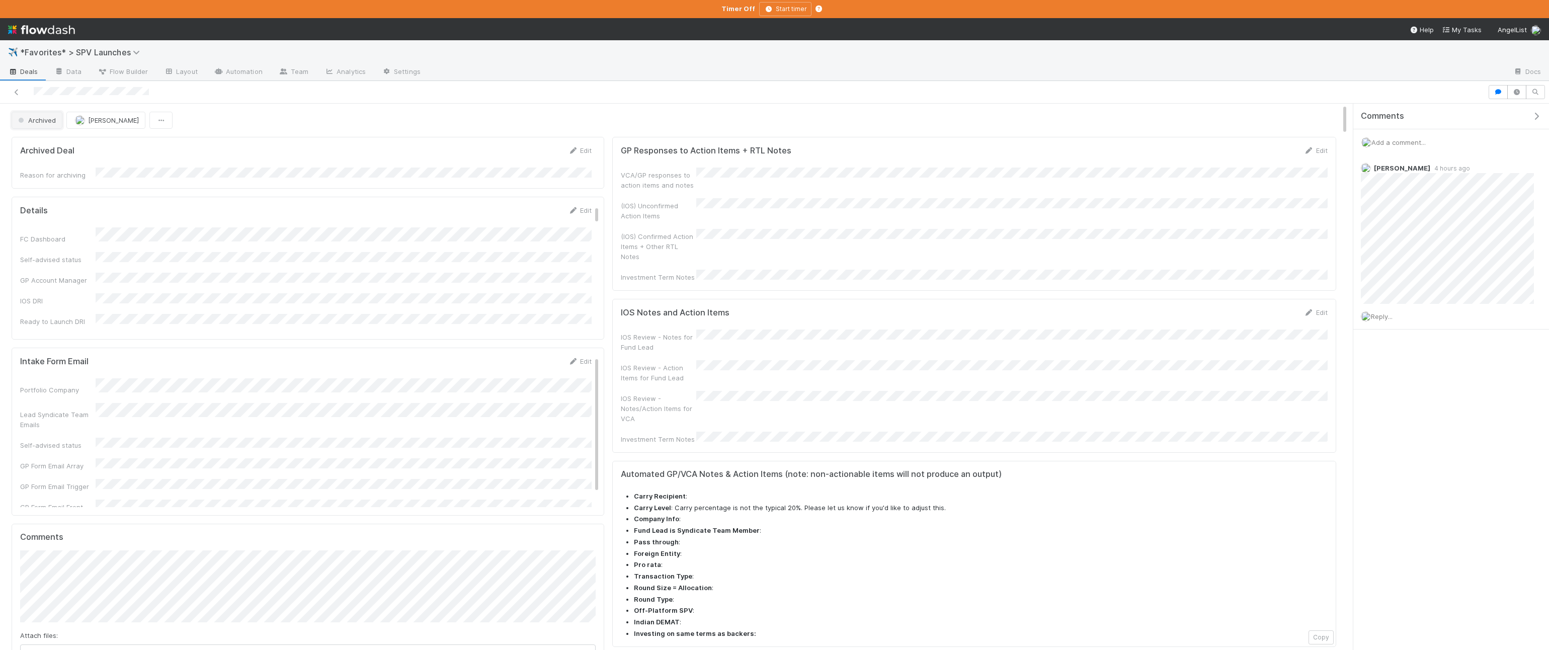
click at [43, 124] on span "Archived" at bounding box center [36, 120] width 40 height 8
click at [133, 200] on div "Launched" at bounding box center [79, 198] width 142 height 18
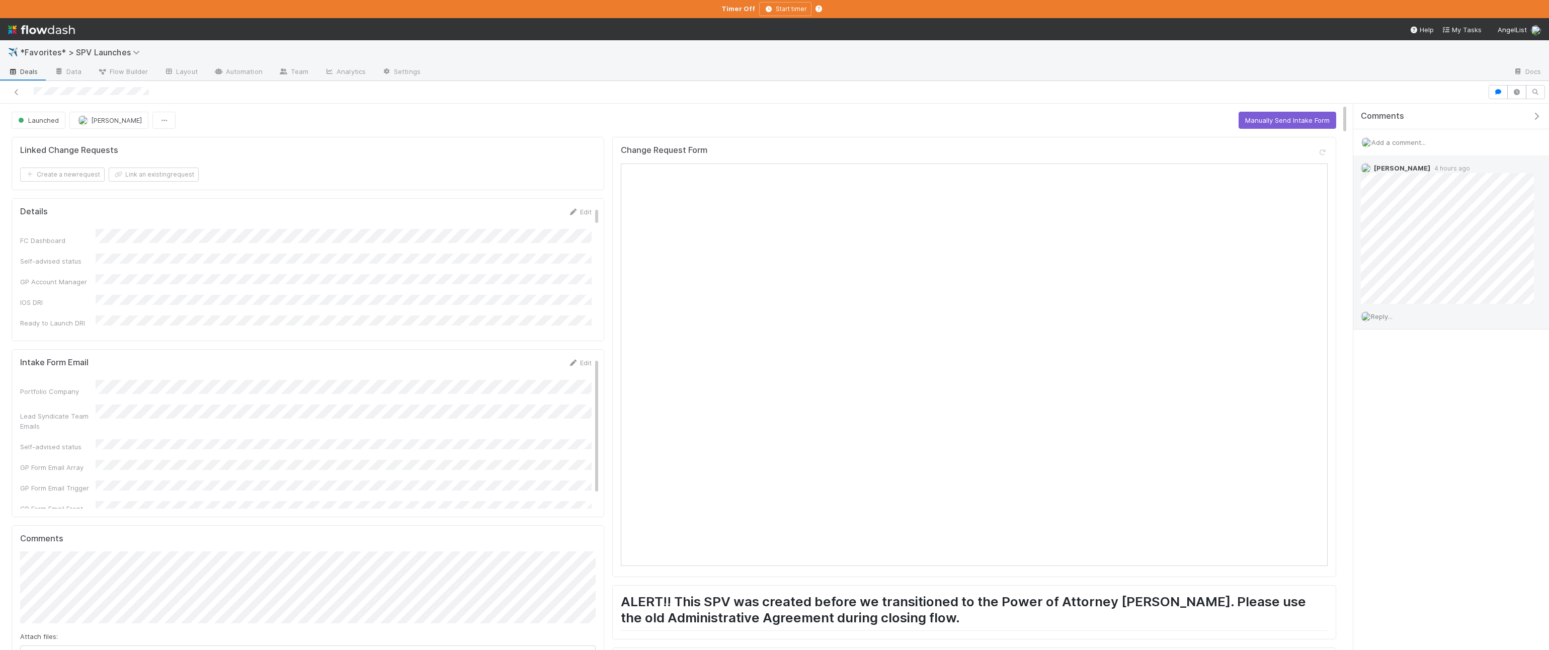
click at [849, 314] on span "Reply..." at bounding box center [1382, 316] width 22 height 8
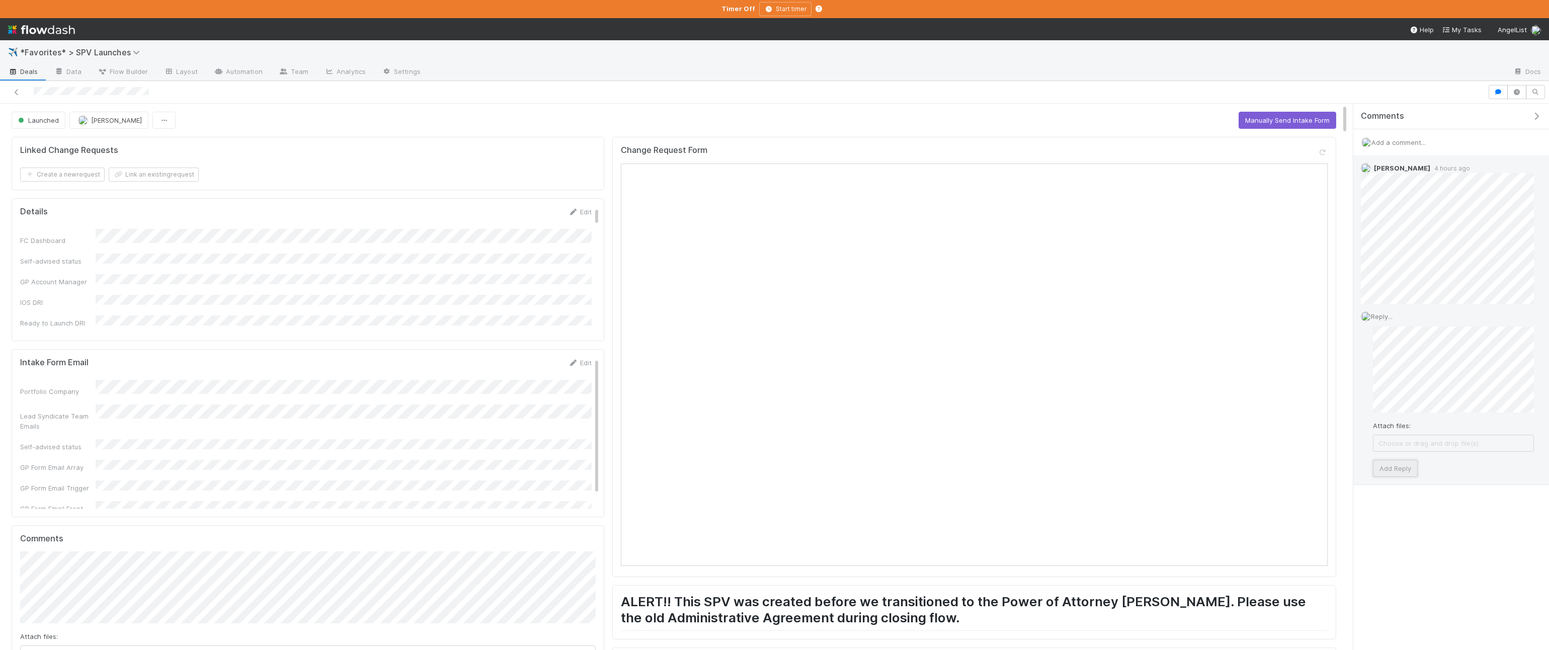
click at [849, 463] on button "Add Reply" at bounding box center [1395, 468] width 45 height 17
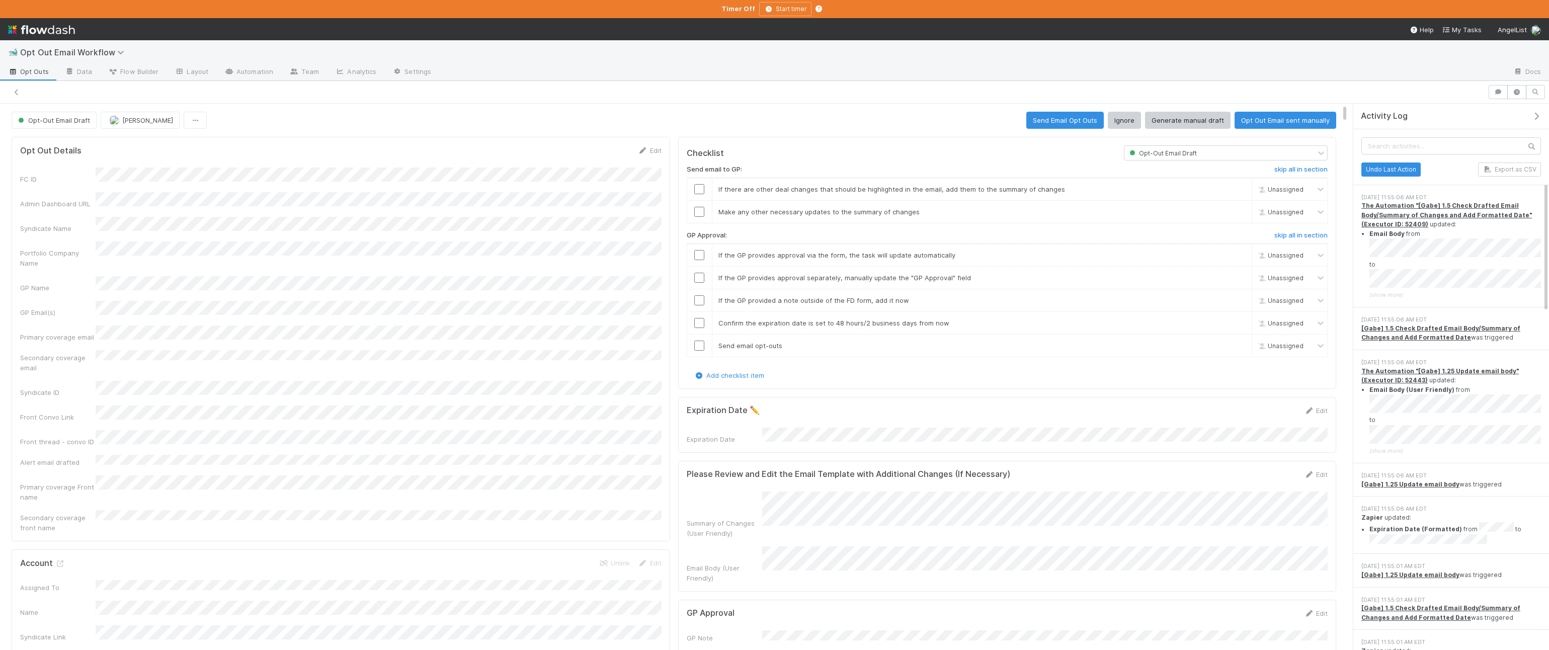
scroll to position [308, 0]
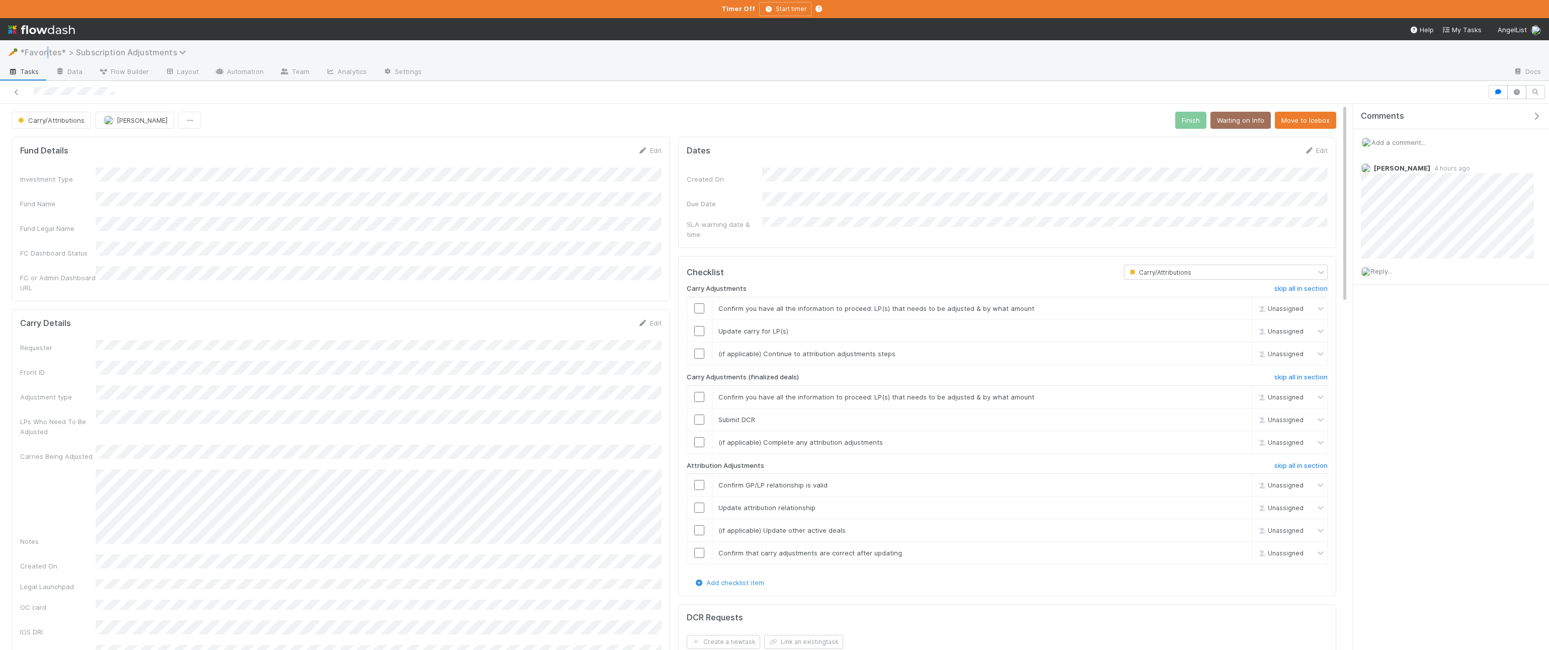
click at [47, 52] on span "*Favorites* > Subscription Adjustments" at bounding box center [105, 52] width 171 height 10
type input "fund la"
click at [43, 114] on div "🚀 Fund Launches" at bounding box center [132, 114] width 240 height 10
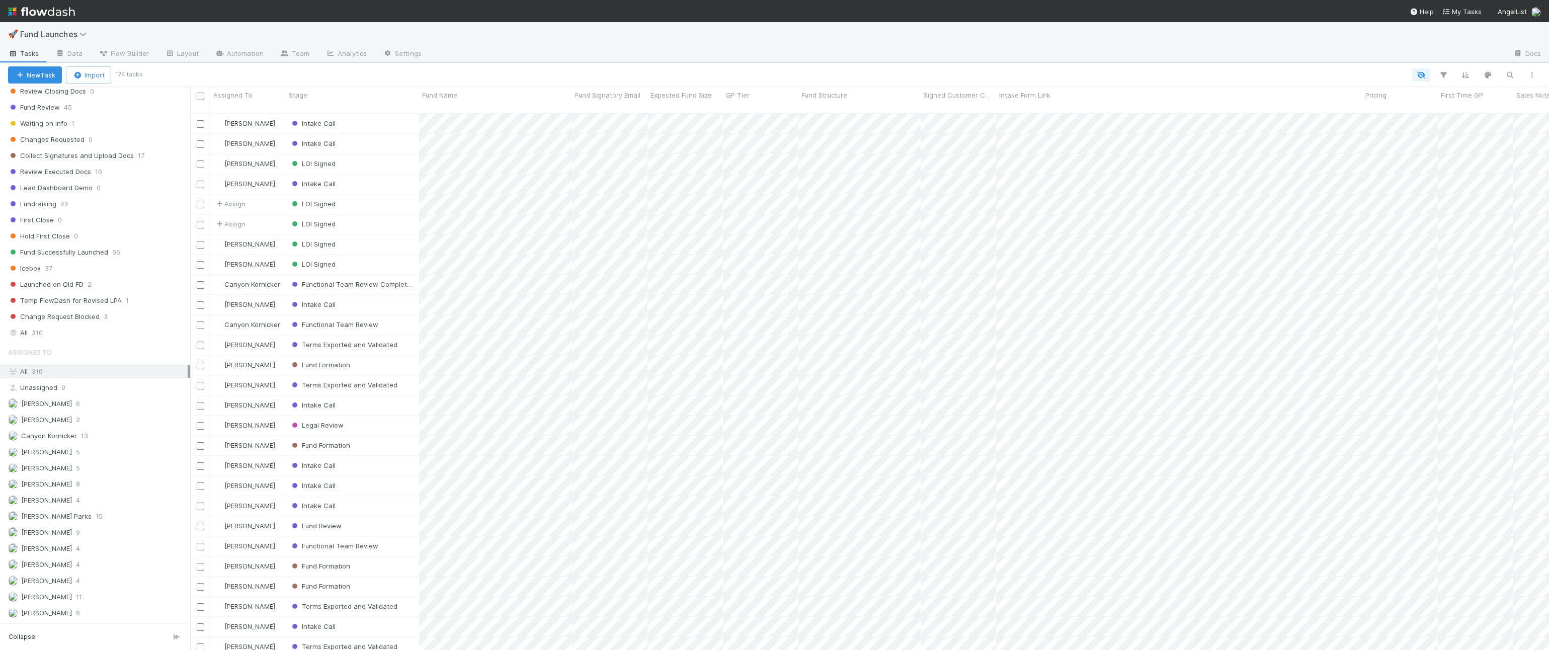
scroll to position [422, 0]
click at [60, 35] on span "Fund Launches" at bounding box center [55, 34] width 71 height 10
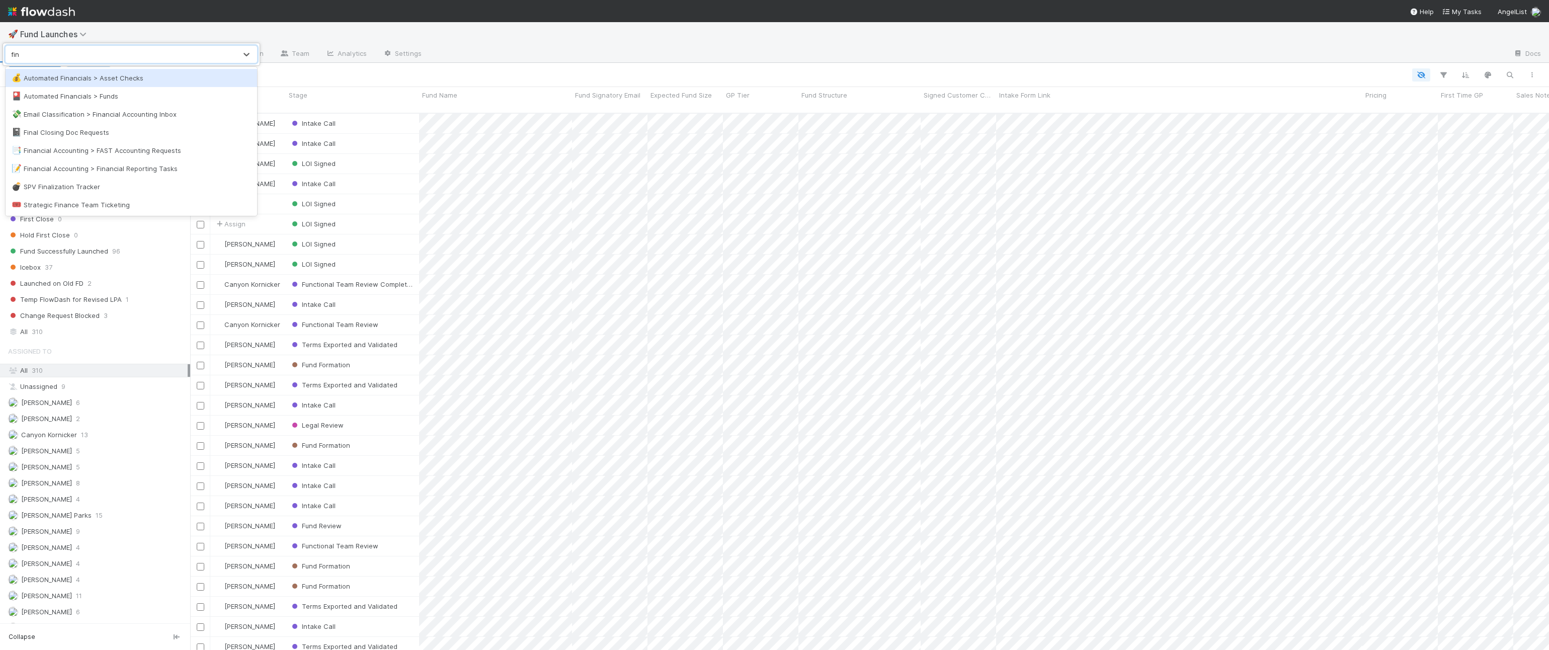
type input "final"
click at [86, 90] on div "💣 SPV Finalization Tracker" at bounding box center [132, 96] width 252 height 18
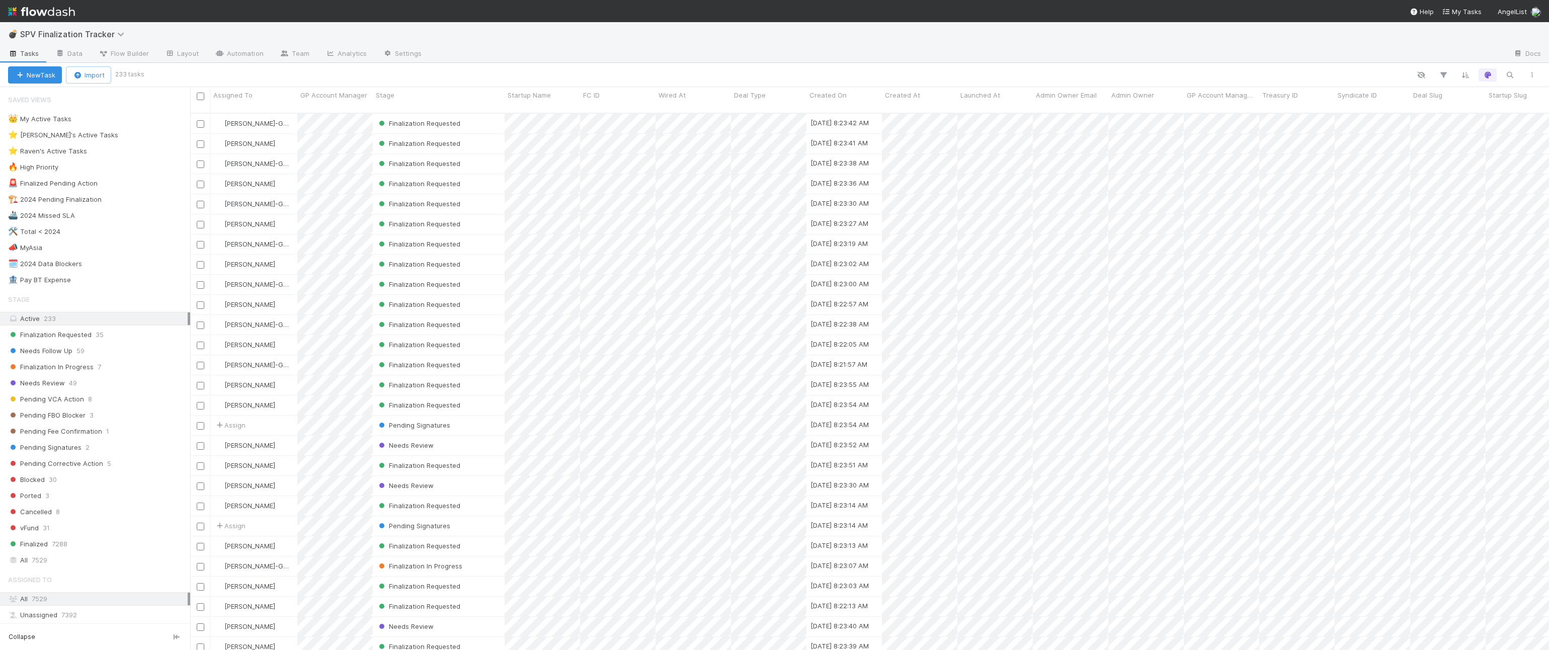
scroll to position [545, 1359]
click at [484, 116] on div "Finalization Requested" at bounding box center [439, 124] width 132 height 20
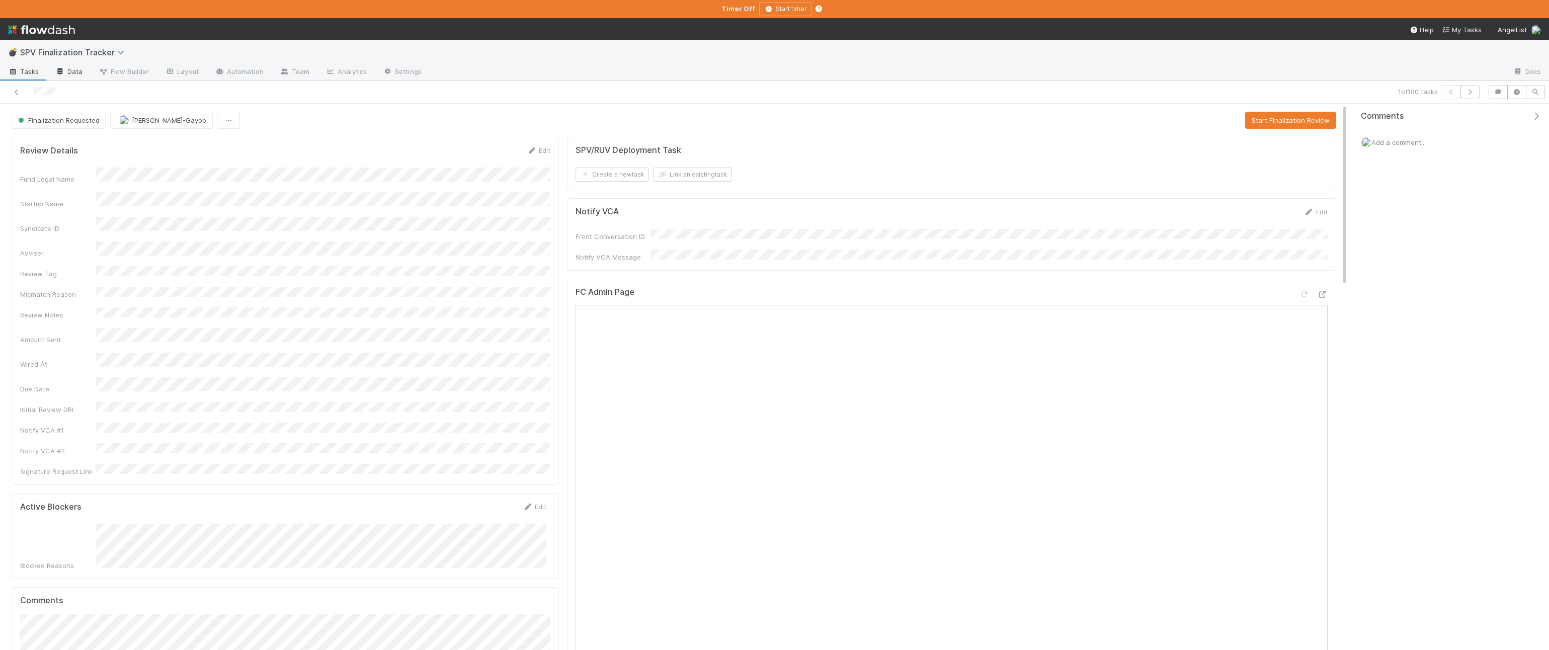
click at [69, 75] on link "Data" at bounding box center [68, 72] width 43 height 16
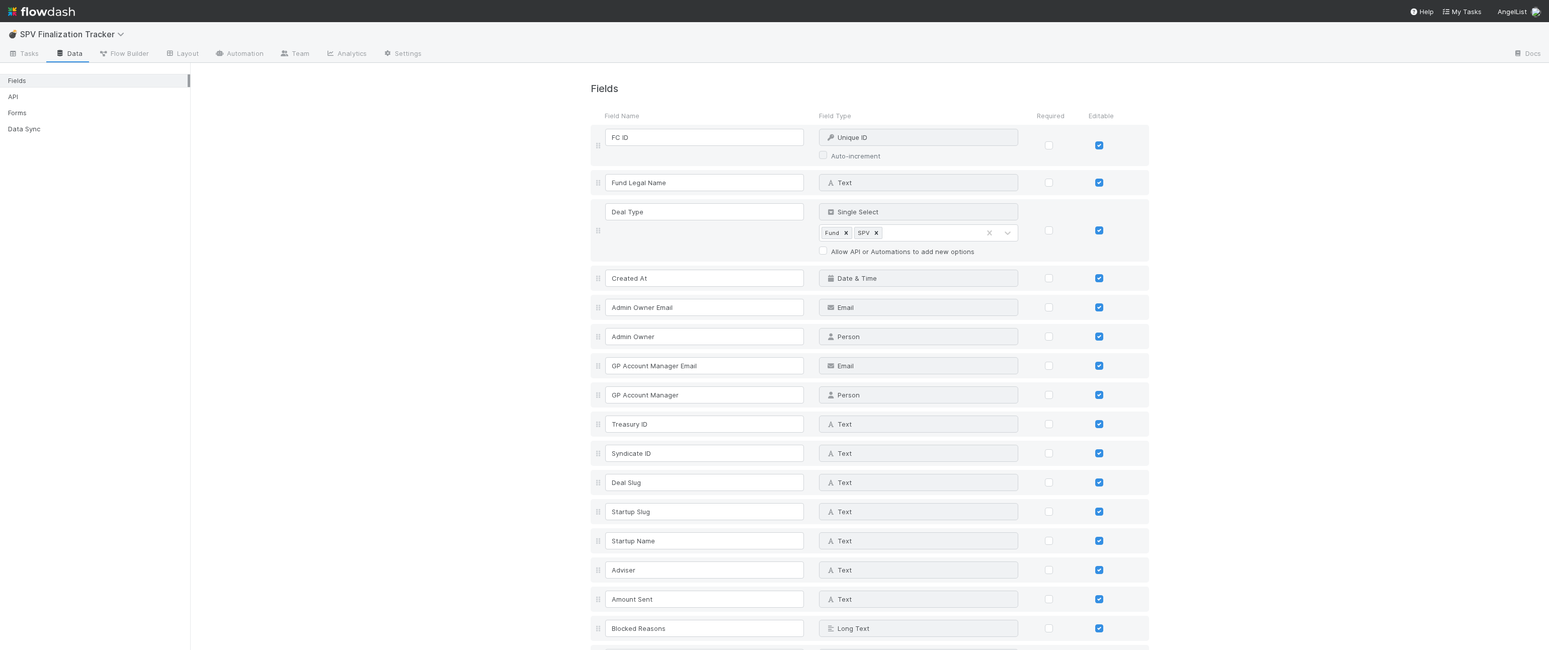
scroll to position [433, 0]
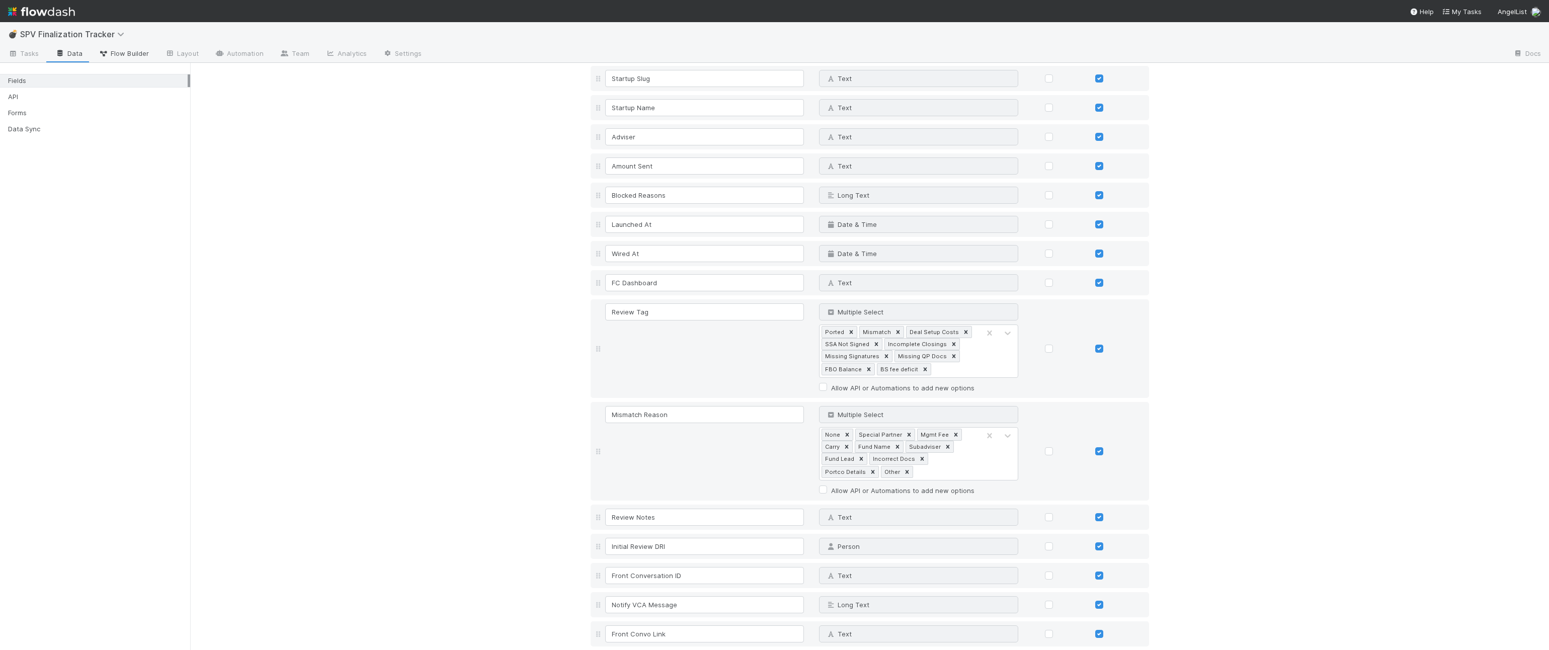
click at [140, 49] on span "Flow Builder" at bounding box center [124, 53] width 50 height 10
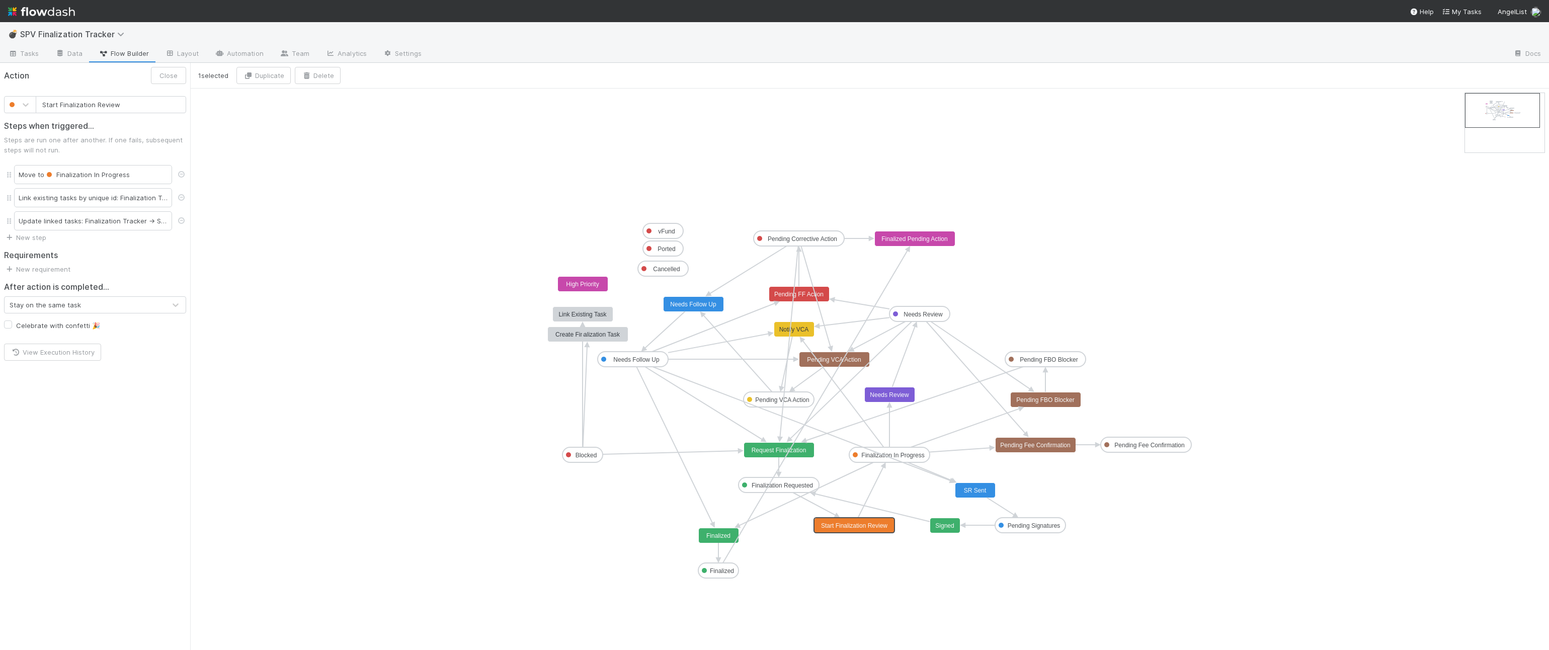
click at [849, 463] on text "Start Finalization Review" at bounding box center [854, 525] width 66 height 7
click at [849, 450] on rect at bounding box center [889, 454] width 81 height 15
click at [399, 56] on link "Settings" at bounding box center [402, 54] width 55 height 16
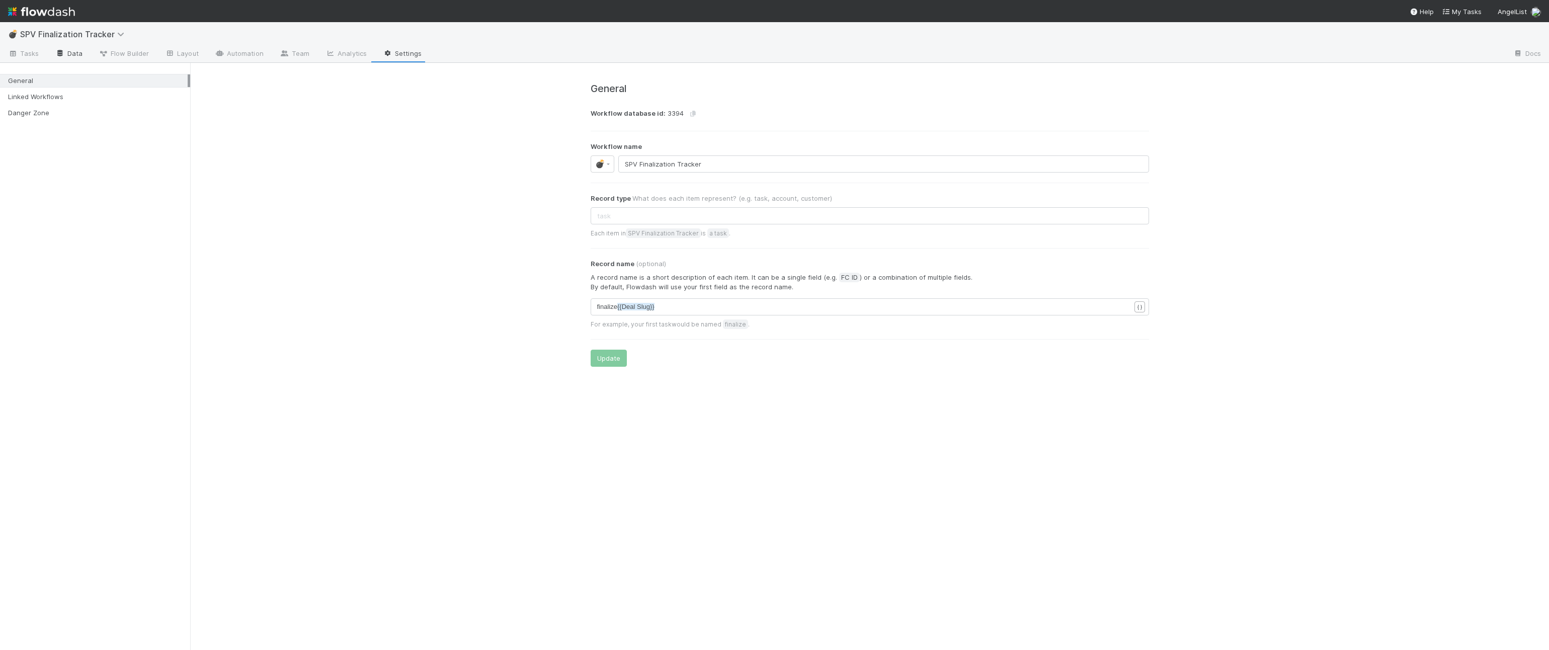
click at [68, 58] on link "Data" at bounding box center [68, 54] width 43 height 16
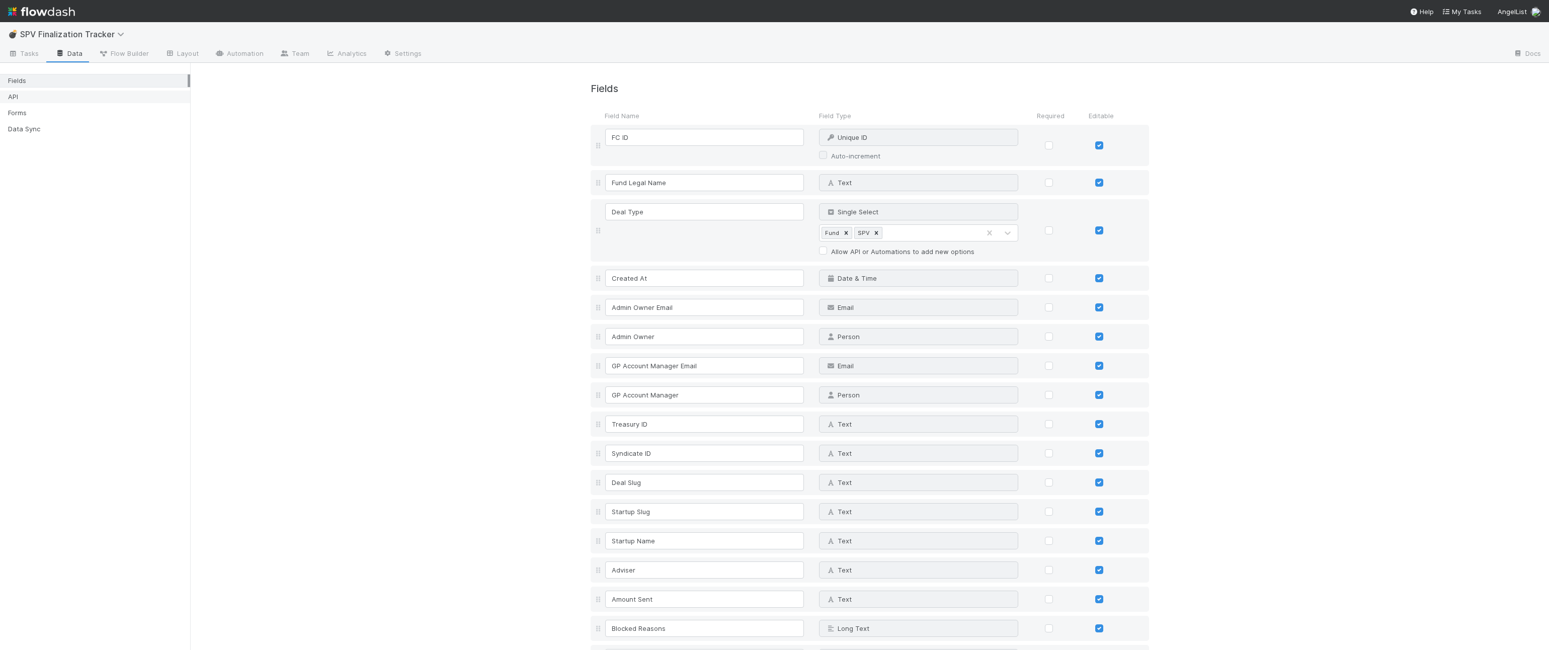
click at [74, 96] on div "API" at bounding box center [98, 97] width 180 height 13
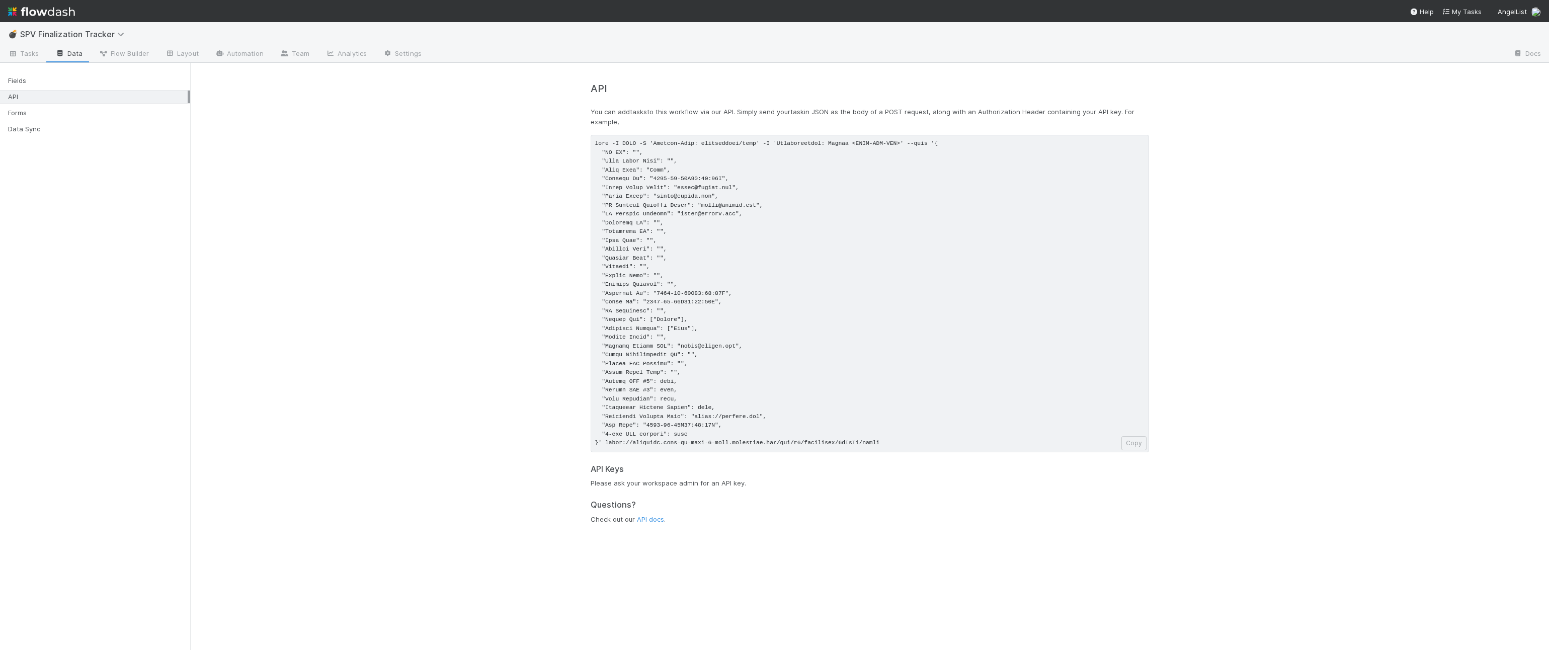
click at [849, 463] on h5 "Questions?" at bounding box center [870, 505] width 559 height 10
click at [85, 39] on span "SPV Finalization Tracker" at bounding box center [74, 34] width 109 height 10
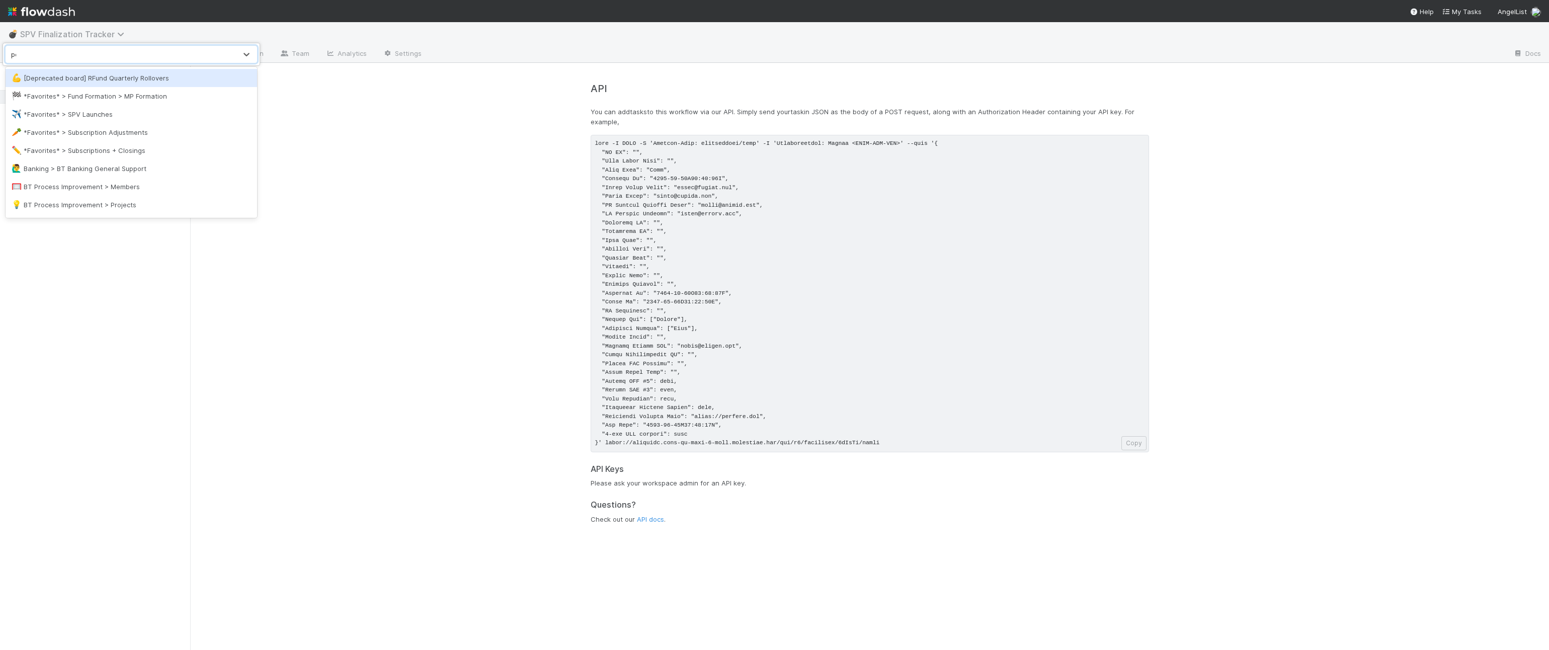
type input "pca"
click at [103, 78] on div "🏕️ PCA > Main Workflow" at bounding box center [132, 78] width 240 height 10
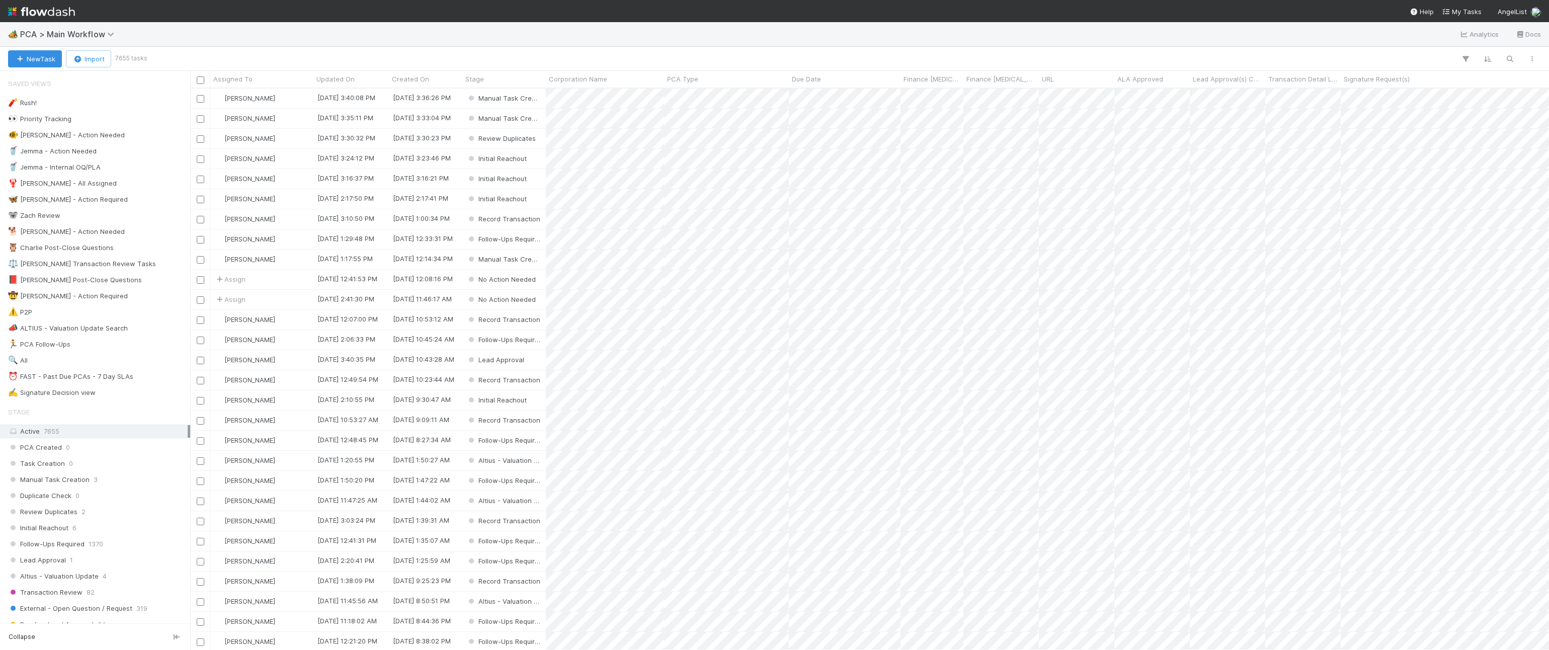
scroll to position [562, 1359]
click at [299, 99] on div "Zachary Conley" at bounding box center [261, 99] width 103 height 20
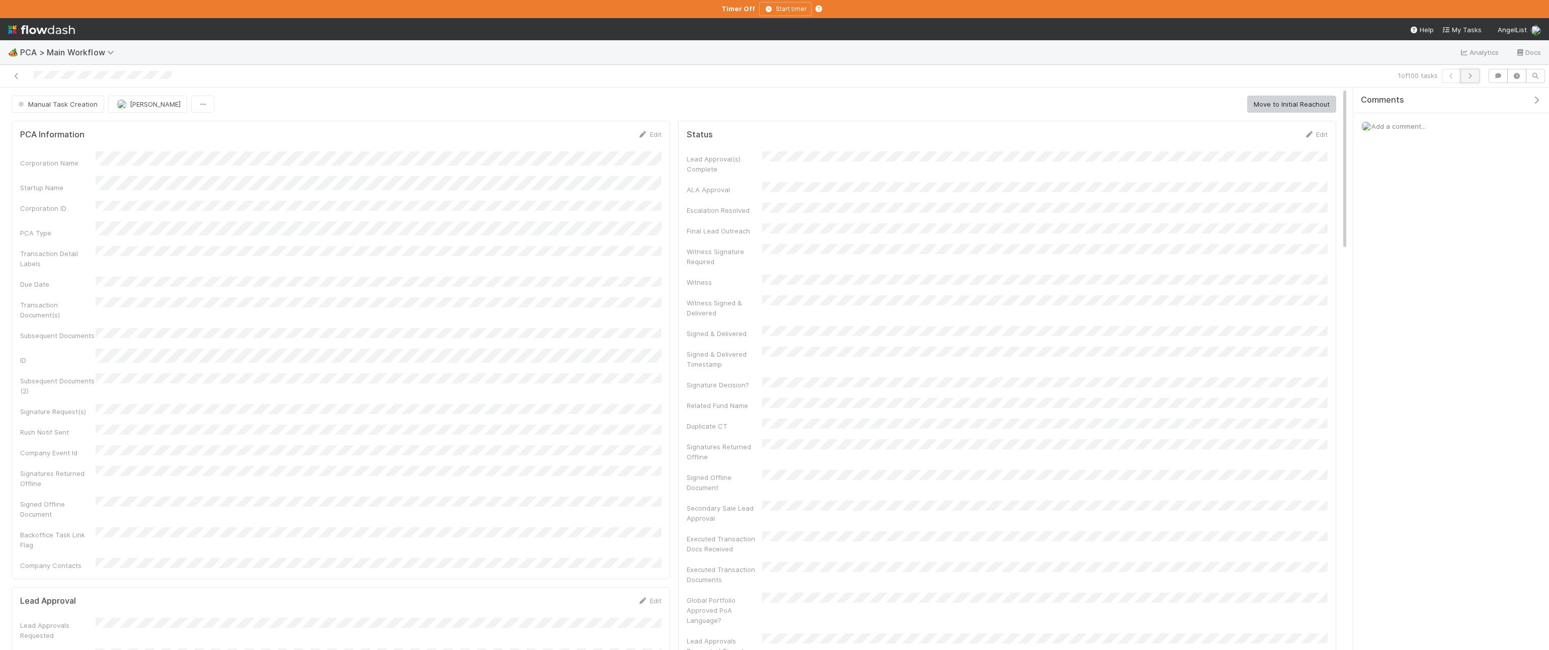
click at [849, 78] on icon "button" at bounding box center [1470, 76] width 10 height 6
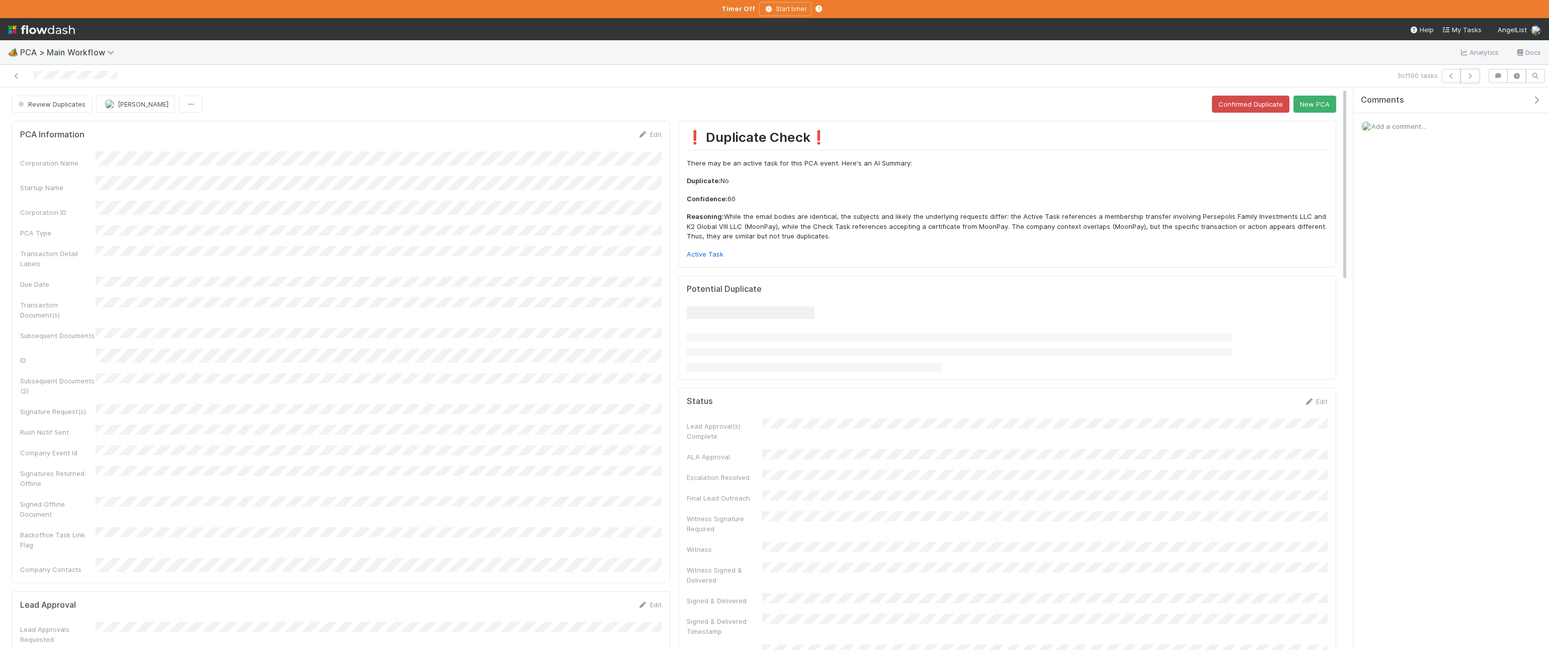
click at [849, 78] on icon "button" at bounding box center [1470, 76] width 10 height 6
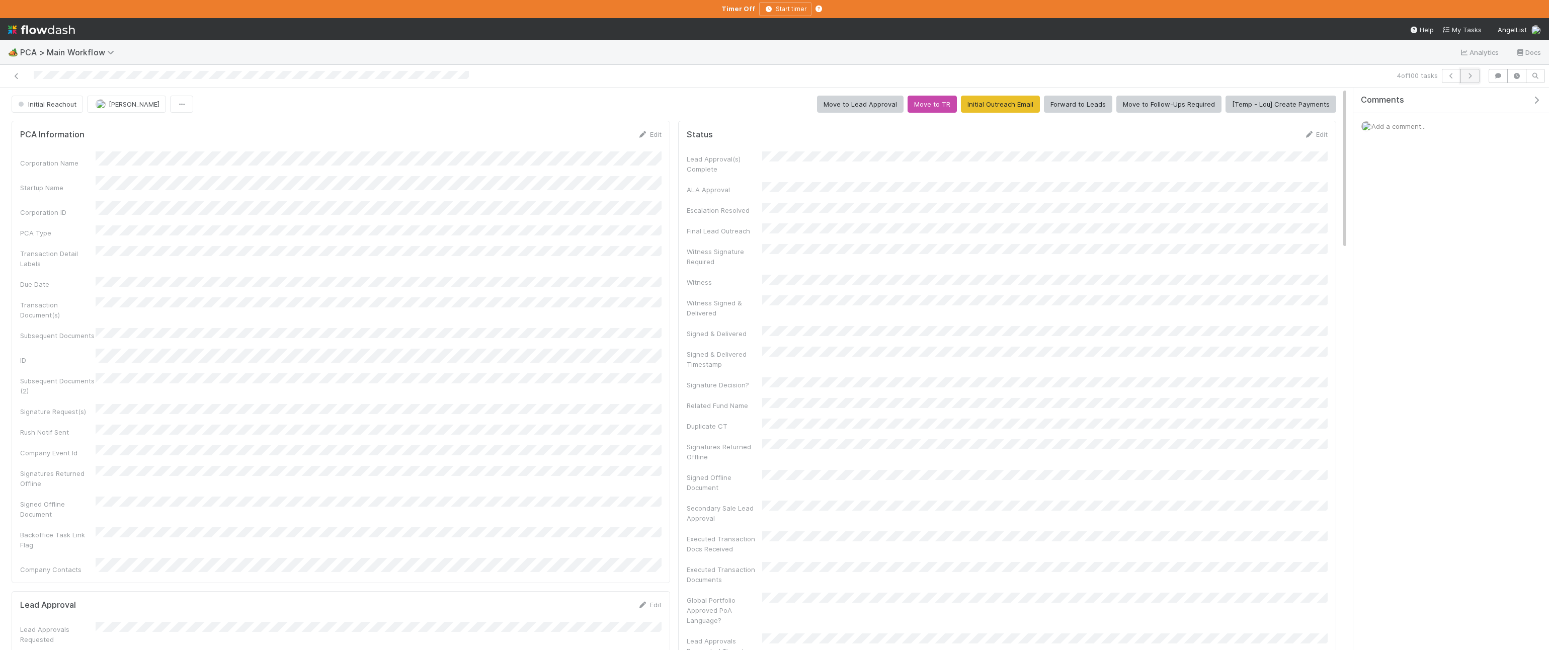
click at [849, 78] on icon "button" at bounding box center [1470, 76] width 10 height 6
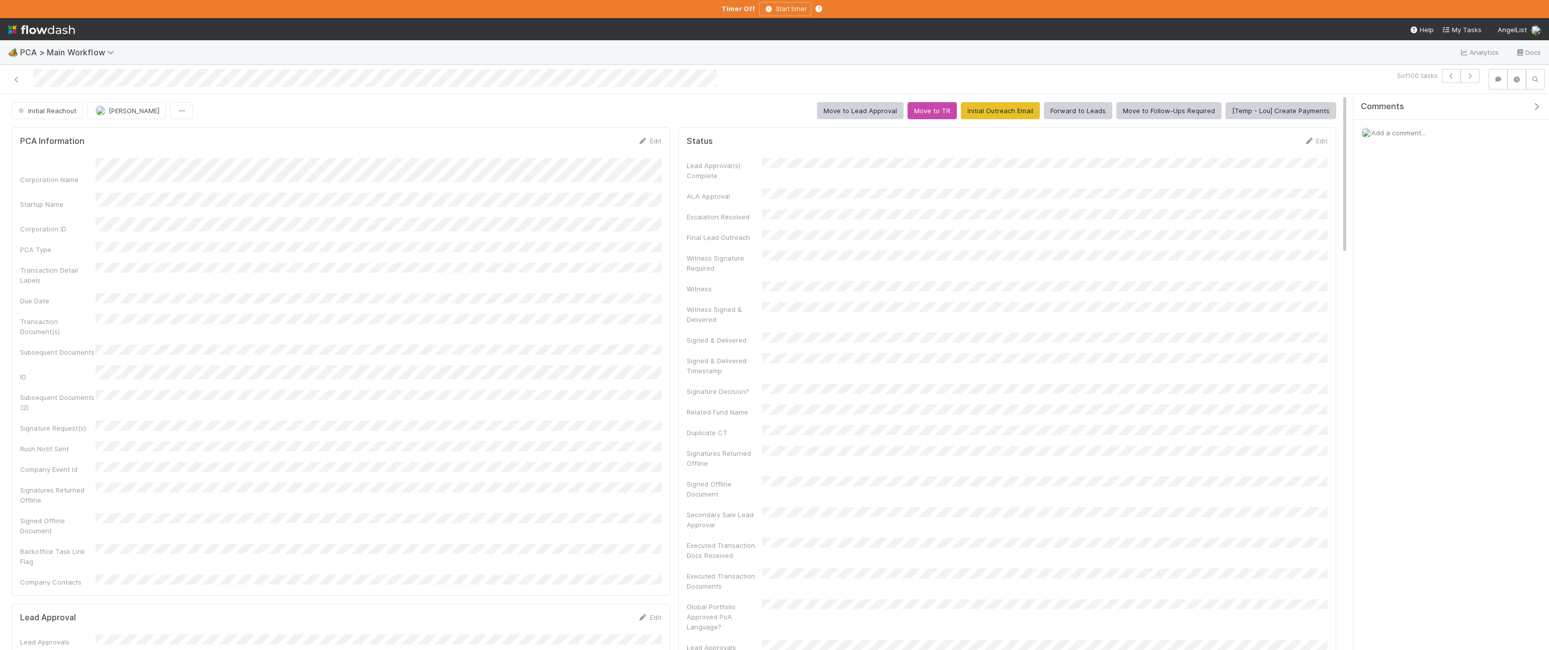
click at [668, 225] on div "PCA Information Edit Corporation Name Startup Name Corporation ID PCA Type Tran…" at bounding box center [341, 361] width 659 height 468
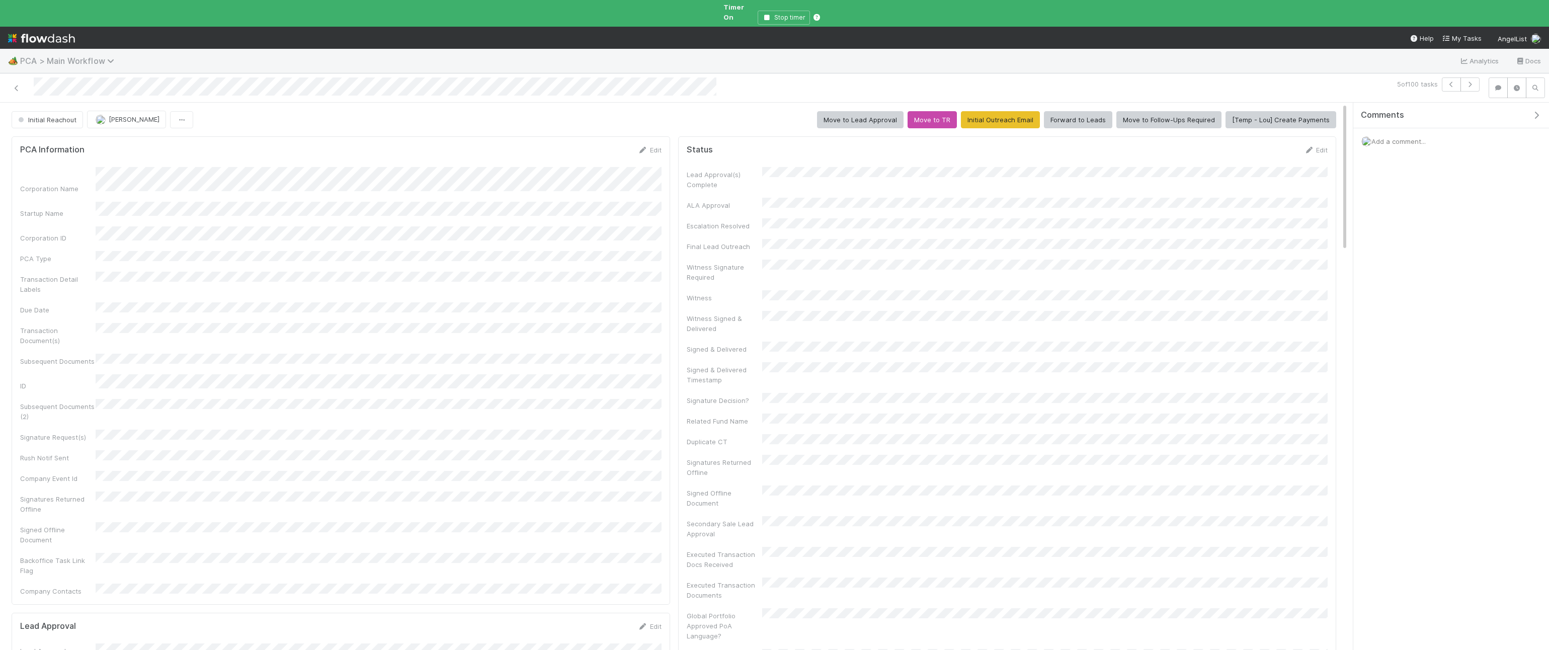
click at [74, 56] on span "PCA > Main Workflow" at bounding box center [69, 61] width 99 height 10
type input "automat"
click at [134, 114] on div "🎴 Automated Financials > Funds" at bounding box center [132, 114] width 240 height 10
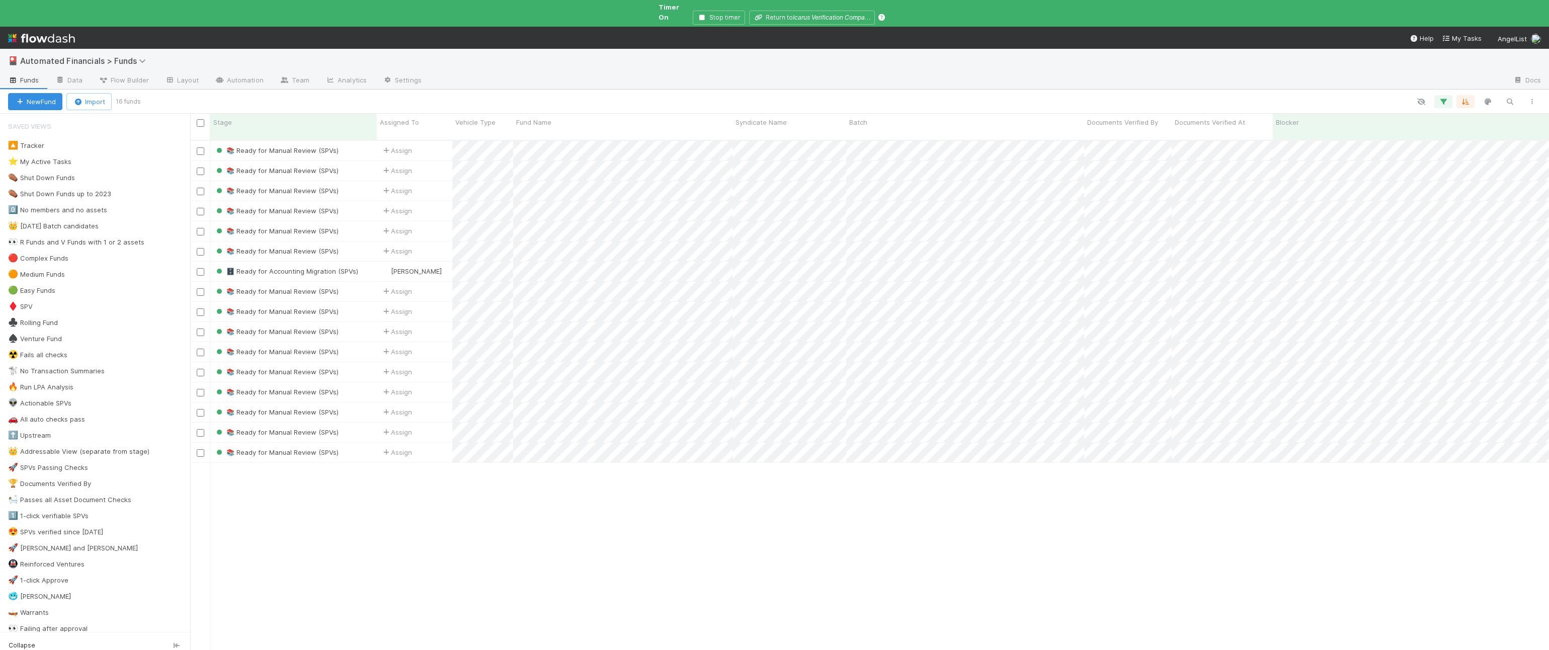
scroll to position [527, 1359]
click at [367, 141] on div "📚 Ready for Manual Review (SPVs)" at bounding box center [293, 151] width 167 height 20
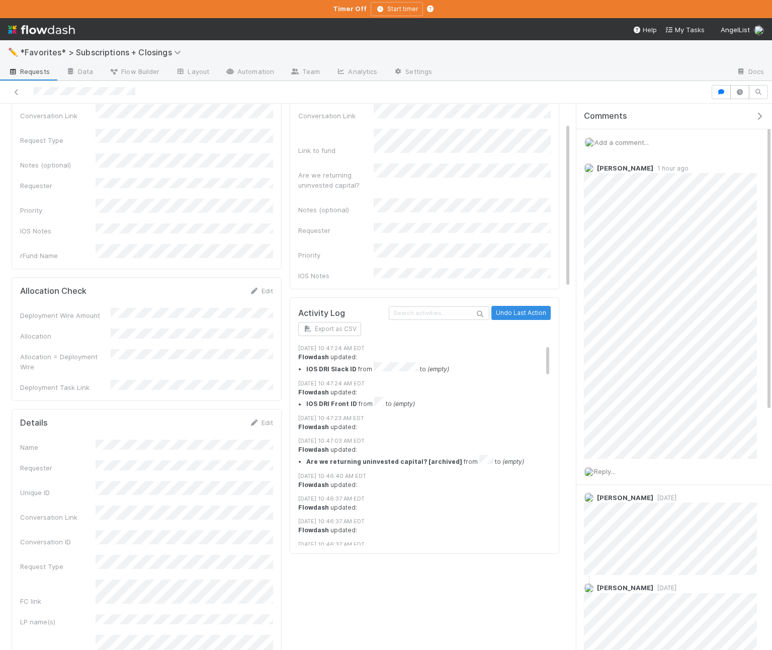
scroll to position [204, 253]
click at [616, 463] on div "Reply..." at bounding box center [671, 471] width 188 height 25
click at [615, 463] on span "Reply..." at bounding box center [605, 471] width 22 height 8
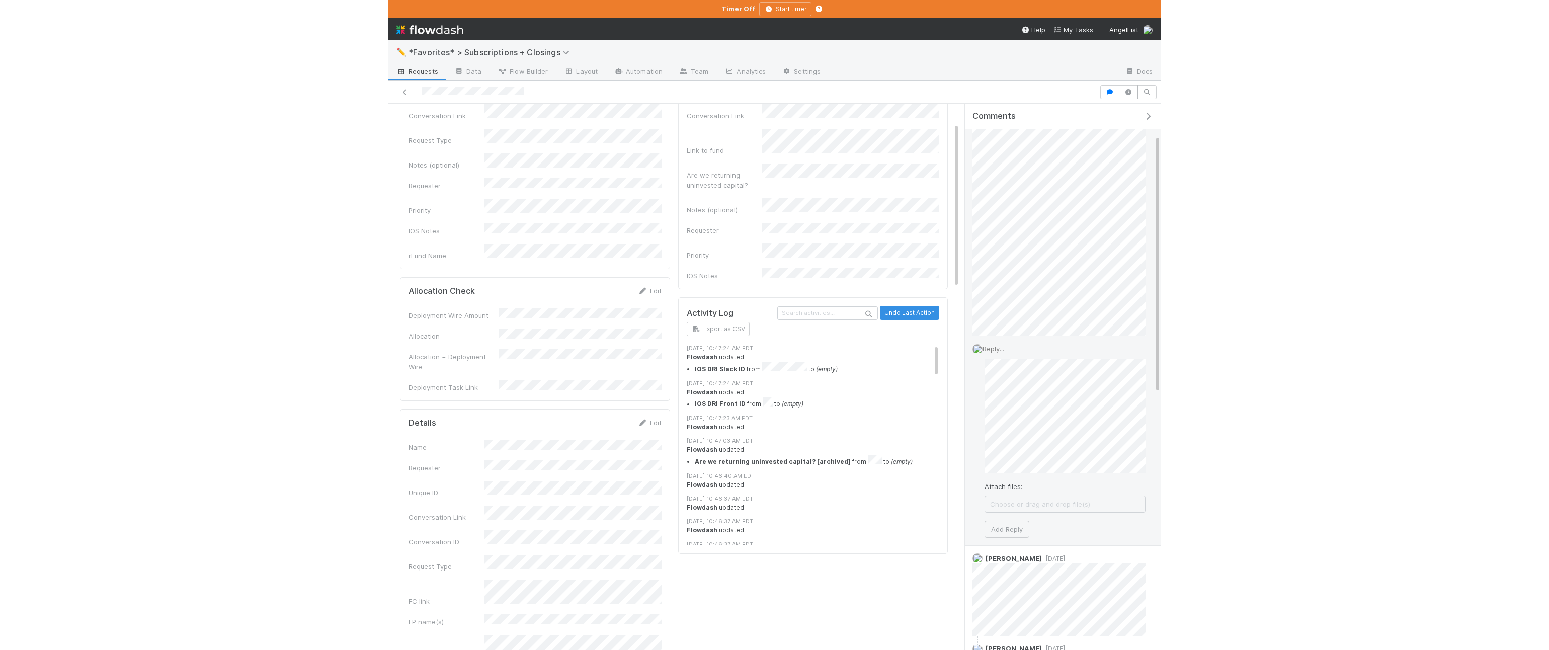
scroll to position [166, 0]
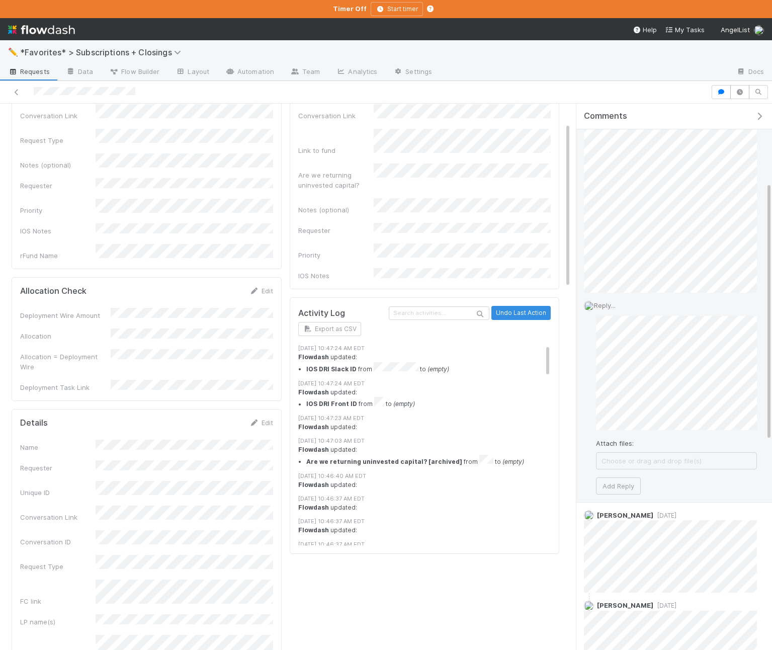
click at [615, 456] on span "Choose or drag and drop file(s)" at bounding box center [677, 461] width 160 height 16
click at [629, 463] on button "Add Reply" at bounding box center [618, 486] width 45 height 17
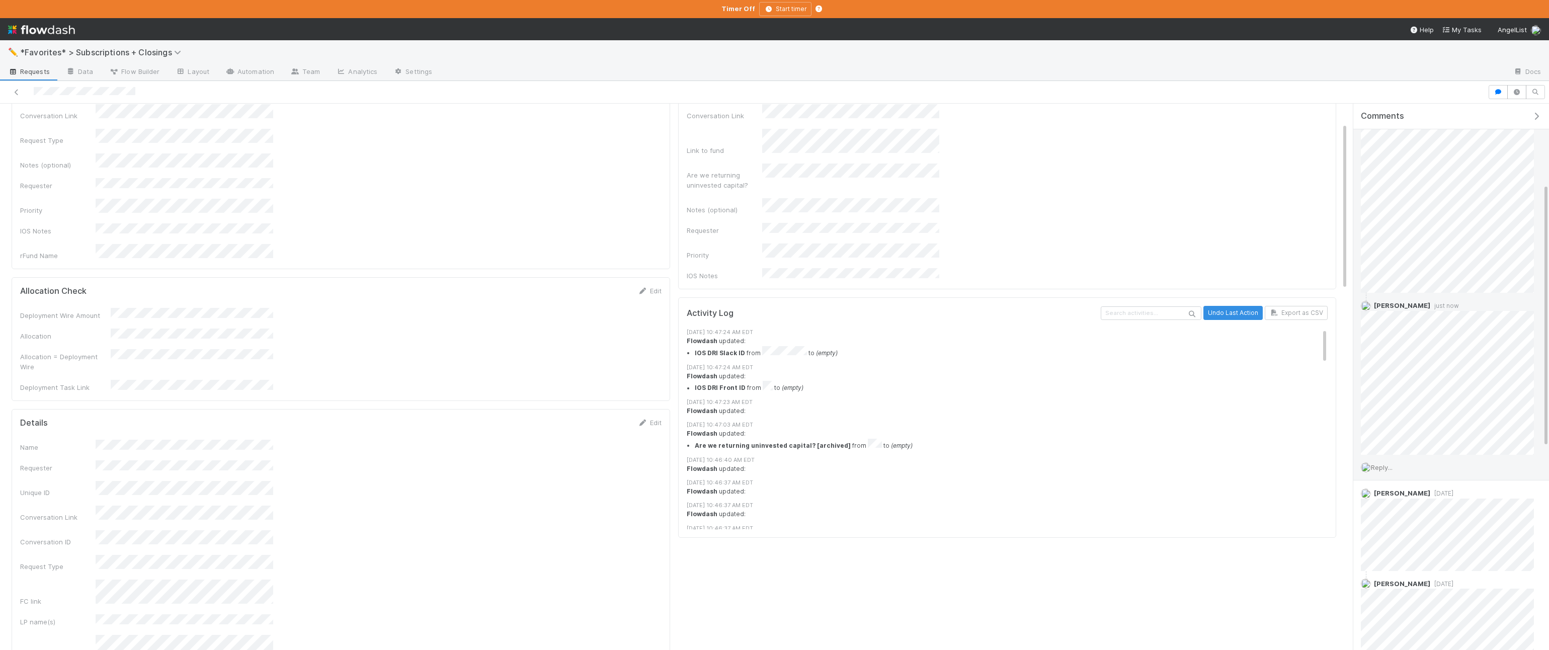
scroll to position [204, 641]
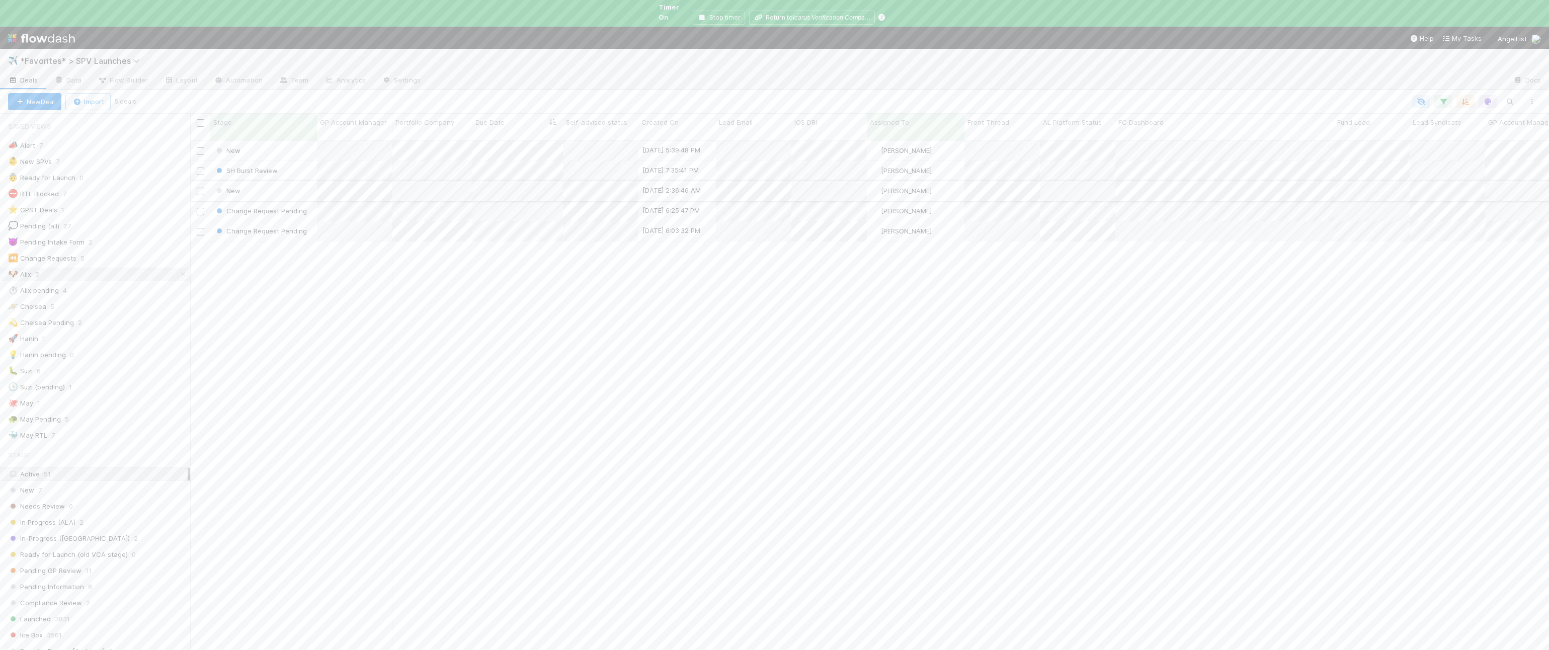
scroll to position [545, 1359]
click at [286, 141] on div "New" at bounding box center [263, 151] width 107 height 20
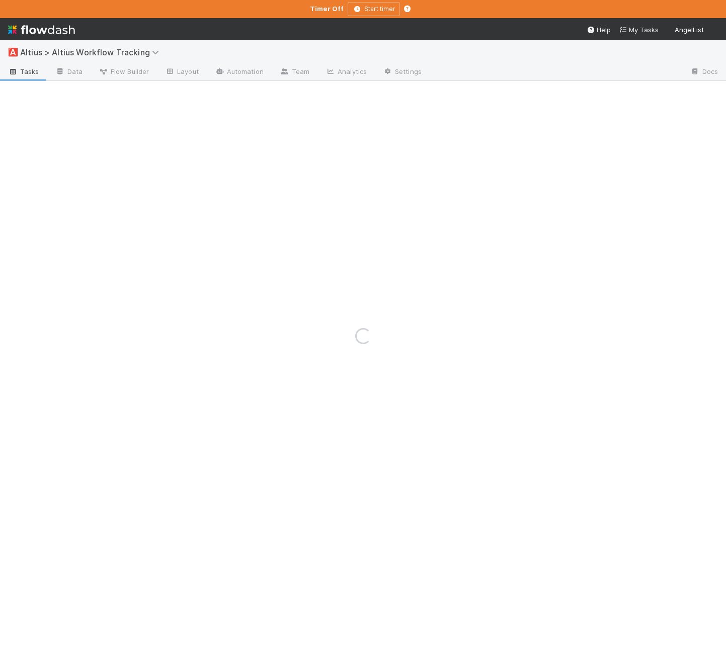
click at [292, 1] on div "Timer Off Start timer" at bounding box center [363, 9] width 726 height 18
